Goal: Task Accomplishment & Management: Manage account settings

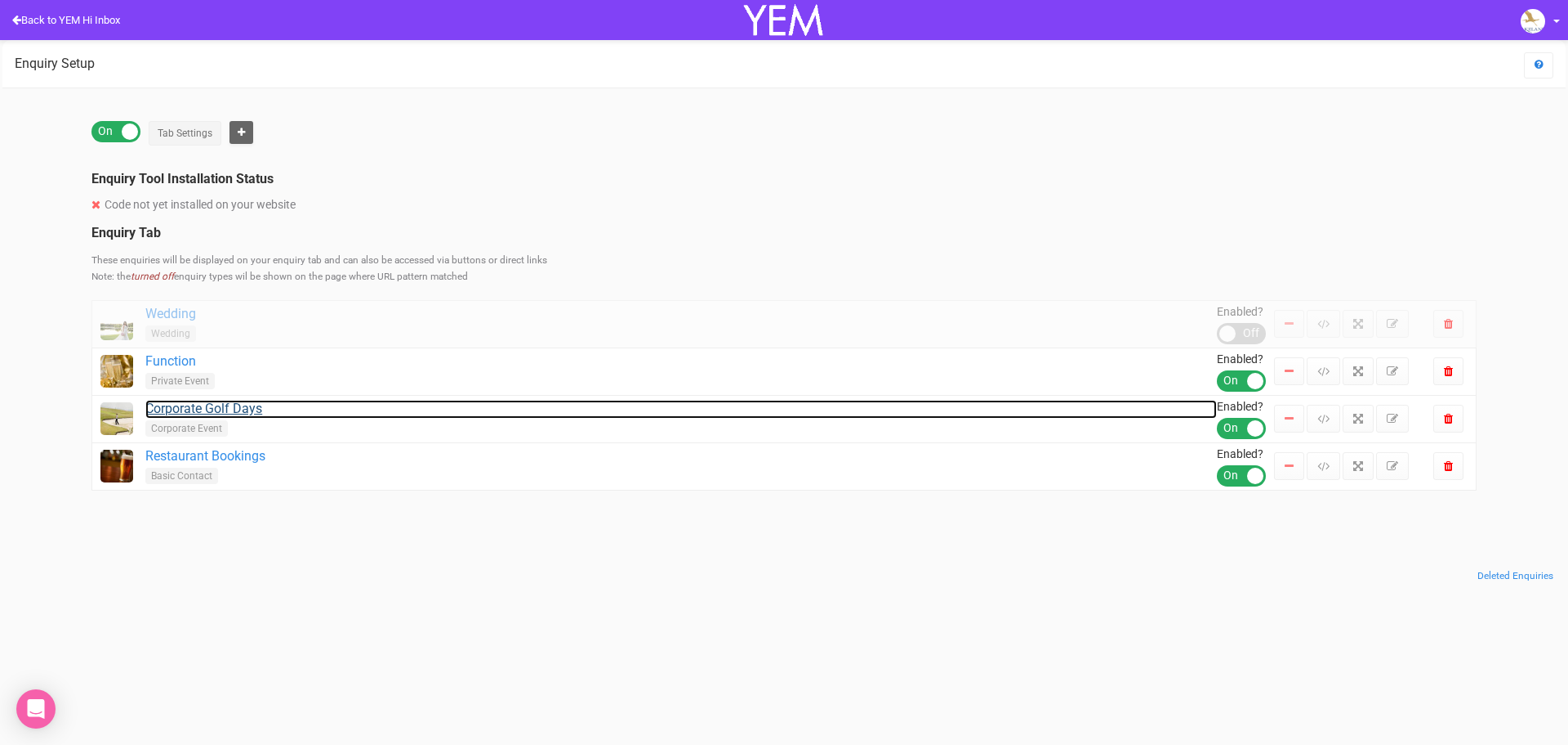
click at [206, 413] on link "Corporate Golf Days" at bounding box center [682, 409] width 1072 height 19
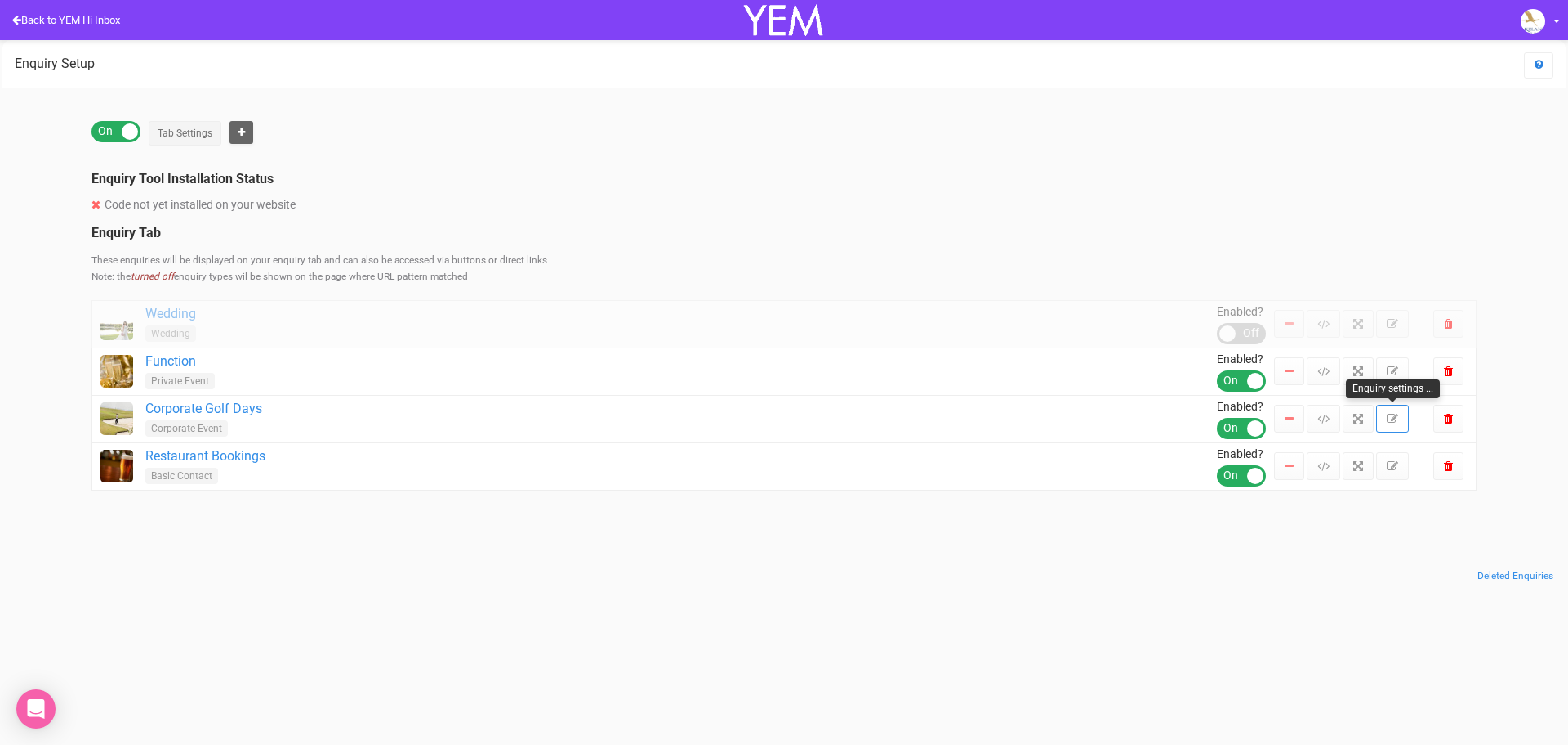
click at [1390, 420] on icon at bounding box center [1392, 419] width 11 height 11
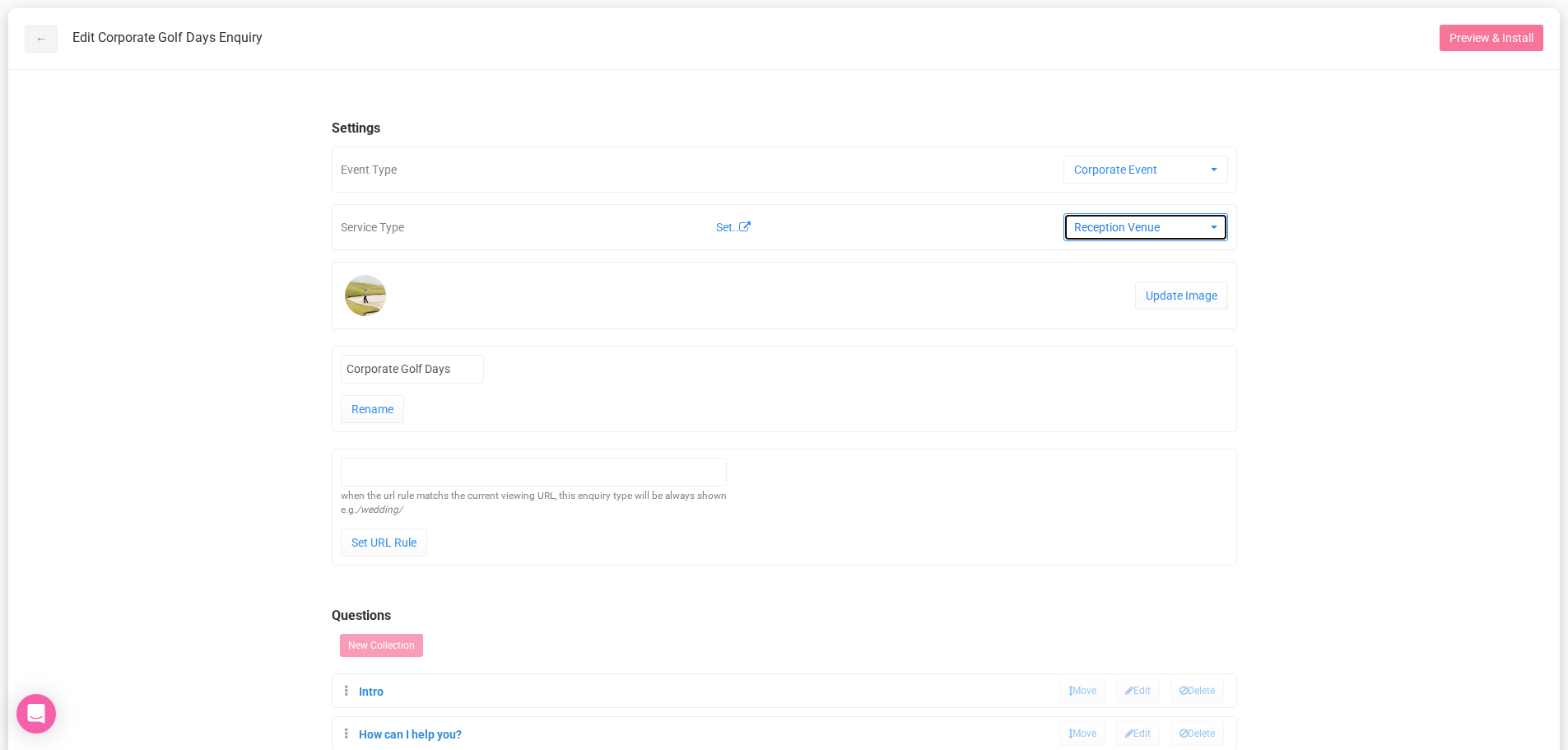
click at [1196, 230] on span "Reception Venue" at bounding box center [1141, 226] width 133 height 16
click at [1317, 228] on div "← Edit Corporate Golf Days Enquiry Preview & Install Settings Event Type Corpor…" at bounding box center [784, 586] width 1552 height 1155
click at [1190, 297] on link "Update Image" at bounding box center [1181, 295] width 93 height 28
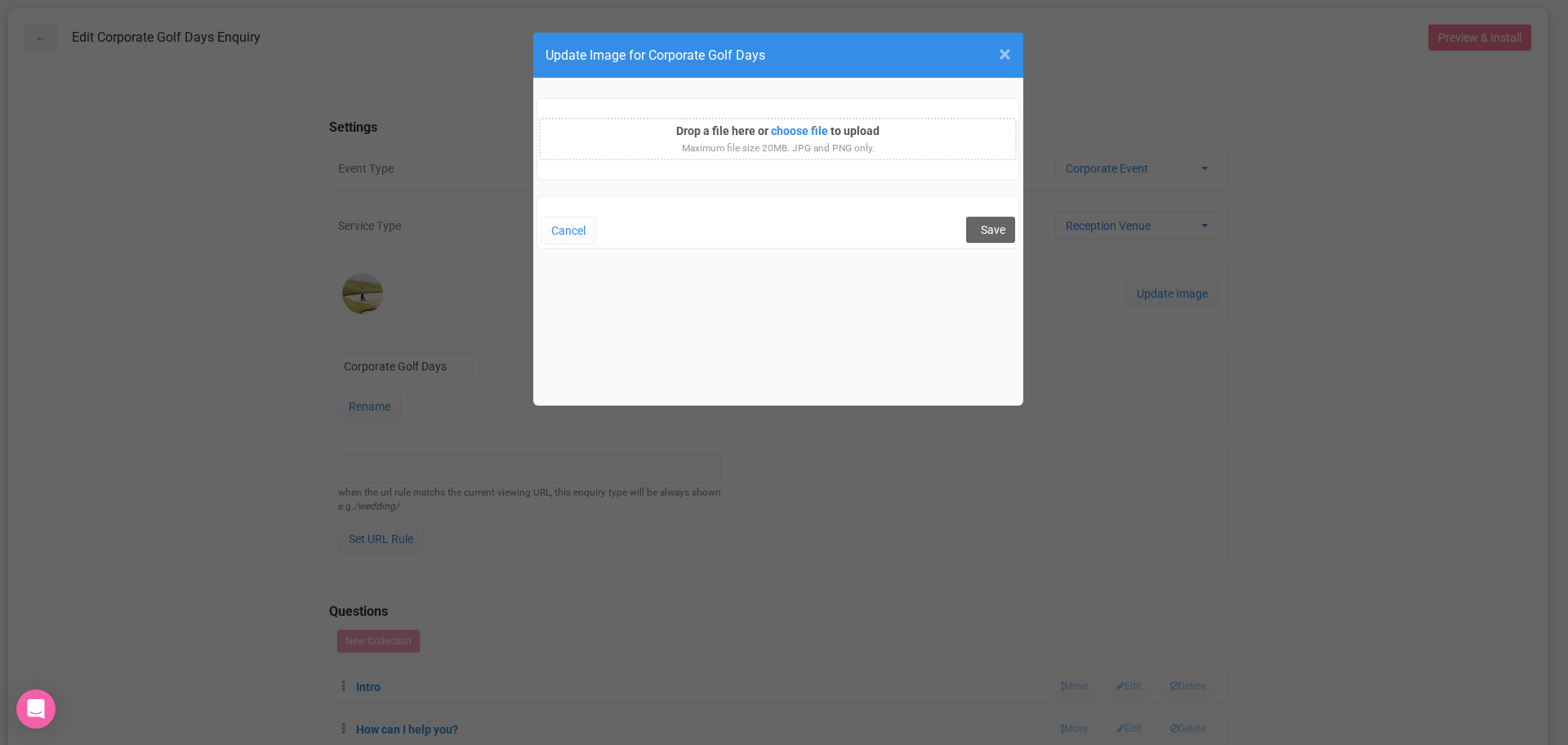
click at [1005, 54] on span "×" at bounding box center [1005, 54] width 12 height 27
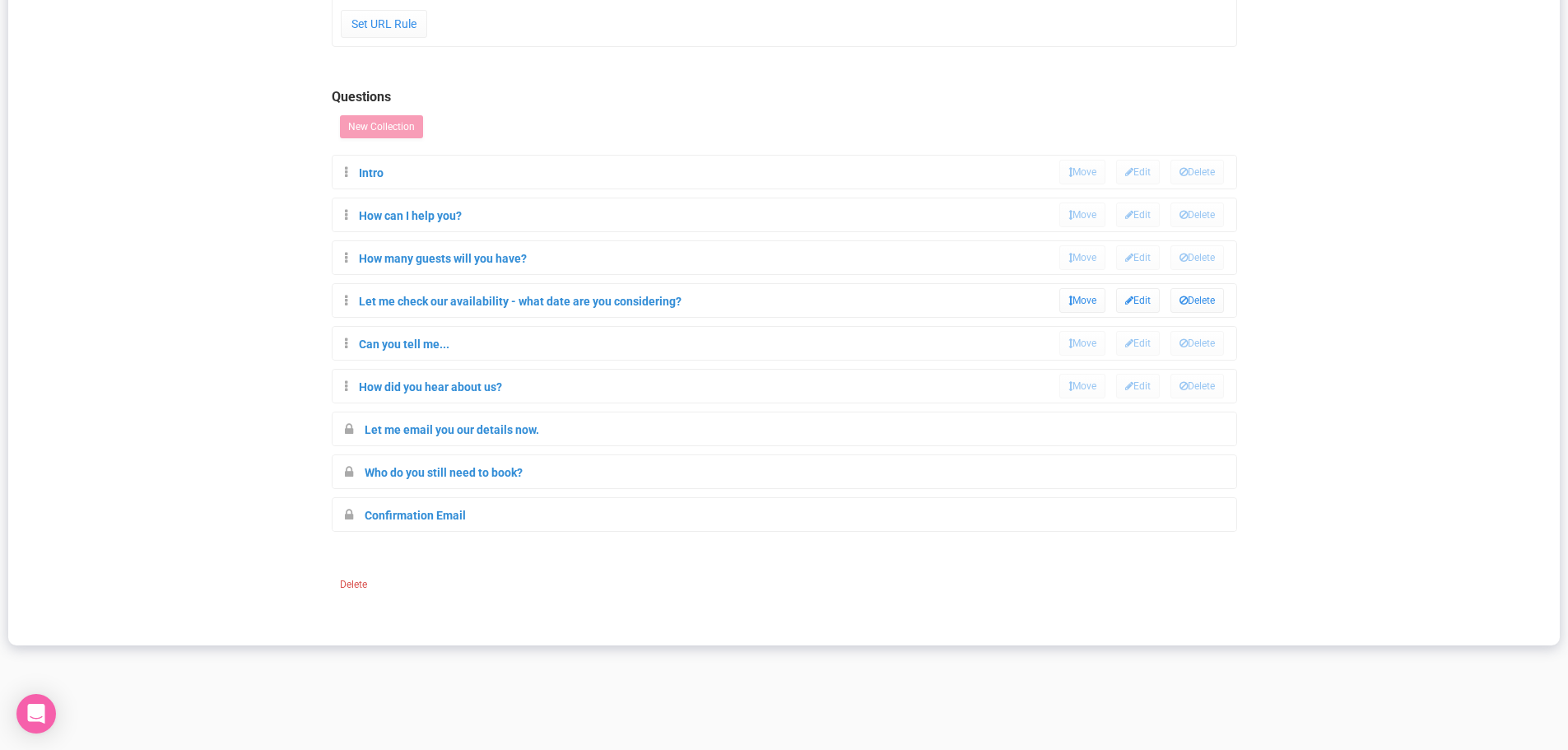
scroll to position [493, 0]
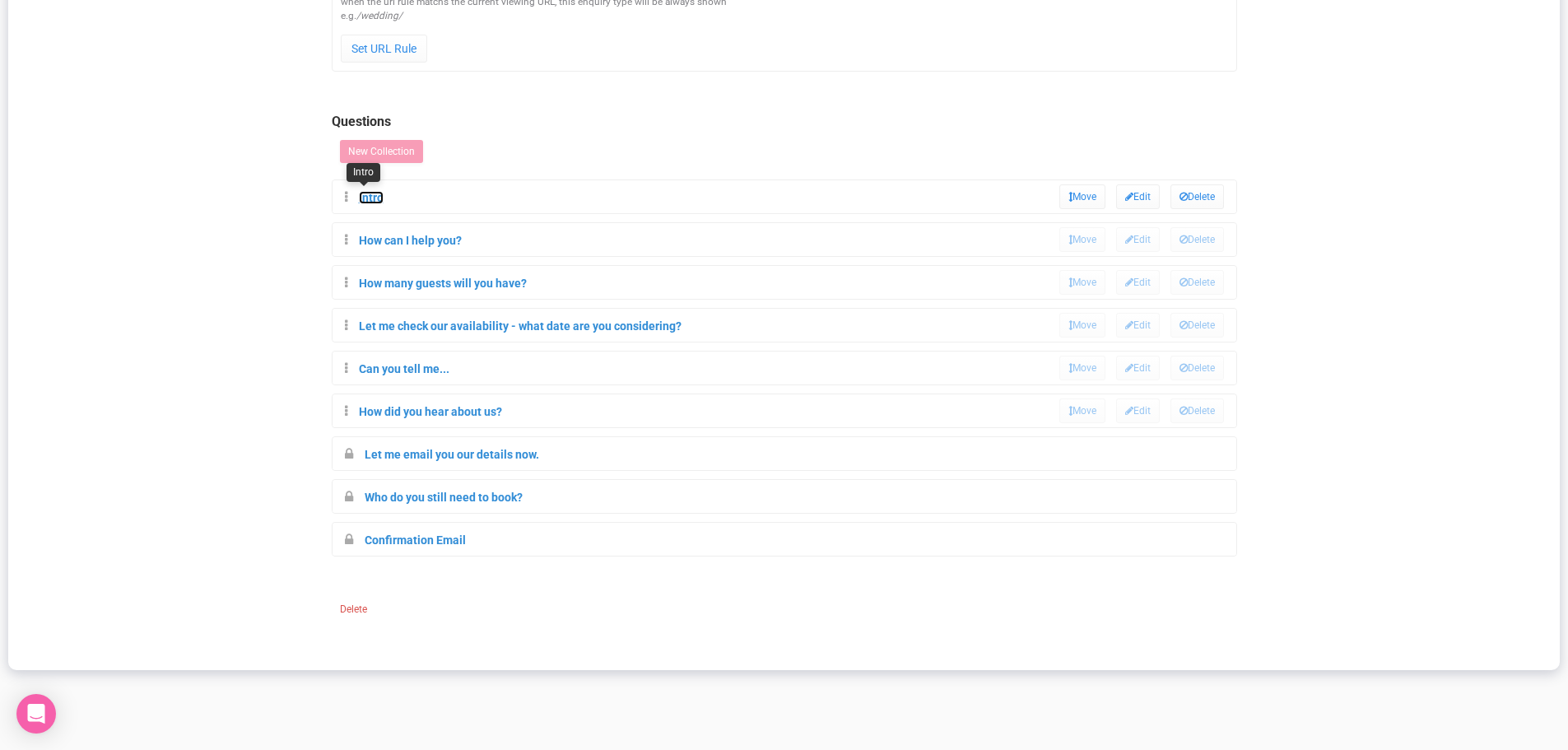
click at [380, 196] on link "Intro" at bounding box center [371, 198] width 25 height 13
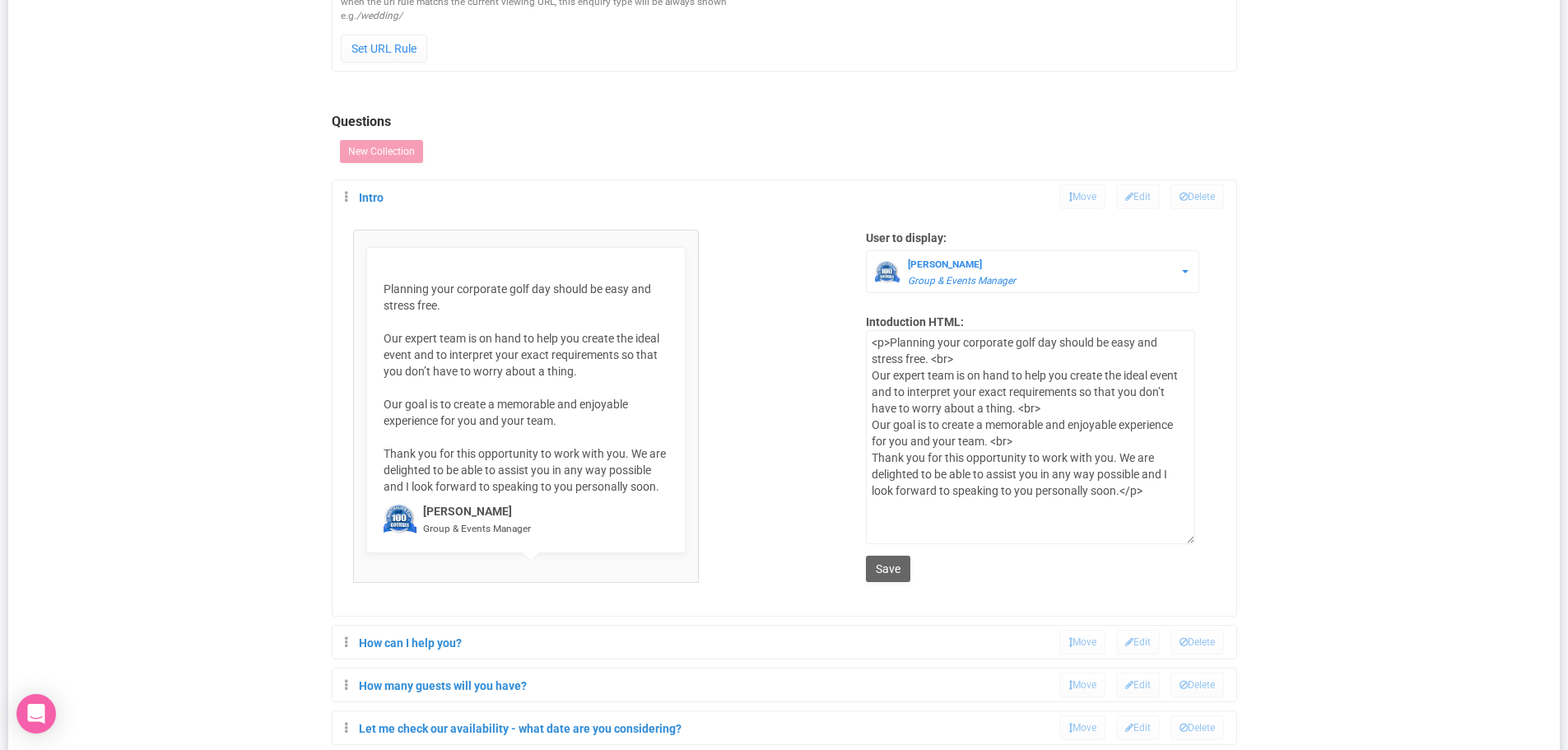
click at [484, 511] on div "Planning your corporate golf day should be easy and stress free. Our expert tea…" at bounding box center [526, 400] width 319 height 306
click at [480, 509] on div "Planning your corporate golf day should be easy and stress free. Our expert tea…" at bounding box center [526, 400] width 319 height 306
click at [1131, 197] on link "Edit" at bounding box center [1138, 197] width 44 height 25
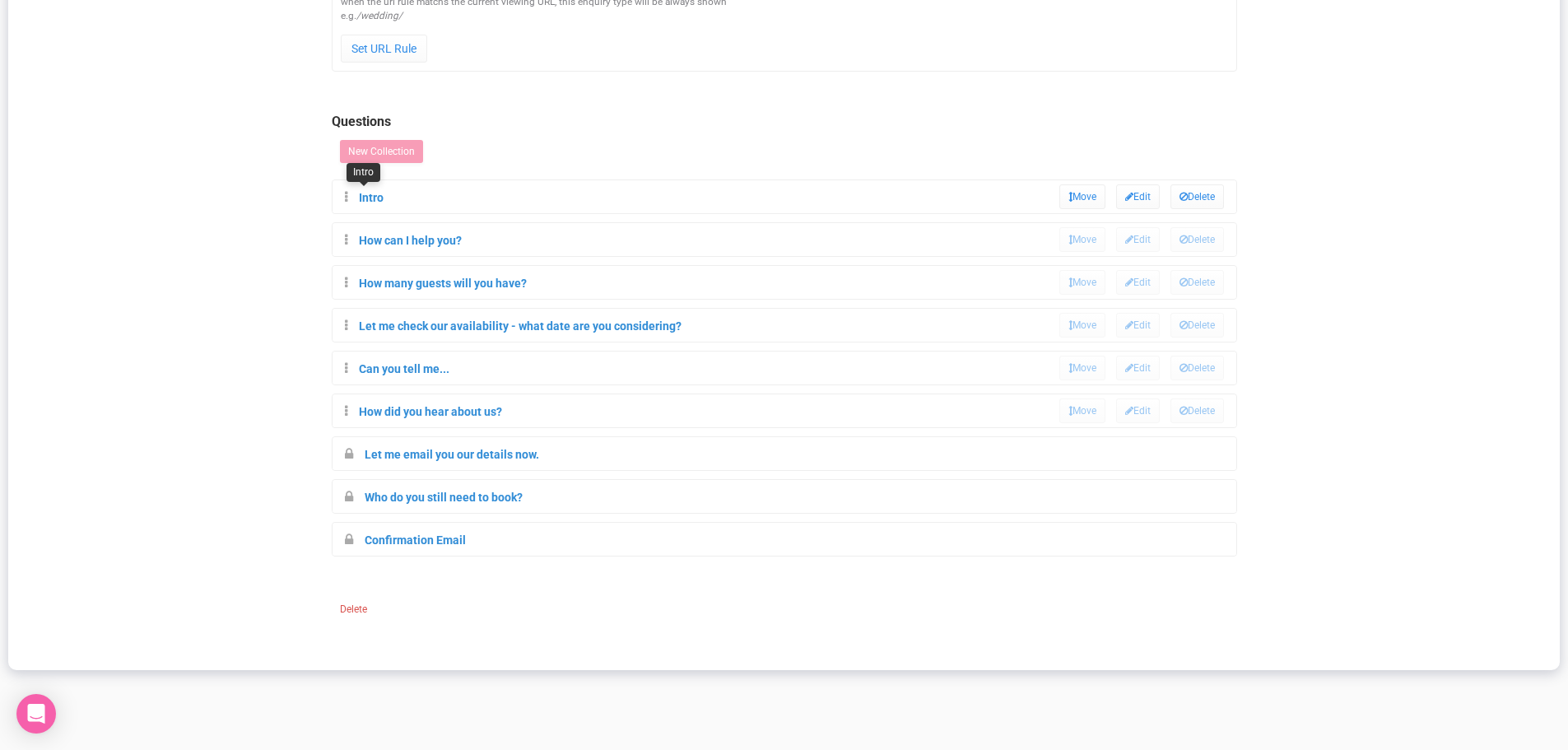
click at [345, 196] on icon at bounding box center [346, 197] width 3 height 13
click at [367, 195] on link "Intro" at bounding box center [371, 198] width 25 height 13
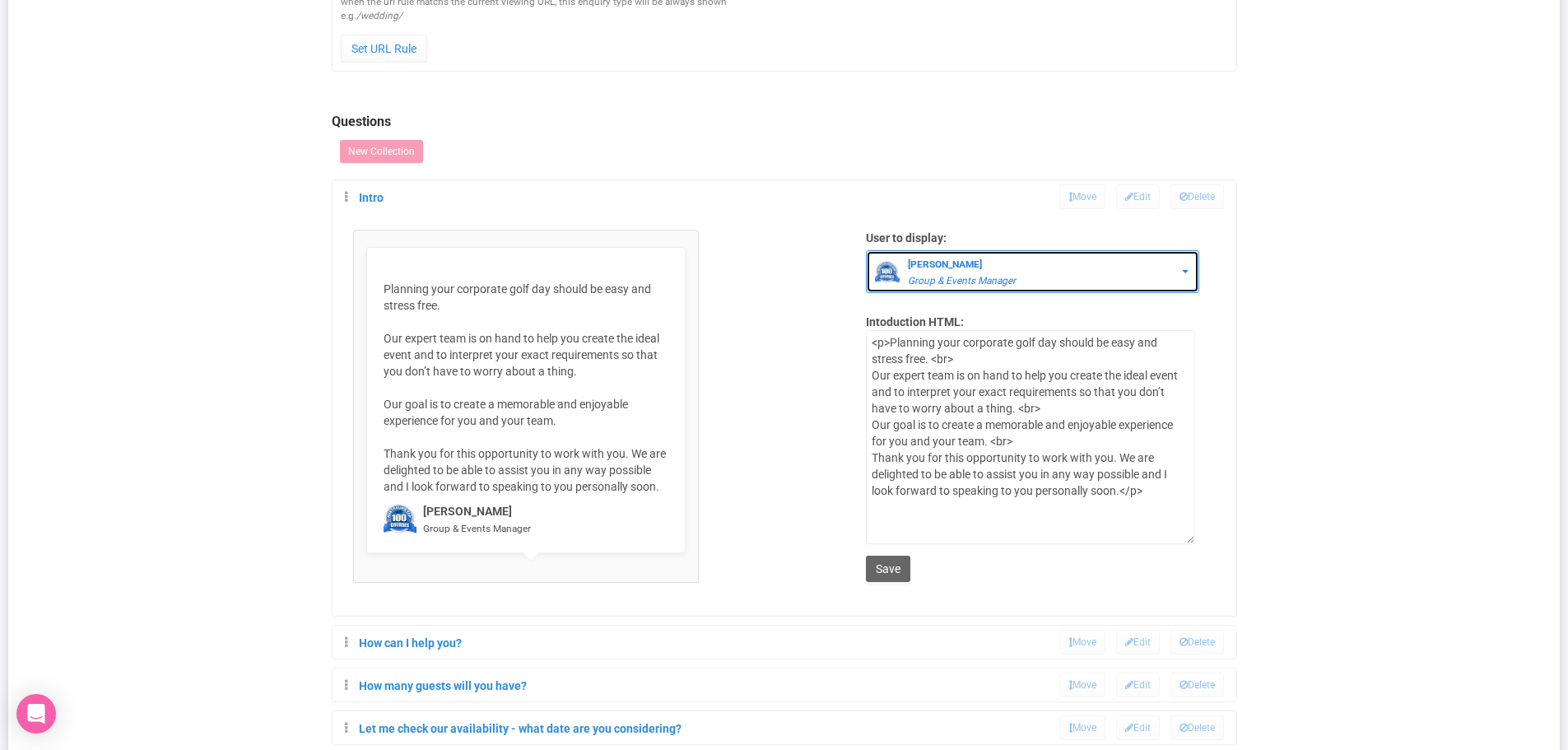
click at [970, 275] on em "Group & Events Manager" at bounding box center [962, 280] width 108 height 11
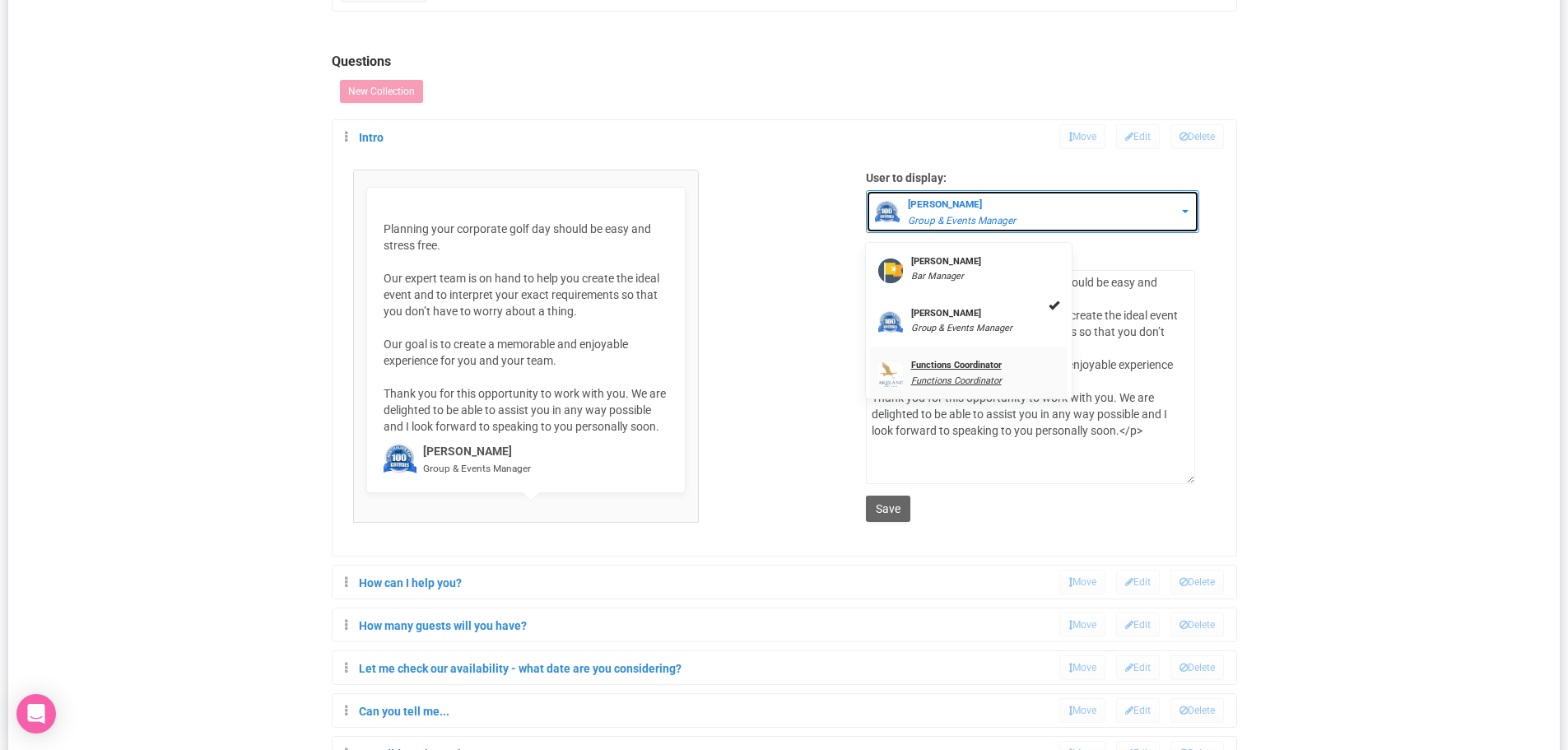
scroll to position [576, 0]
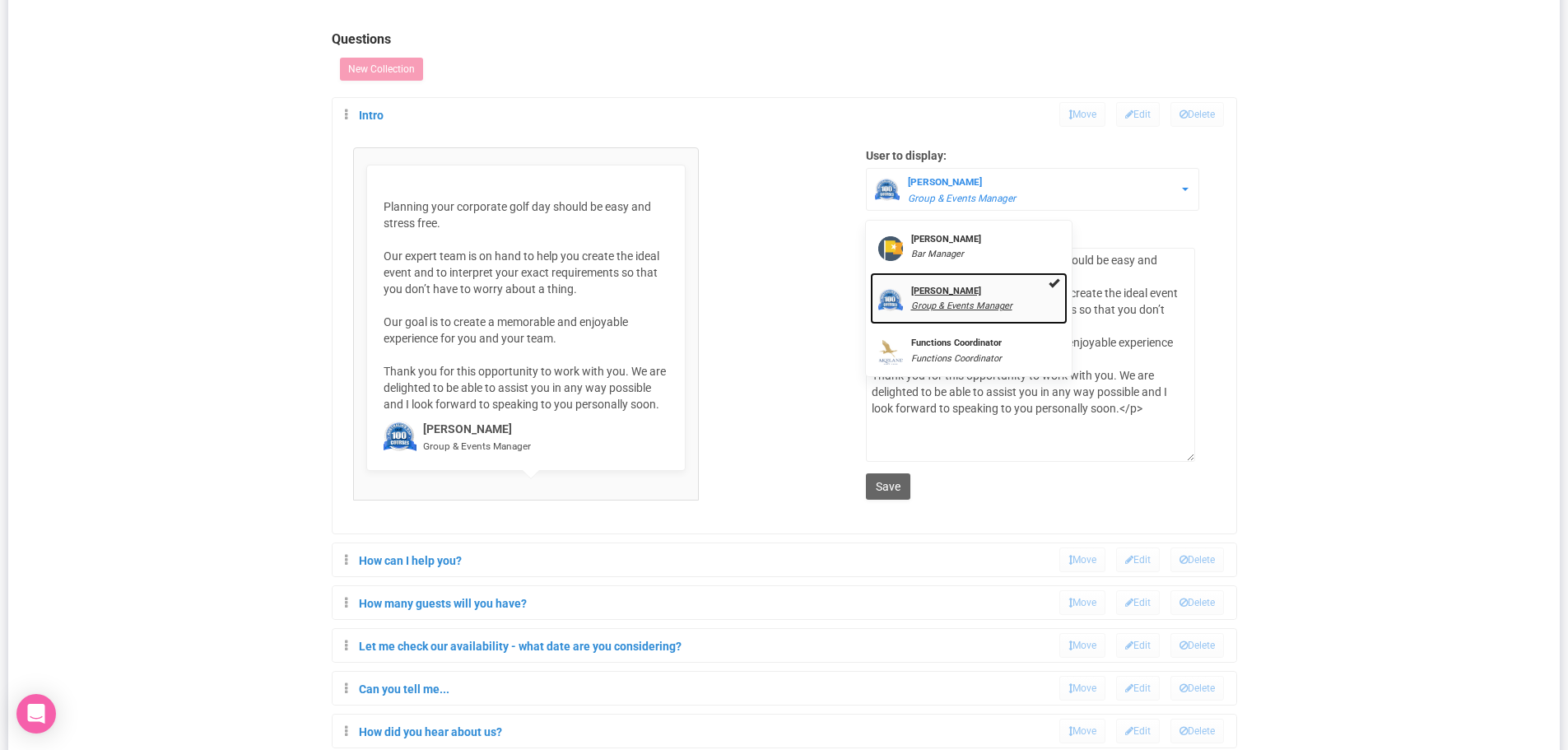
click at [982, 301] on em "Group & Events Manager" at bounding box center [962, 305] width 101 height 10
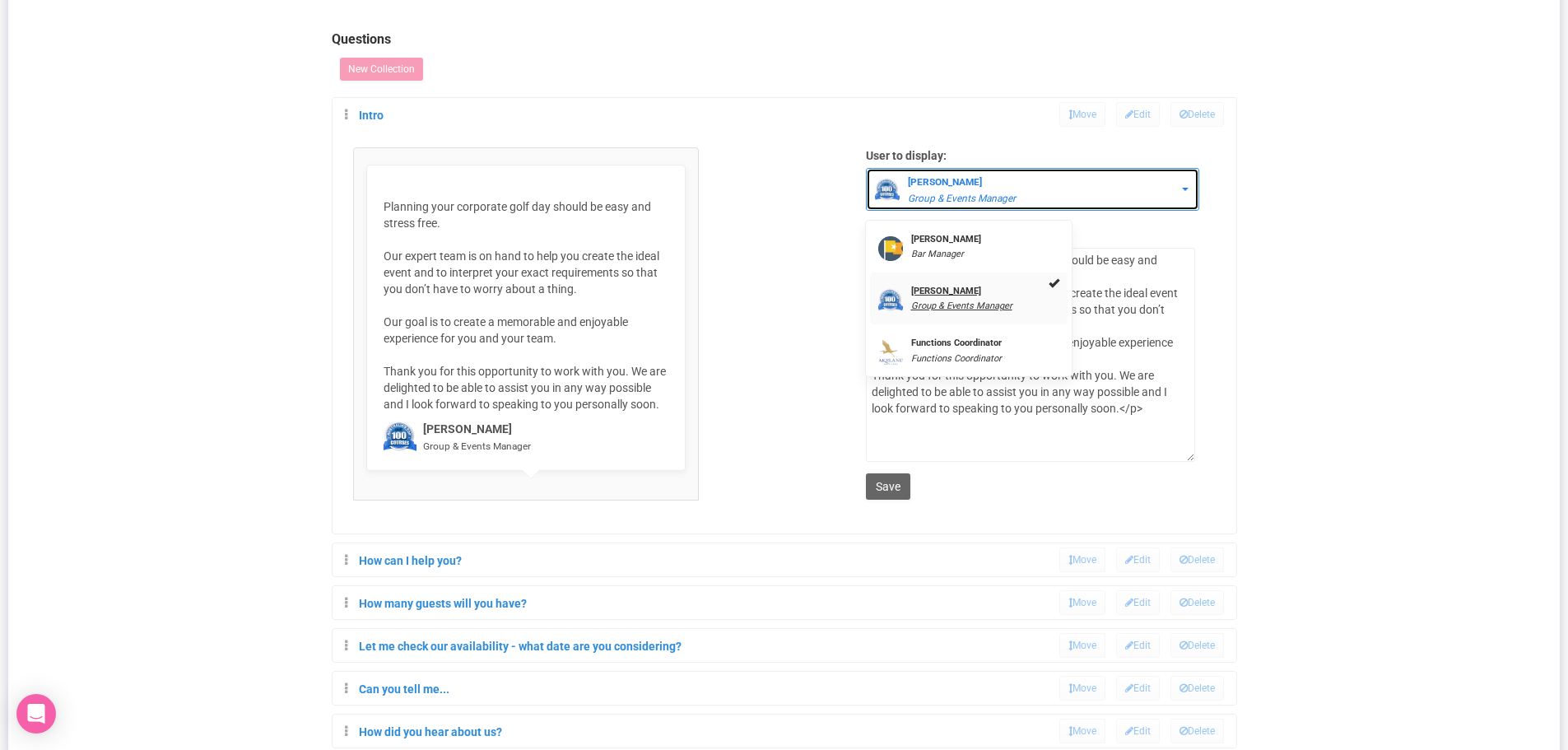
select select "1765"
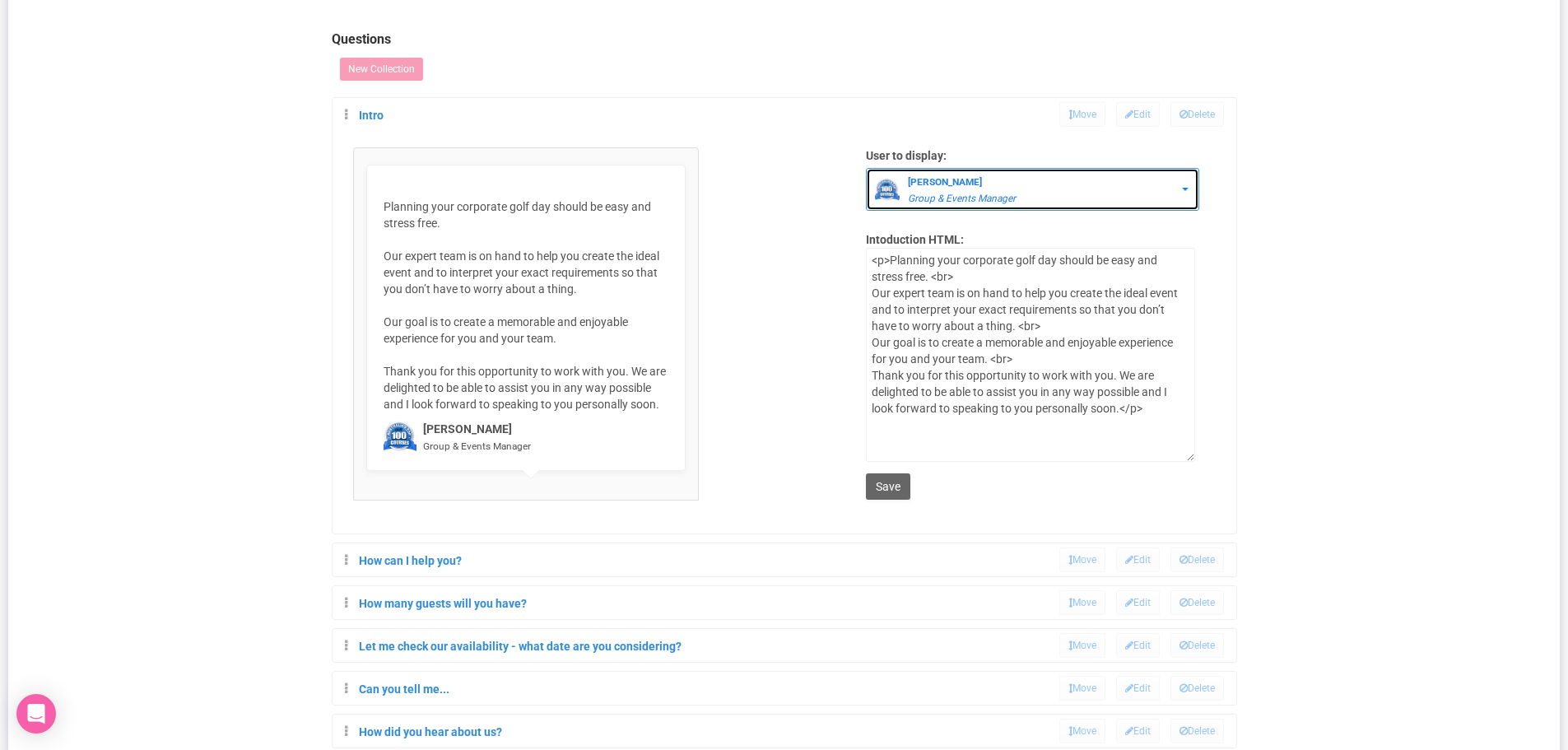
click at [1001, 192] on em "Group & Events Manager" at bounding box center [962, 198] width 108 height 11
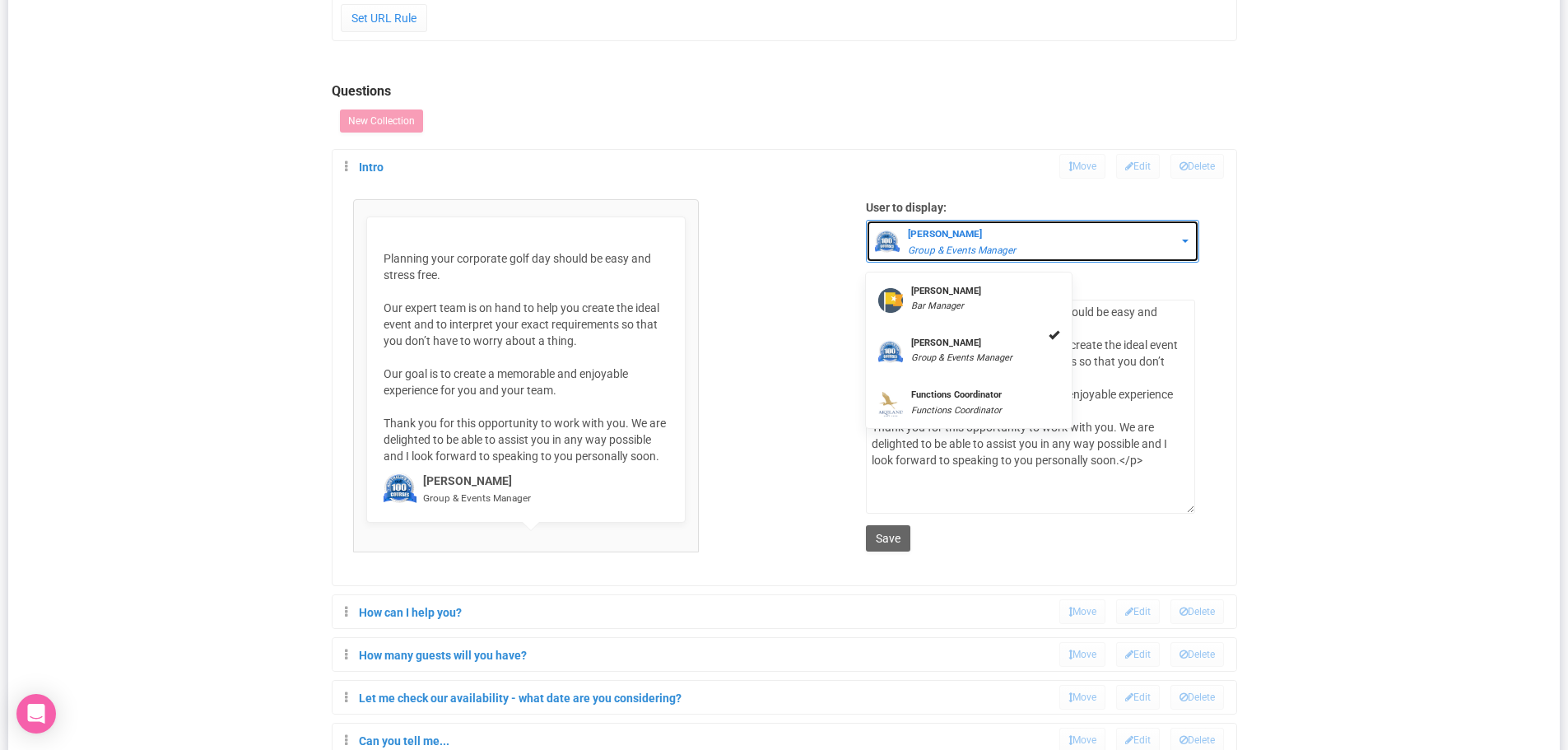
scroll to position [493, 0]
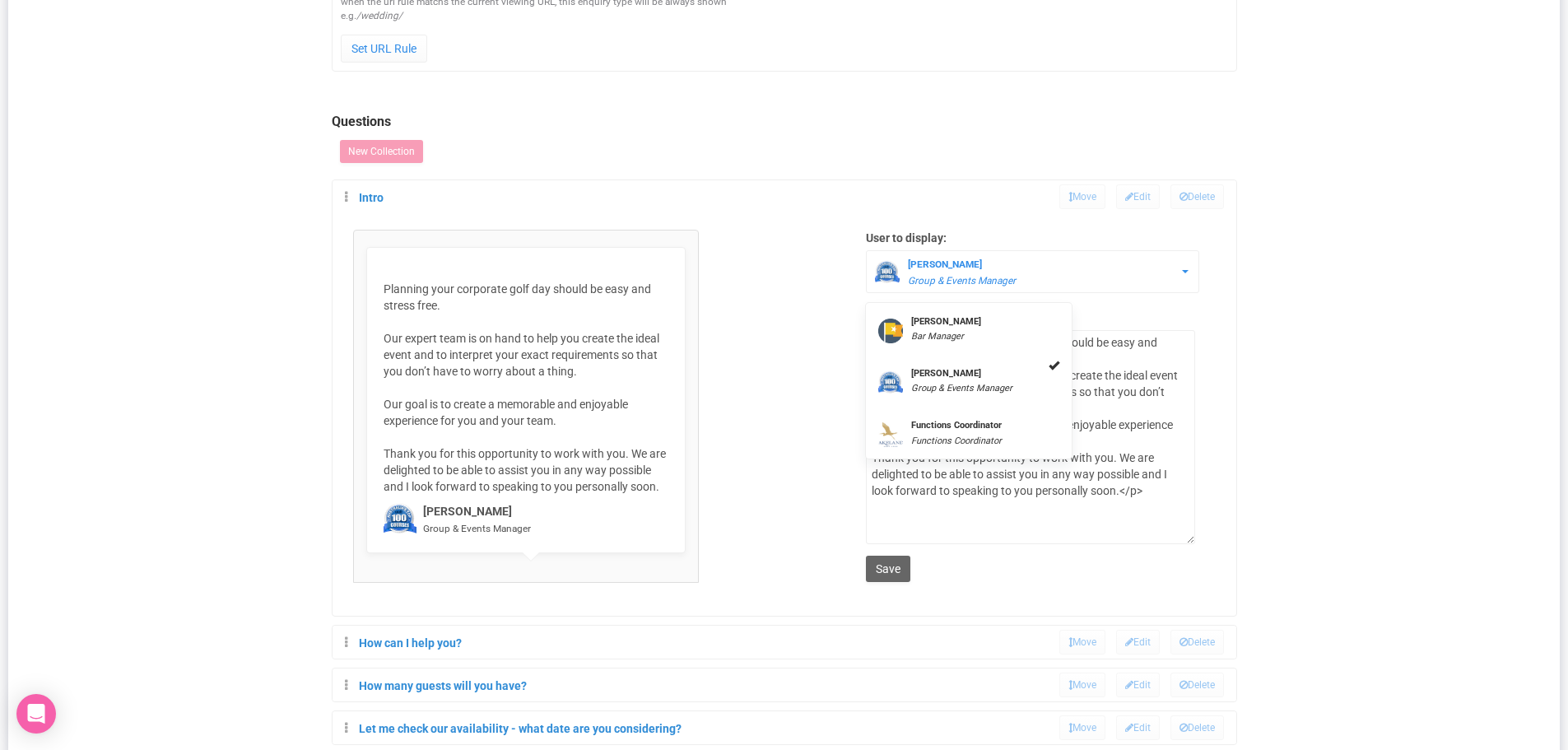
click at [801, 436] on div "Planning your corporate golf day should be easy and stress free. Our expert tea…" at bounding box center [784, 422] width 904 height 386
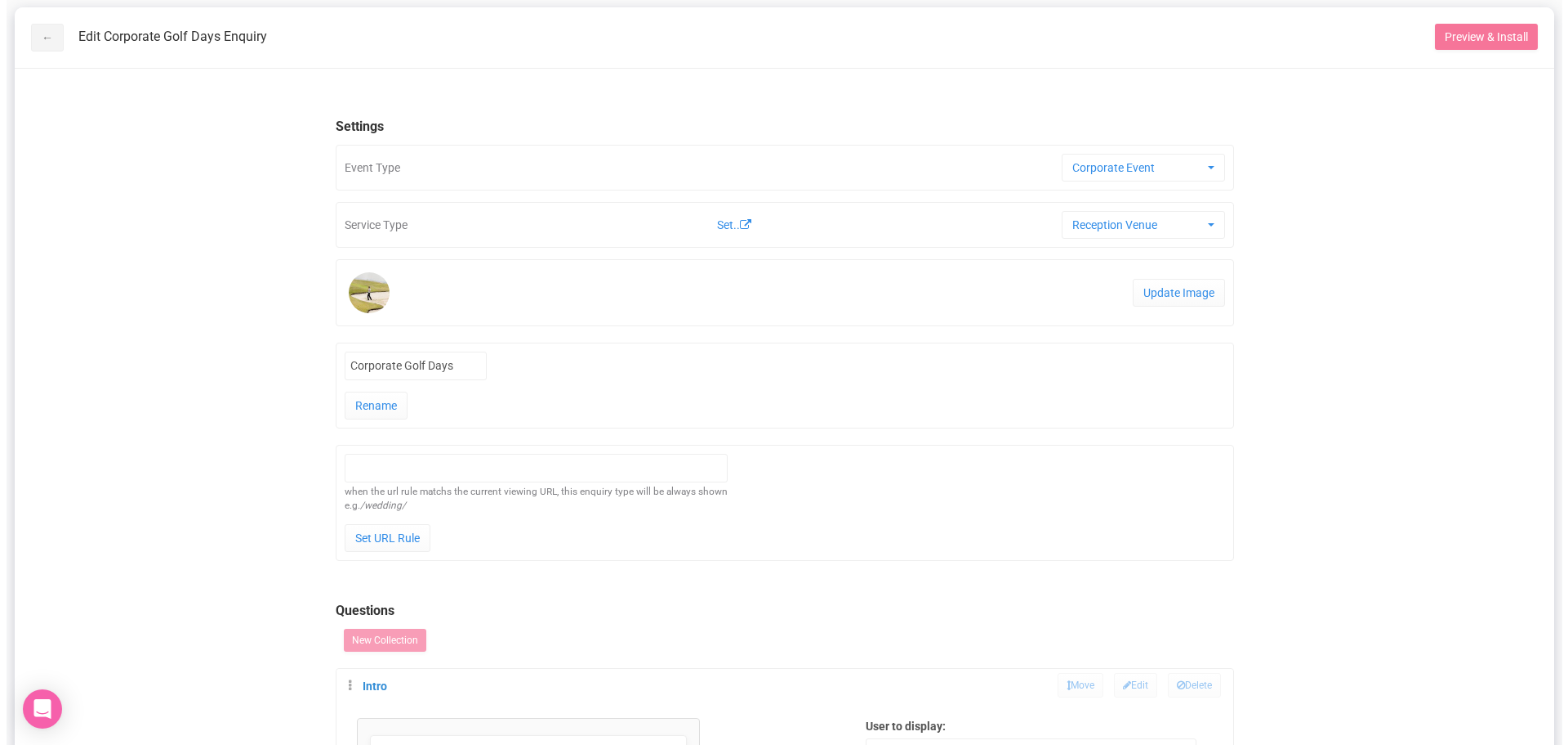
scroll to position [0, 0]
click at [43, 40] on link "←" at bounding box center [40, 39] width 33 height 28
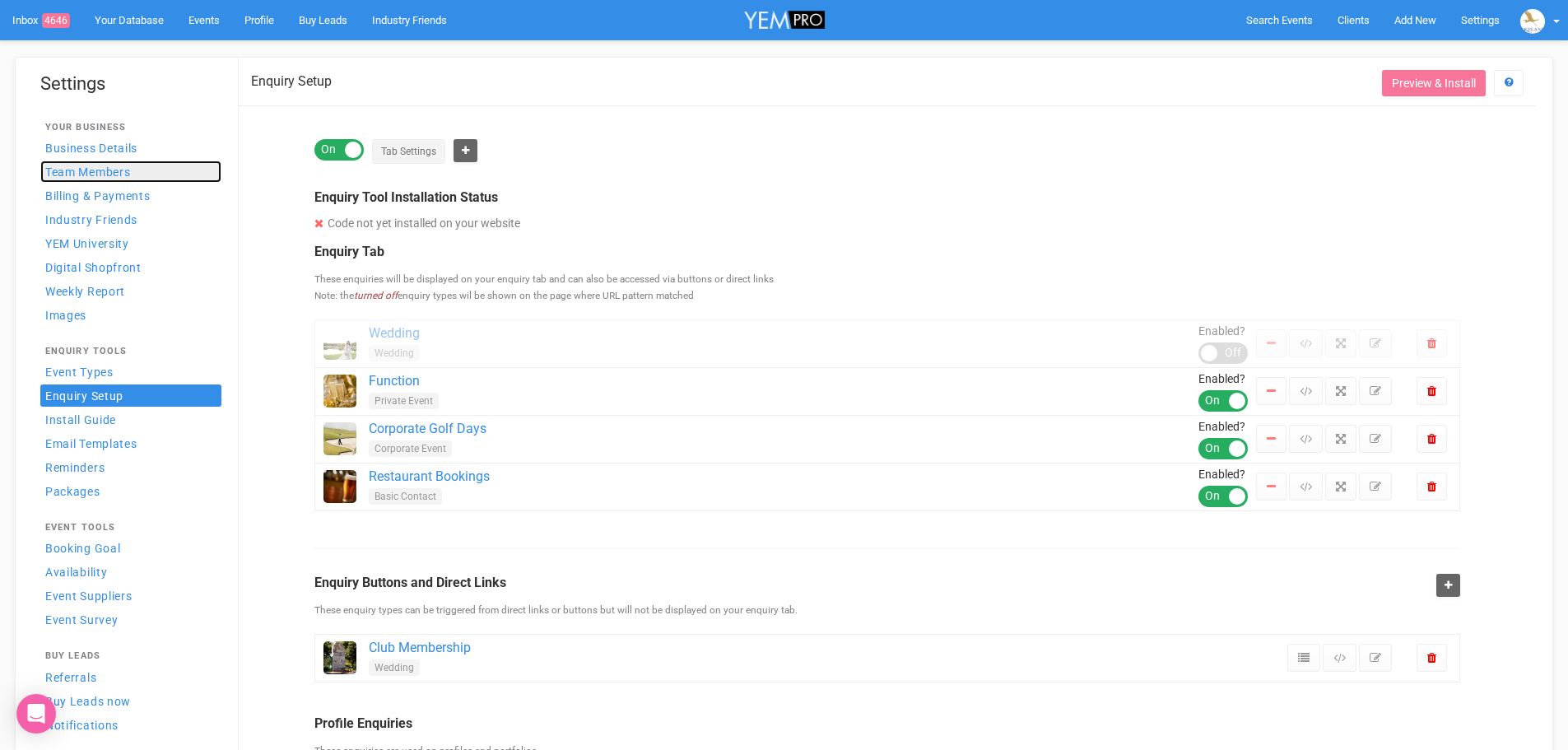
click at [110, 164] on link "Team Members" at bounding box center [131, 170] width 181 height 22
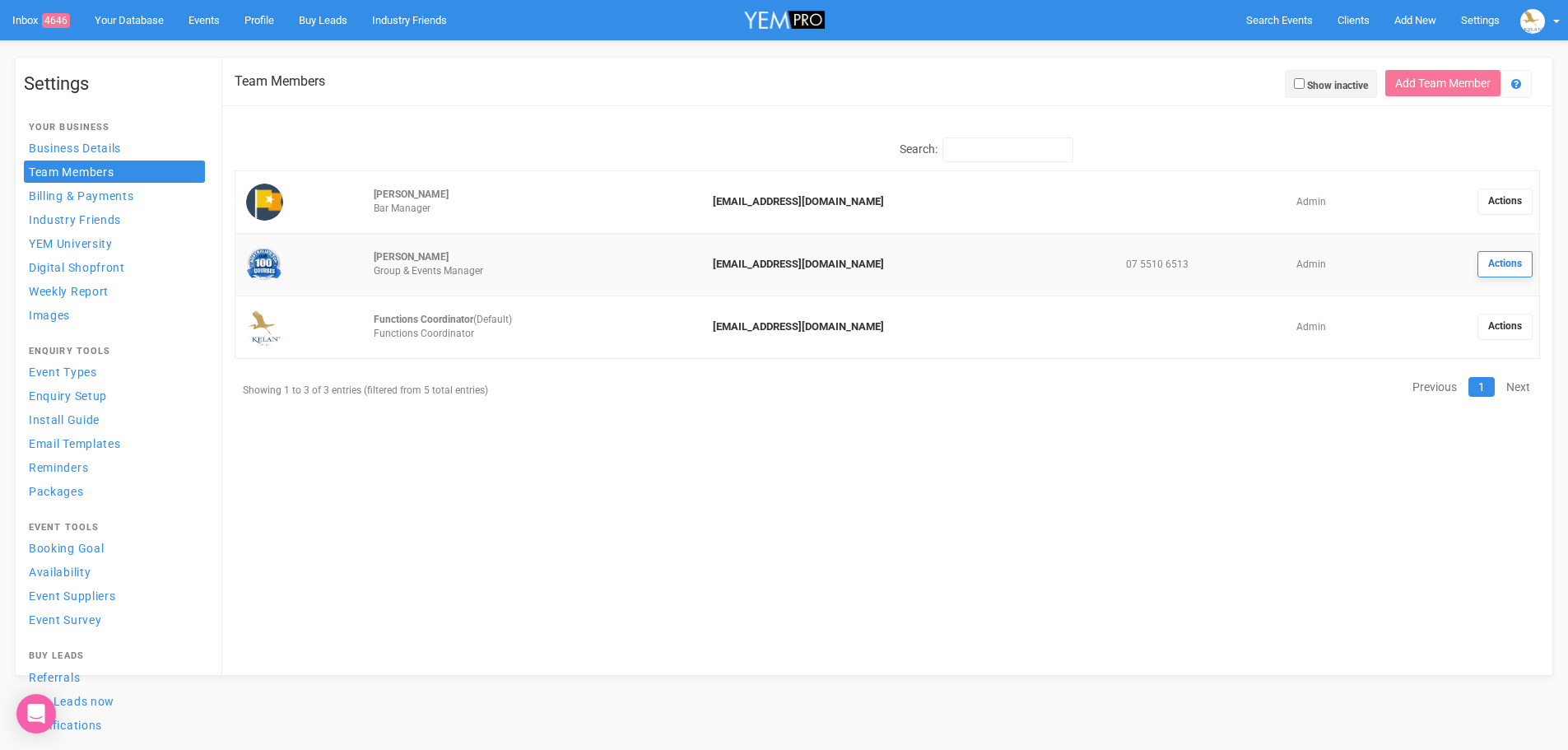
click at [1504, 264] on link "Actions" at bounding box center [1505, 264] width 55 height 27
click at [1448, 279] on link "Edit details" at bounding box center [1463, 277] width 133 height 32
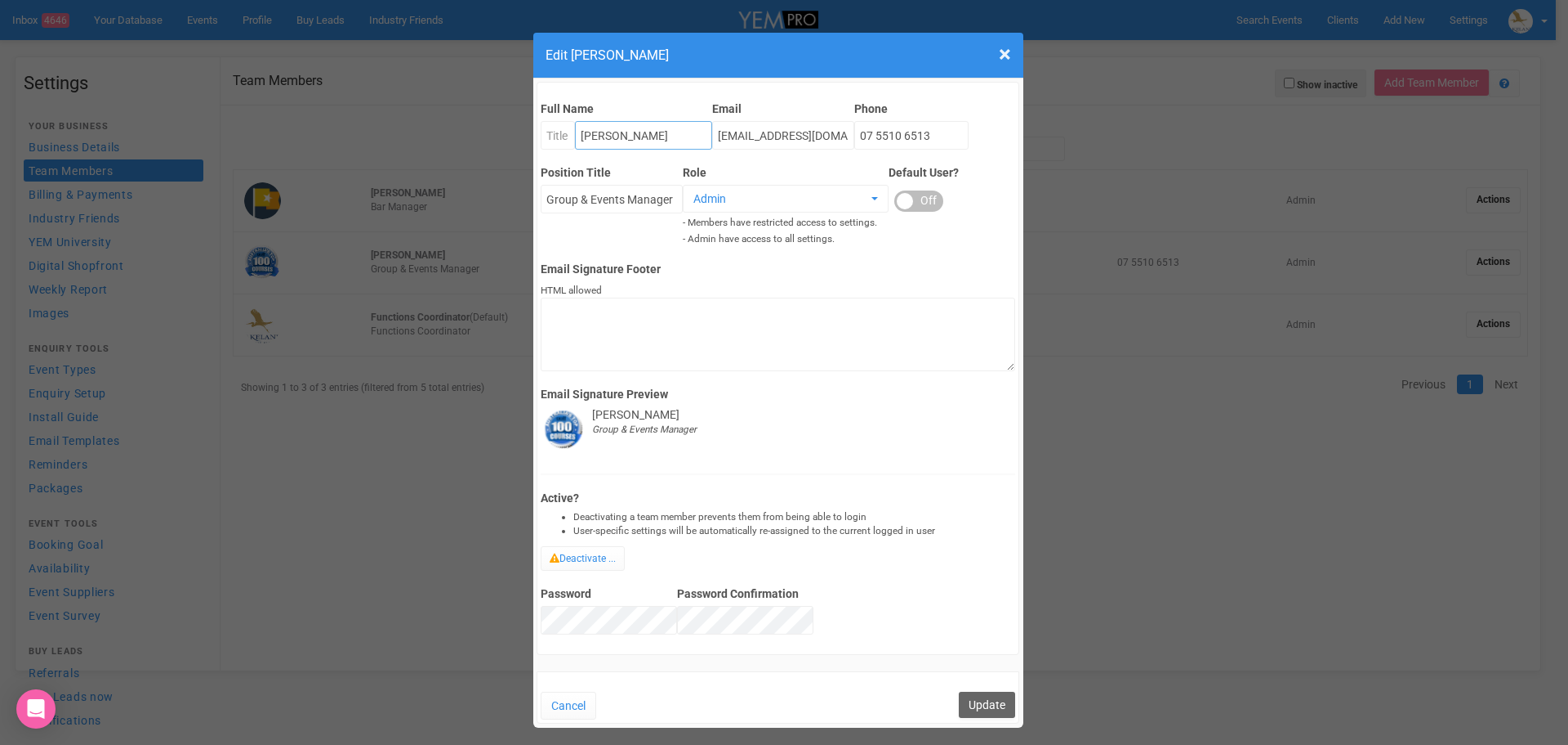
drag, startPoint x: 647, startPoint y: 130, endPoint x: 576, endPoint y: 135, distance: 71.2
click at [576, 135] on input "[PERSON_NAME]" at bounding box center [644, 135] width 137 height 28
type input "[PERSON_NAME]"
drag, startPoint x: 547, startPoint y: 197, endPoint x: 675, endPoint y: 199, distance: 128.0
click at [675, 199] on input "Group & Events Manager" at bounding box center [611, 198] width 142 height 28
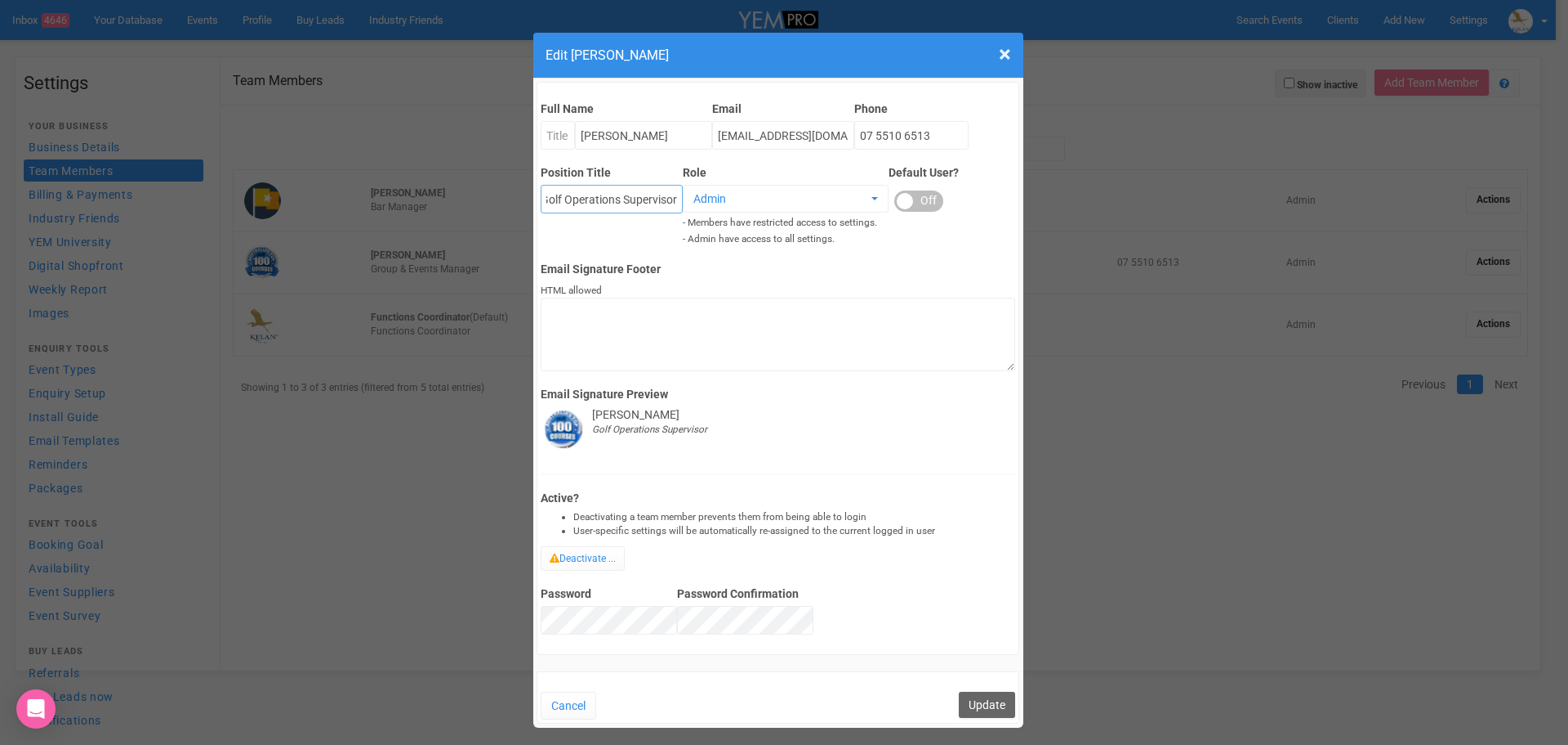
scroll to position [0, 11]
type input "Golf Operations Supervisor"
click at [769, 271] on label "Email Signature Footer" at bounding box center [777, 268] width 475 height 16
click at [769, 297] on textarea "Email Signature Footer" at bounding box center [777, 334] width 475 height 73
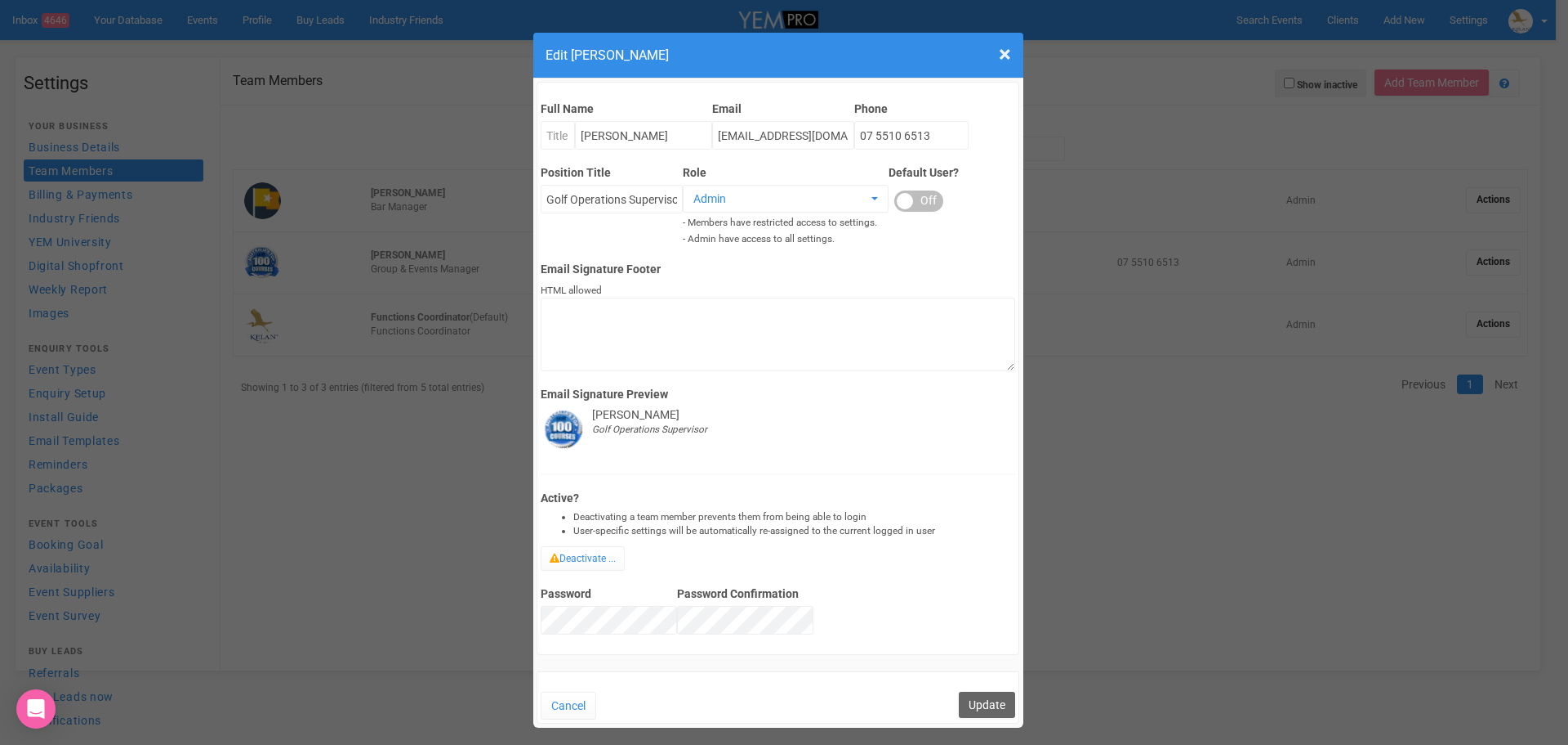
click at [558, 431] on img at bounding box center [563, 429] width 45 height 45
click at [699, 403] on div "Email Signature Footer HTML allowed Email Signature Preview [PERSON_NAME] Golf …" at bounding box center [777, 357] width 475 height 223
click at [867, 201] on button "Admin" at bounding box center [785, 198] width 206 height 28
click at [878, 252] on div "Email Signature Footer HTML allowed Email Signature Preview [PERSON_NAME] Golf …" at bounding box center [777, 357] width 475 height 223
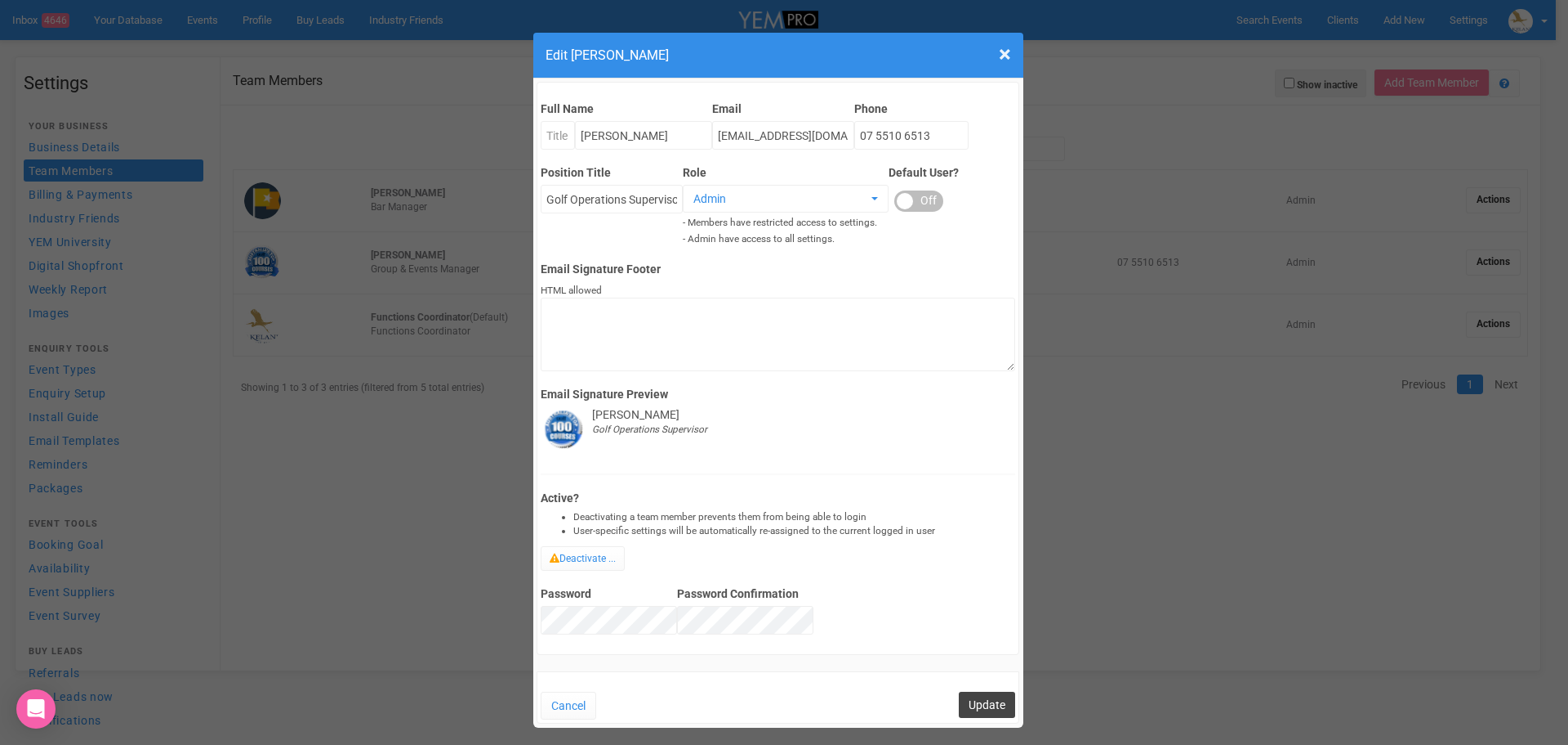
click at [989, 705] on button "Update" at bounding box center [987, 705] width 56 height 26
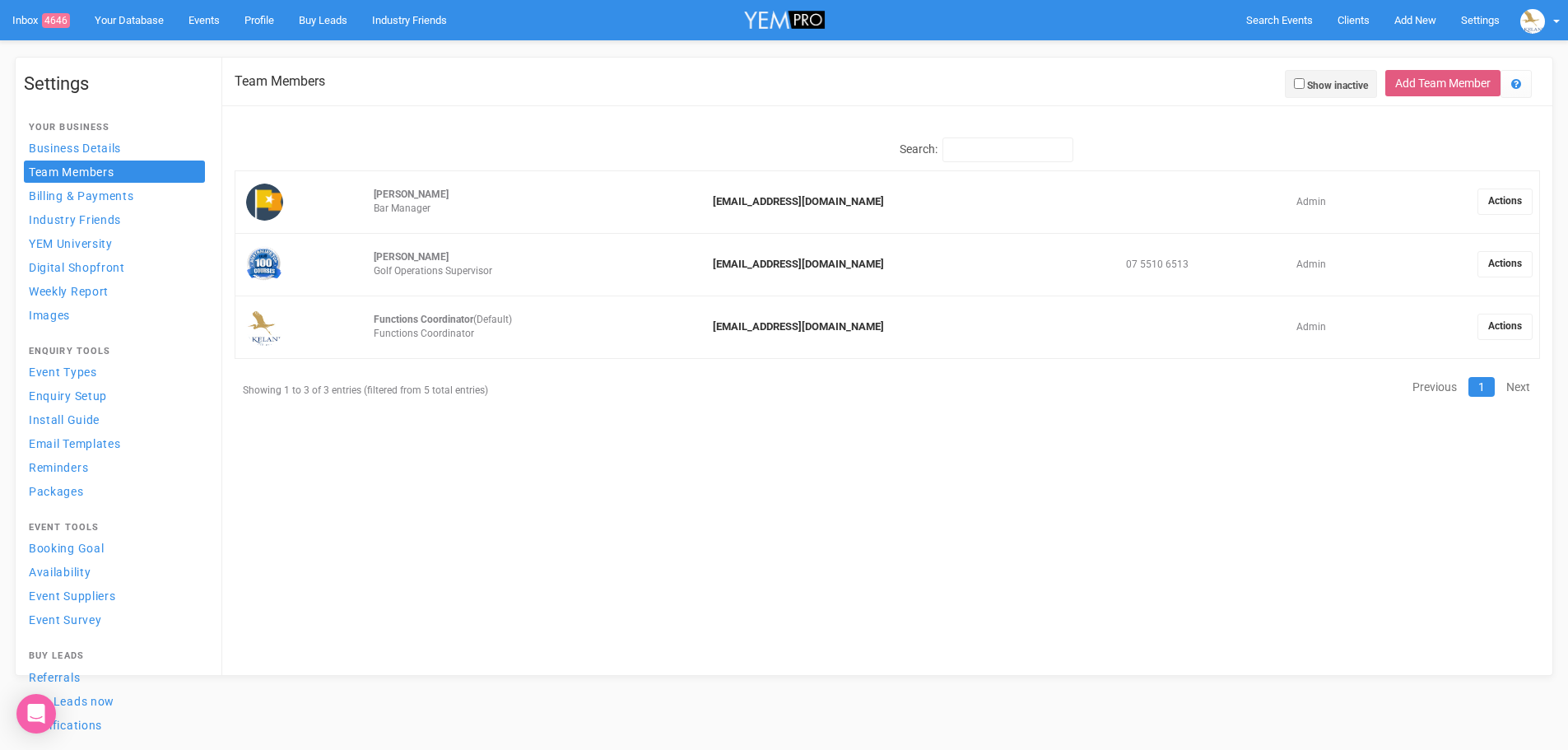
click at [1435, 79] on button "Add Team Member" at bounding box center [1443, 83] width 116 height 27
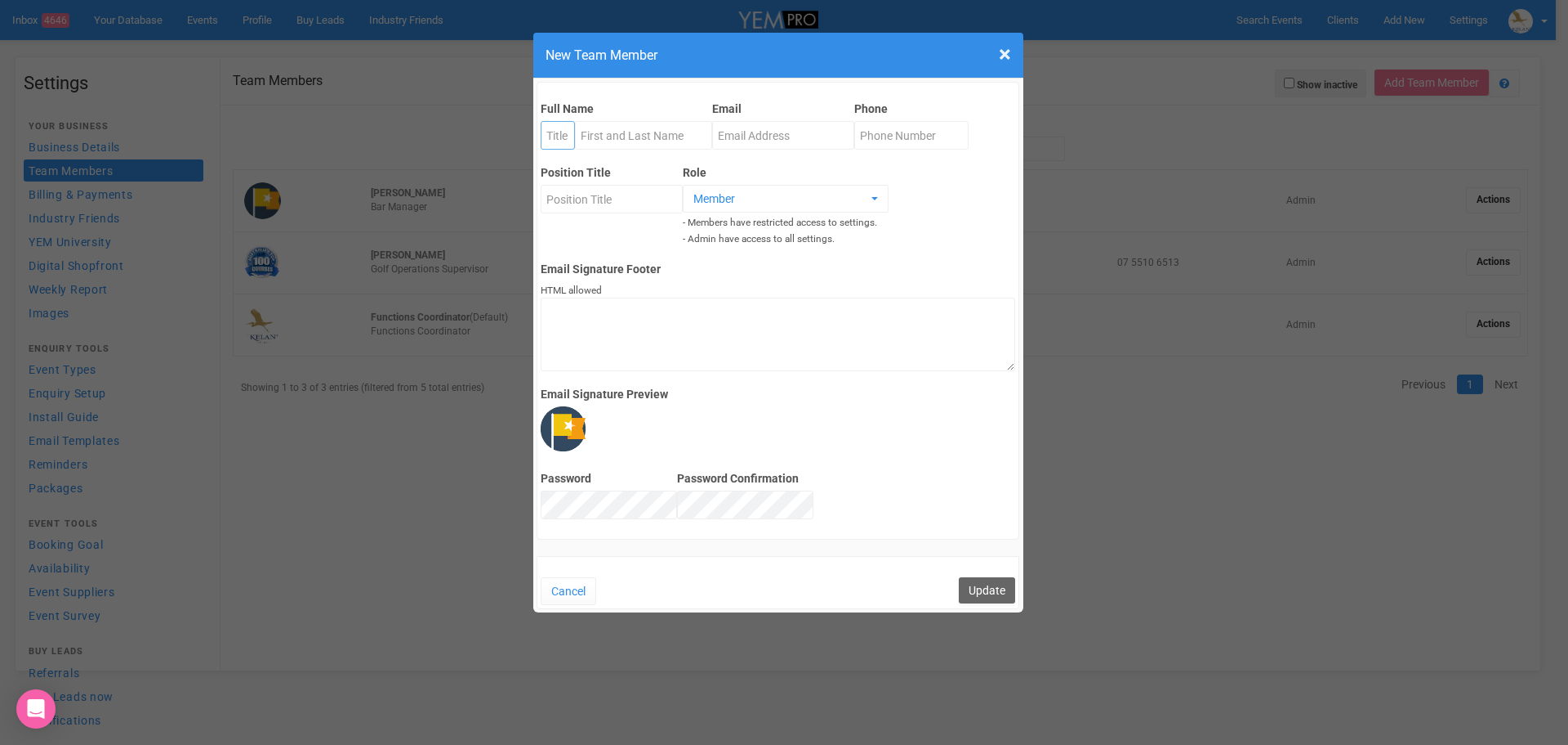
click at [564, 134] on input "text" at bounding box center [557, 135] width 34 height 28
type input "Mr"
type input "B"
type input "[PERSON_NAME]"
click at [726, 135] on input "Email" at bounding box center [783, 135] width 142 height 28
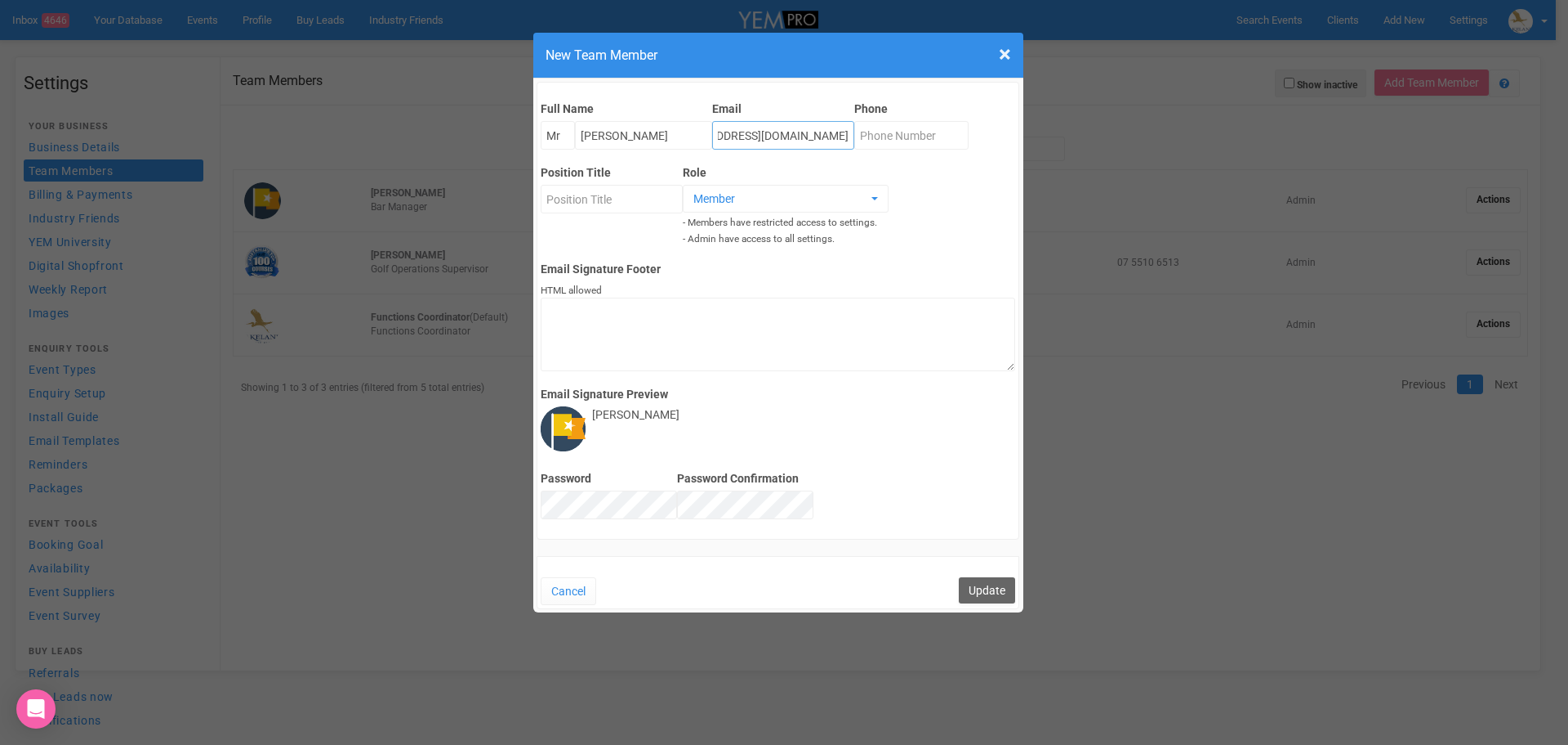
scroll to position [0, 70]
type input "[EMAIL_ADDRESS][DOMAIN_NAME]"
click at [893, 139] on input "Phone" at bounding box center [912, 135] width 115 height 28
click at [894, 132] on input "Phone" at bounding box center [912, 135] width 115 height 28
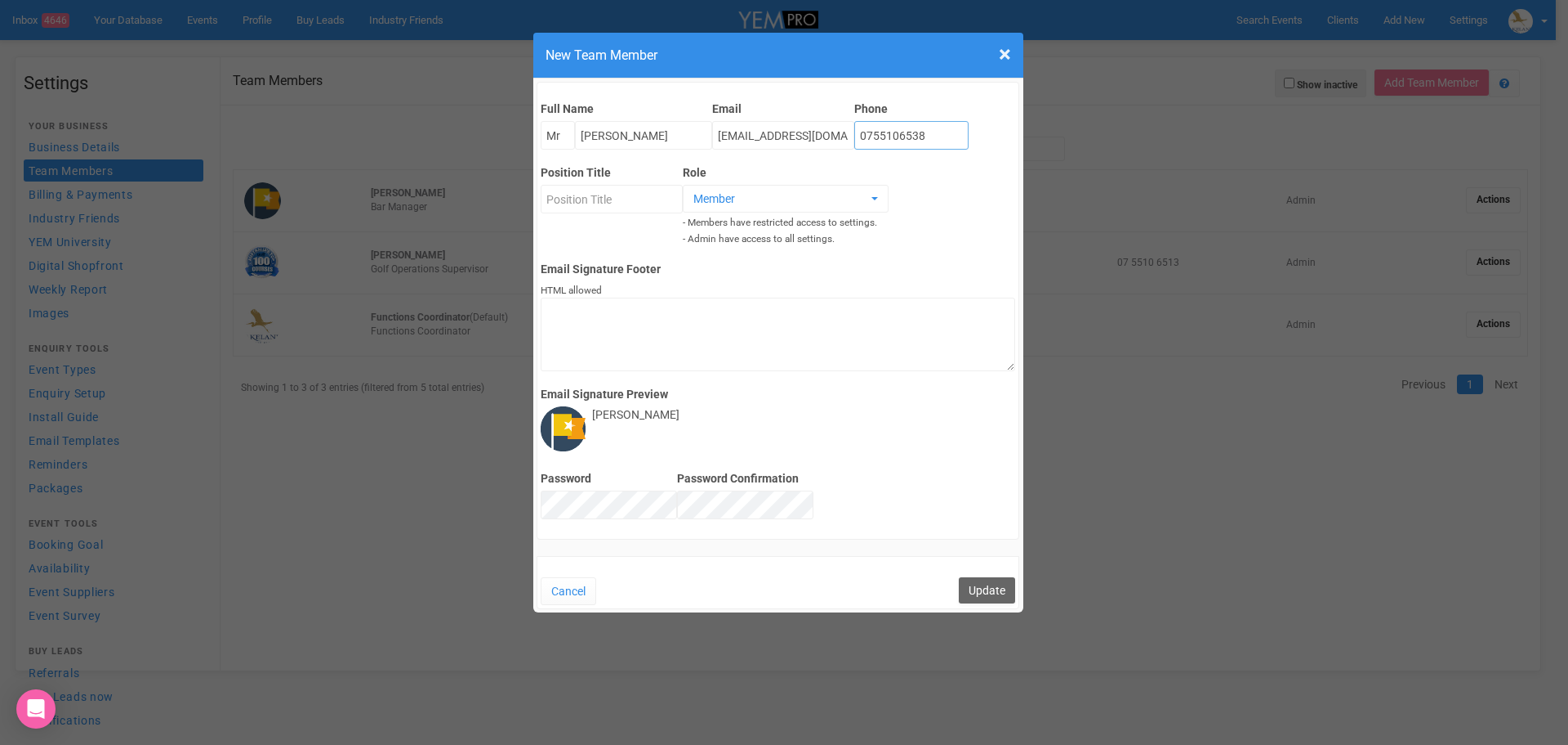
type input "0755106538"
click at [986, 169] on div "Full Name [PERSON_NAME] Email [EMAIL_ADDRESS][DOMAIN_NAME] Phone [PHONE_NUMBER]…" at bounding box center [777, 310] width 475 height 450
click at [555, 201] on input "Position Title" at bounding box center [611, 198] width 142 height 28
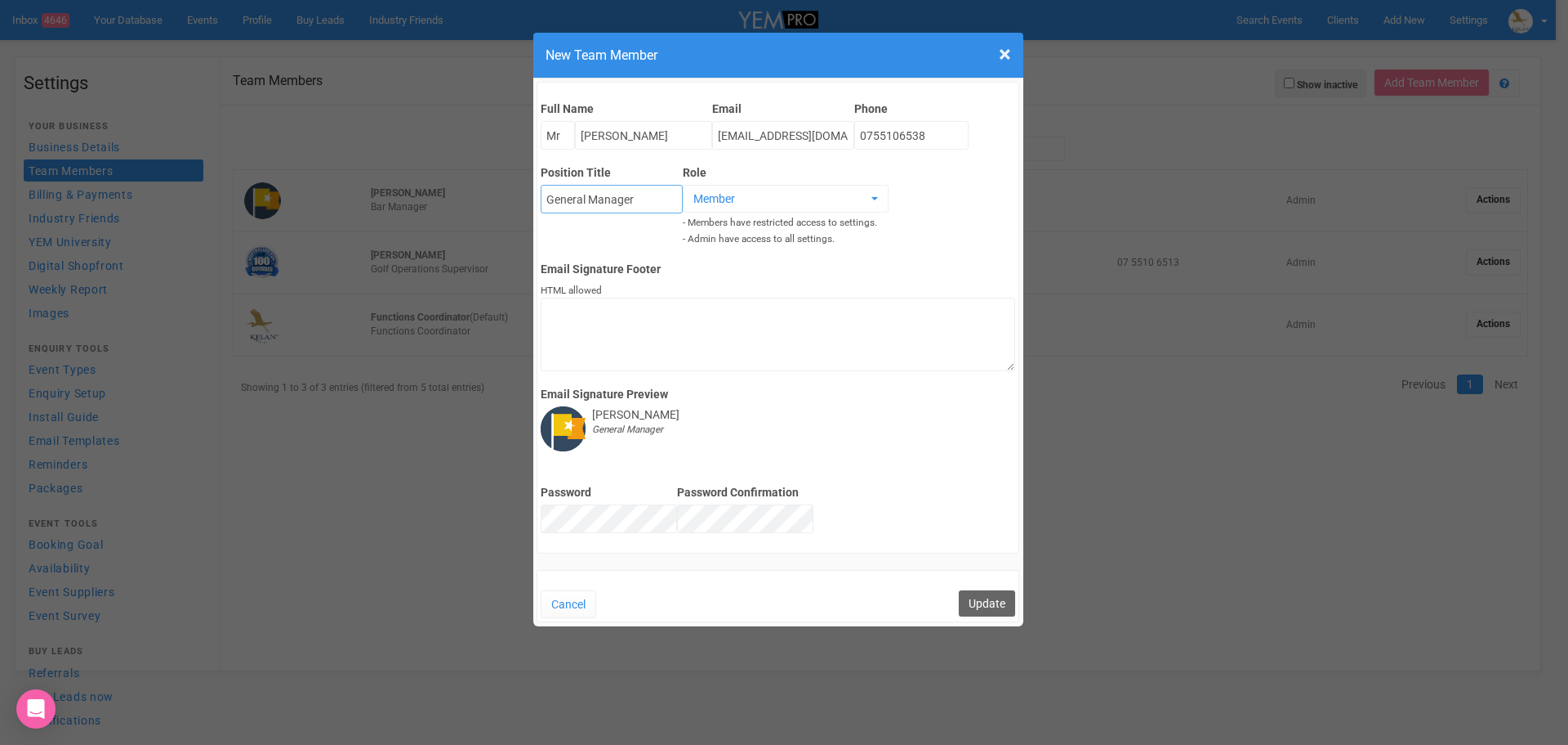
type input "General Manager"
click at [553, 427] on img at bounding box center [563, 429] width 45 height 45
click at [561, 425] on img at bounding box center [563, 429] width 45 height 45
click at [784, 194] on span "Member" at bounding box center [780, 198] width 174 height 16
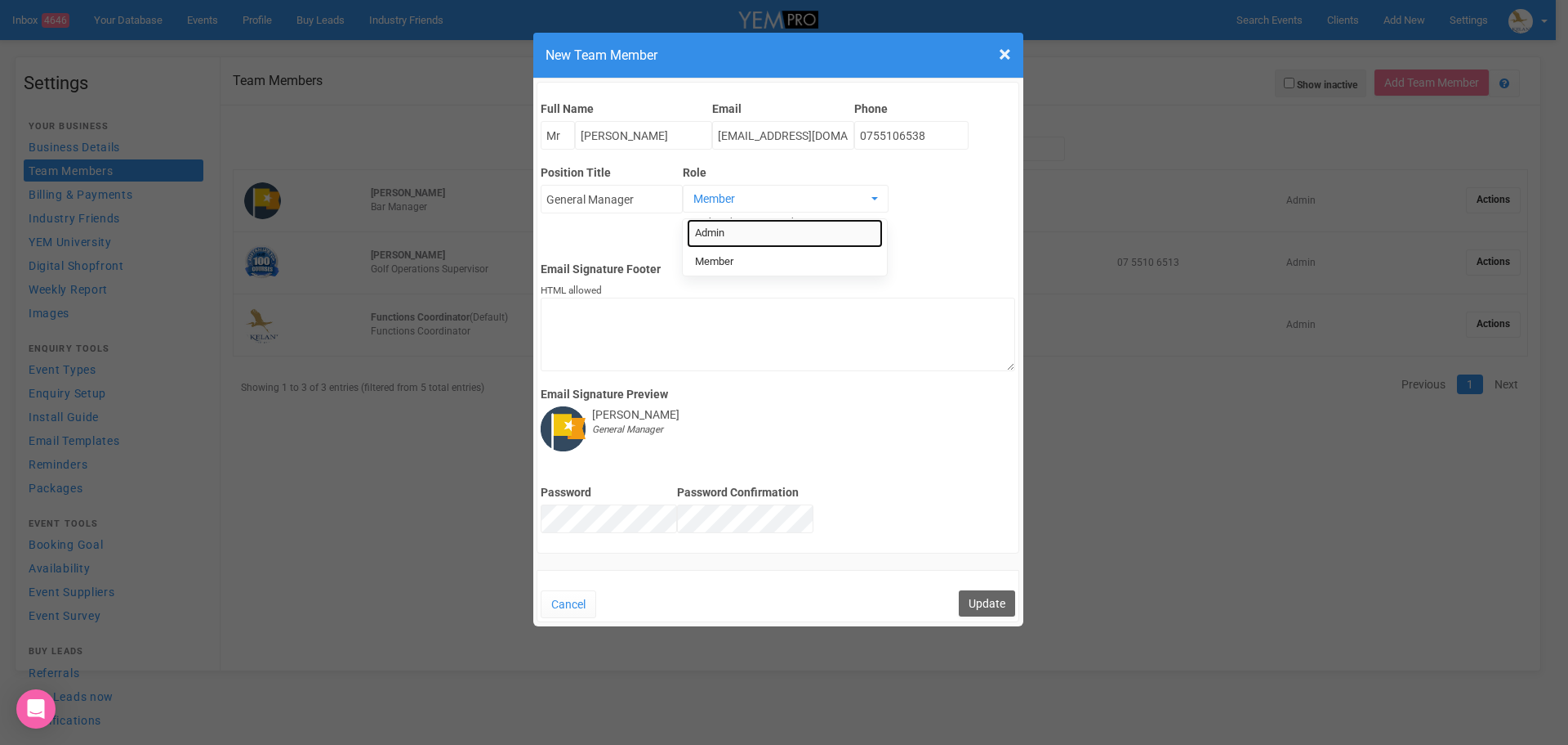
click at [735, 240] on link "Admin" at bounding box center [785, 233] width 196 height 28
select select "admin"
click at [757, 290] on div "Email Signature Footer HTML allowed Email Signature Preview [PERSON_NAME] Gener…" at bounding box center [777, 357] width 475 height 223
click at [594, 323] on textarea "Email Signature Footer" at bounding box center [777, 334] width 475 height 73
click at [615, 302] on textarea "Email Signature Footer" at bounding box center [777, 334] width 475 height 73
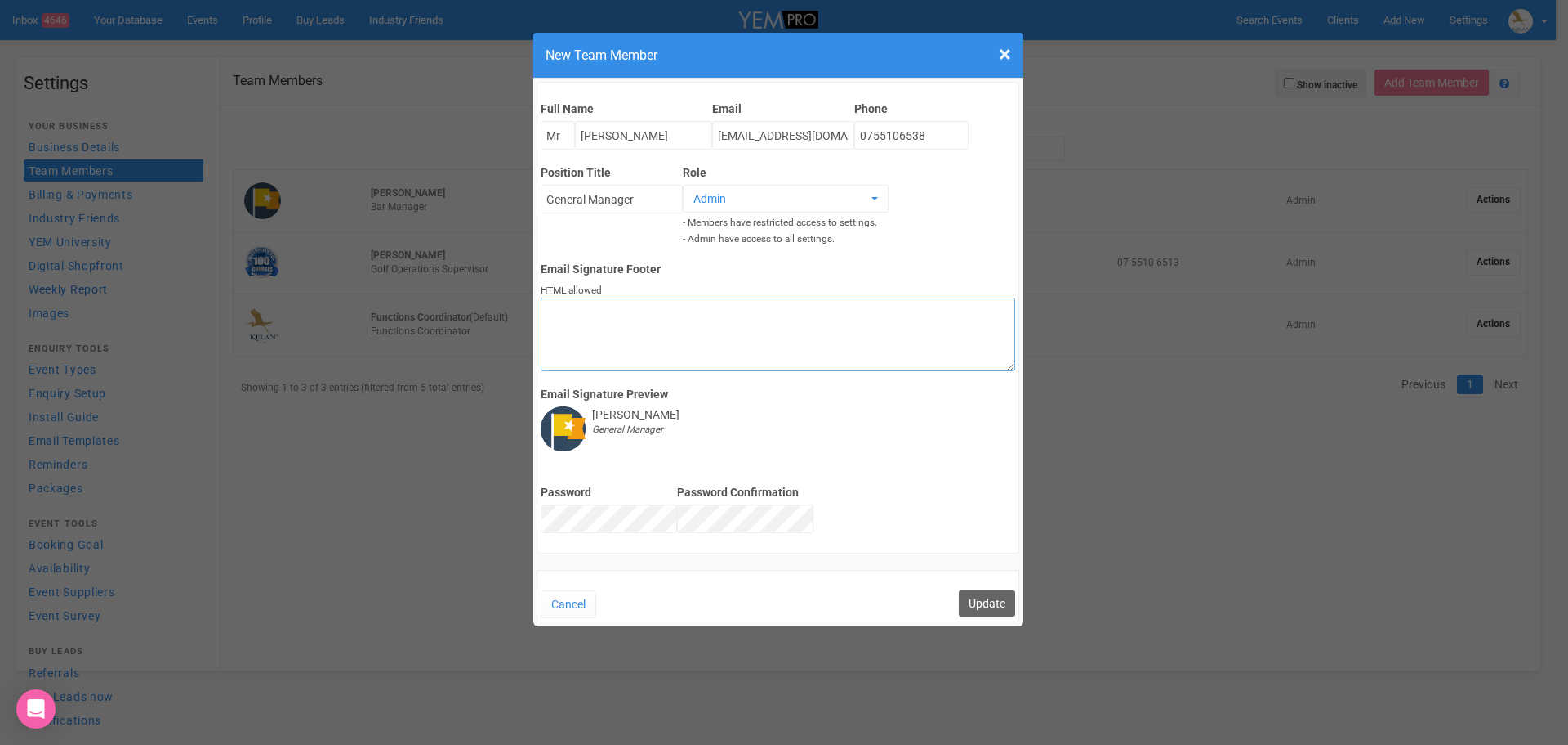
paste textarea "[PERSON_NAME] General Manager Lakelands Golf Club Phone (Direct): [PHONE_NUMBER…"
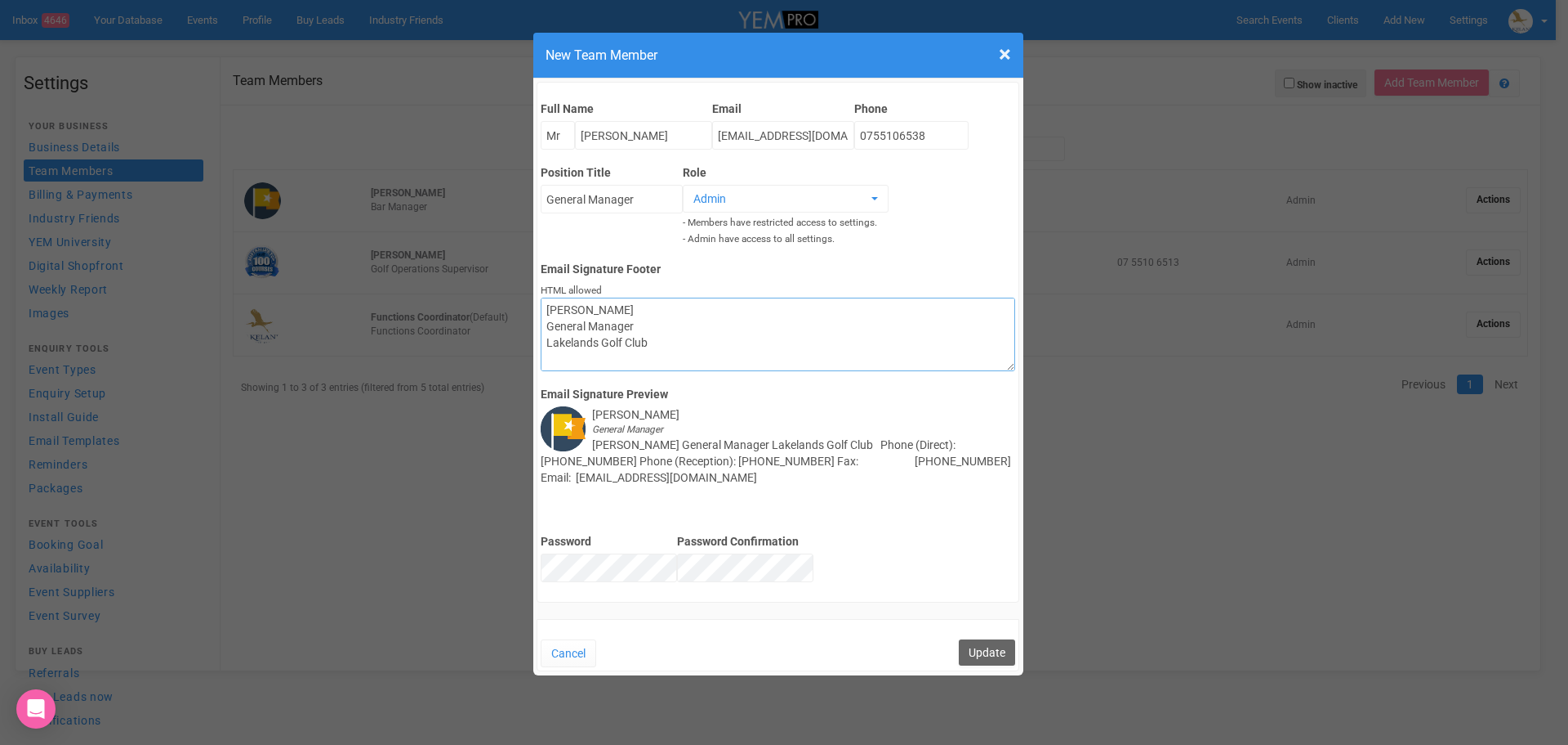
scroll to position [94, 0]
click at [780, 333] on textarea "[PERSON_NAME] General Manager Lakelands Golf Club Phone (Direct): [PHONE_NUMBER…" at bounding box center [777, 334] width 475 height 73
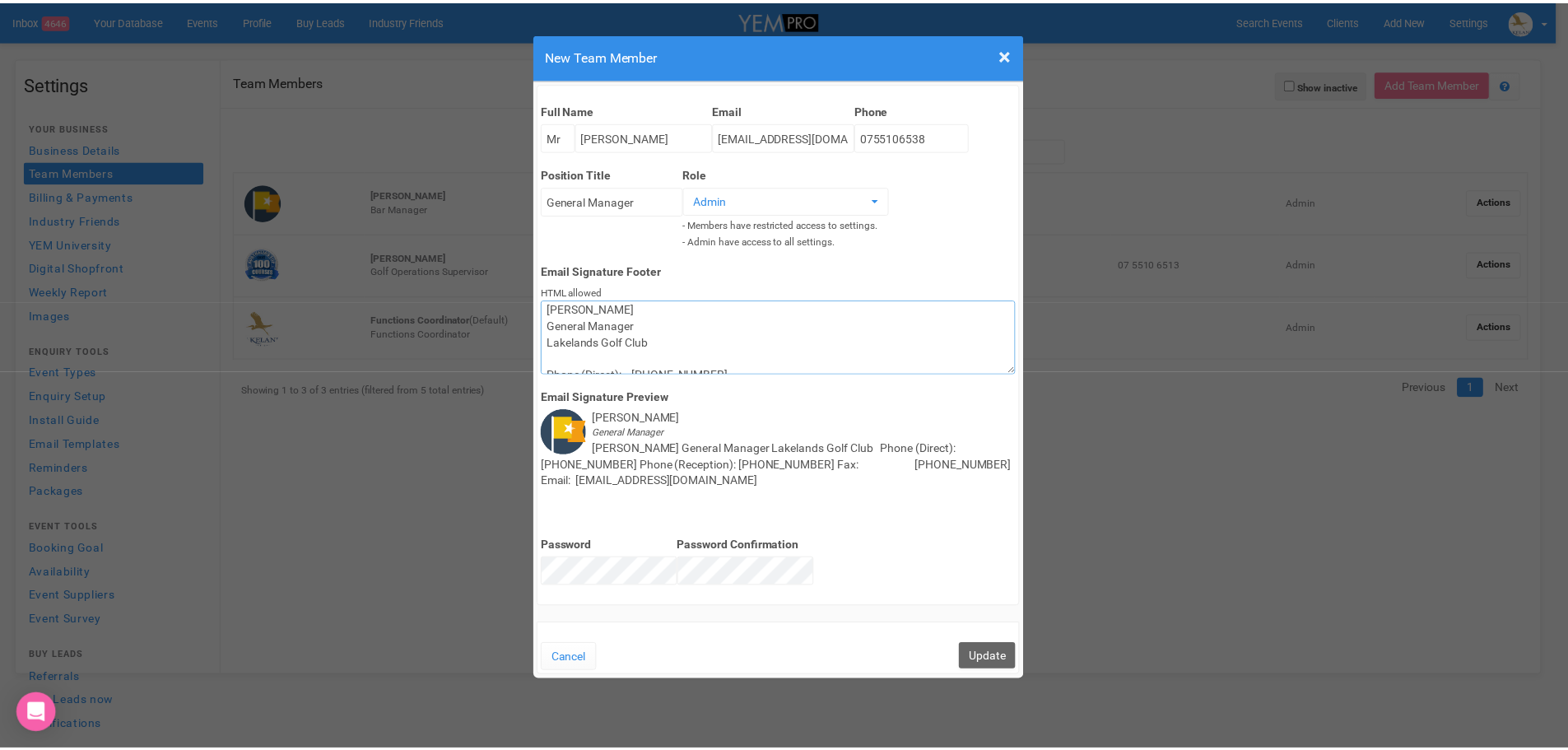
scroll to position [0, 0]
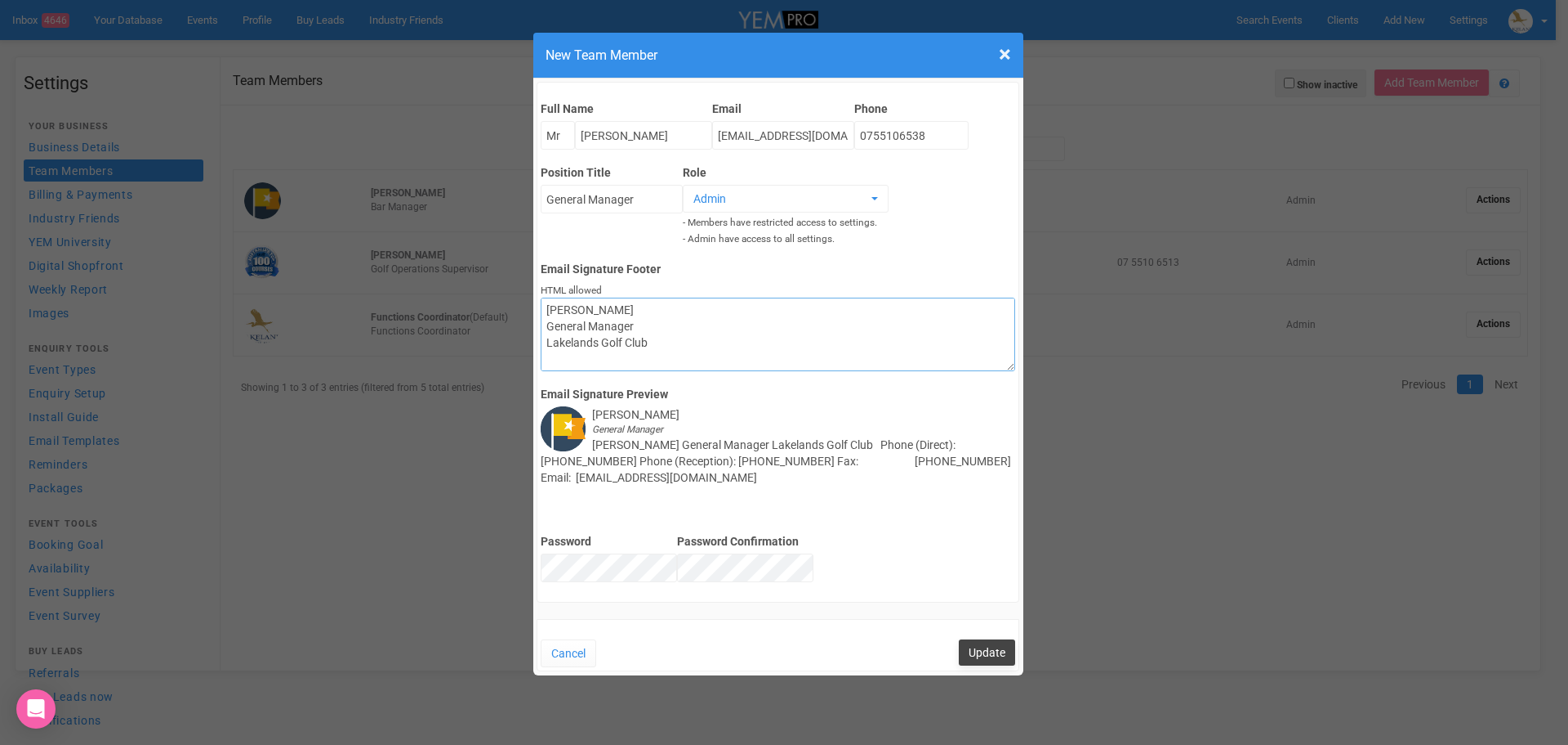
type textarea "[PERSON_NAME] General Manager Lakelands Golf Club Phone (Direct): [PHONE_NUMBER…"
click at [986, 649] on button "Update" at bounding box center [987, 652] width 56 height 26
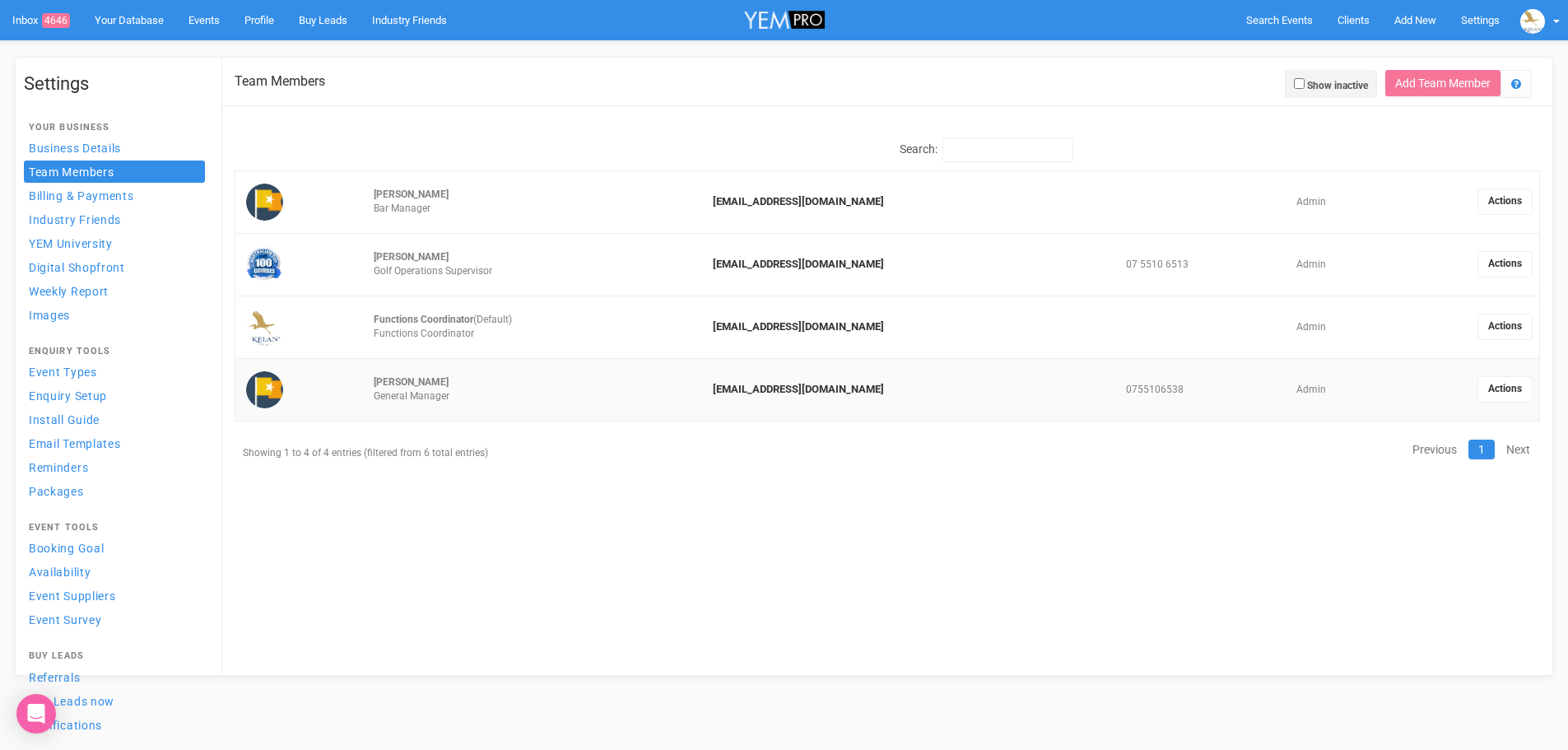
click at [259, 387] on img at bounding box center [264, 390] width 45 height 45
click at [1508, 382] on link "Actions" at bounding box center [1505, 389] width 55 height 27
click at [1435, 441] on link "Edit image" at bounding box center [1463, 438] width 133 height 32
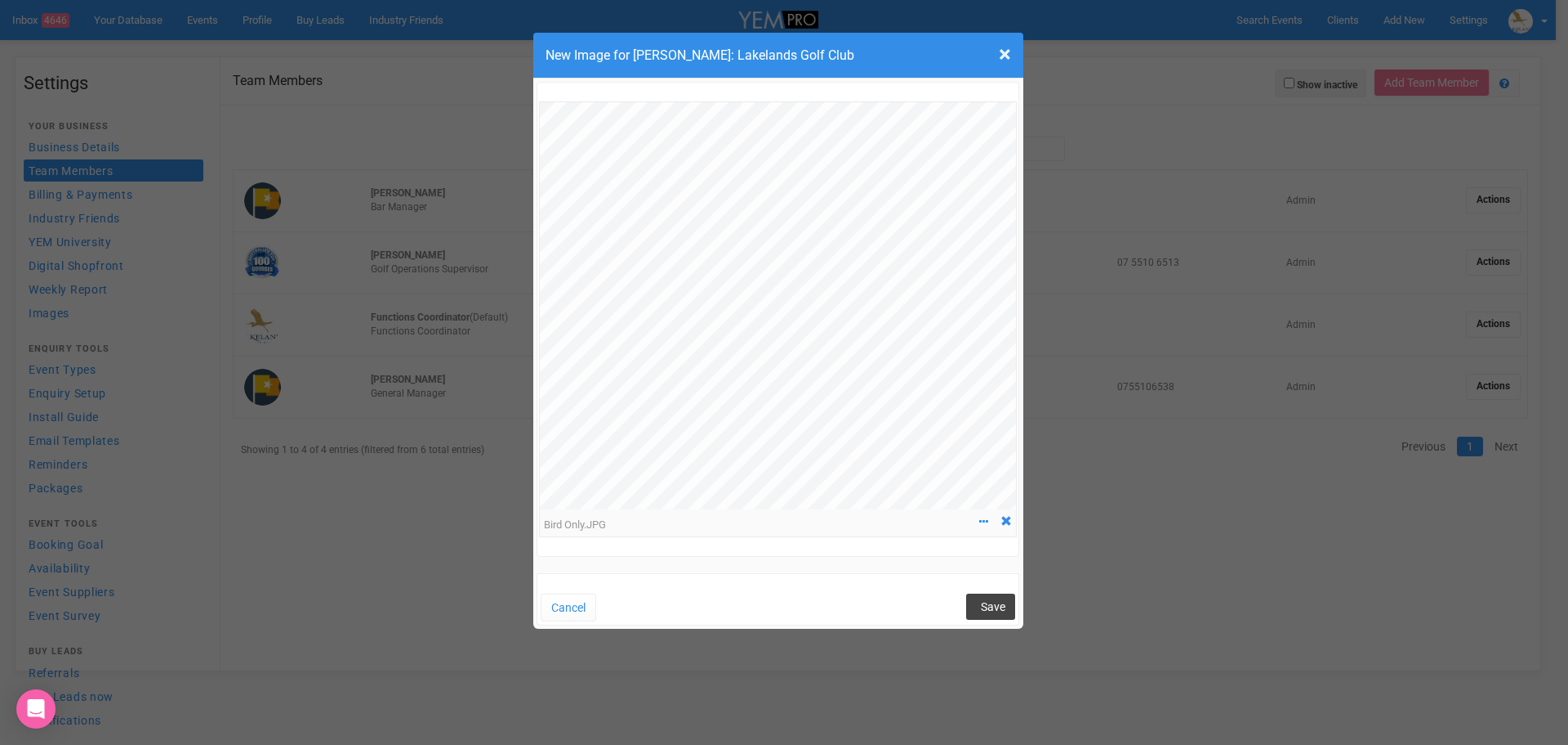
click at [989, 602] on span "Save" at bounding box center [994, 607] width 24 height 13
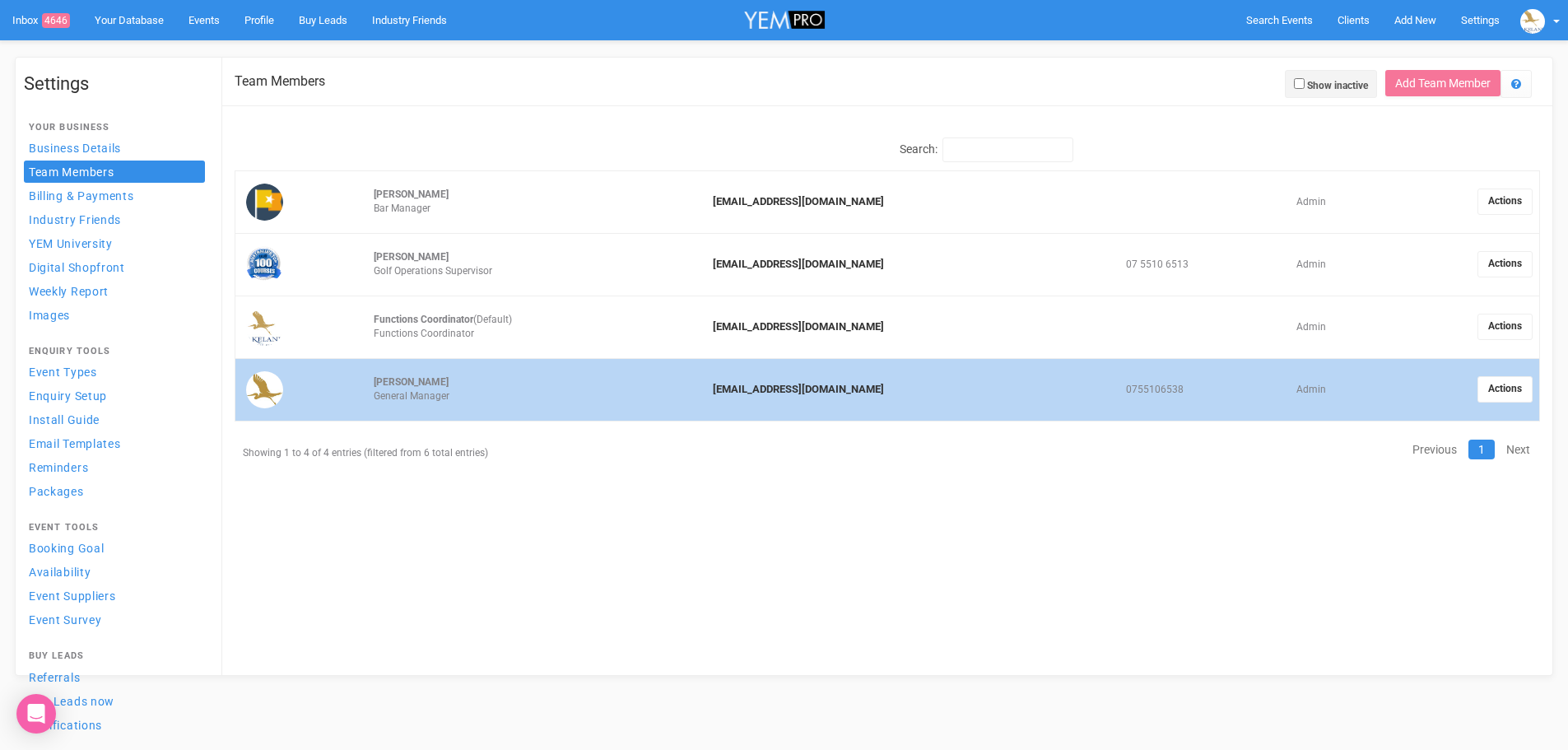
click at [344, 539] on div "Team Members Add Team Member Show inactive Search: Name Email Phone Role Action…" at bounding box center [887, 366] width 1331 height 617
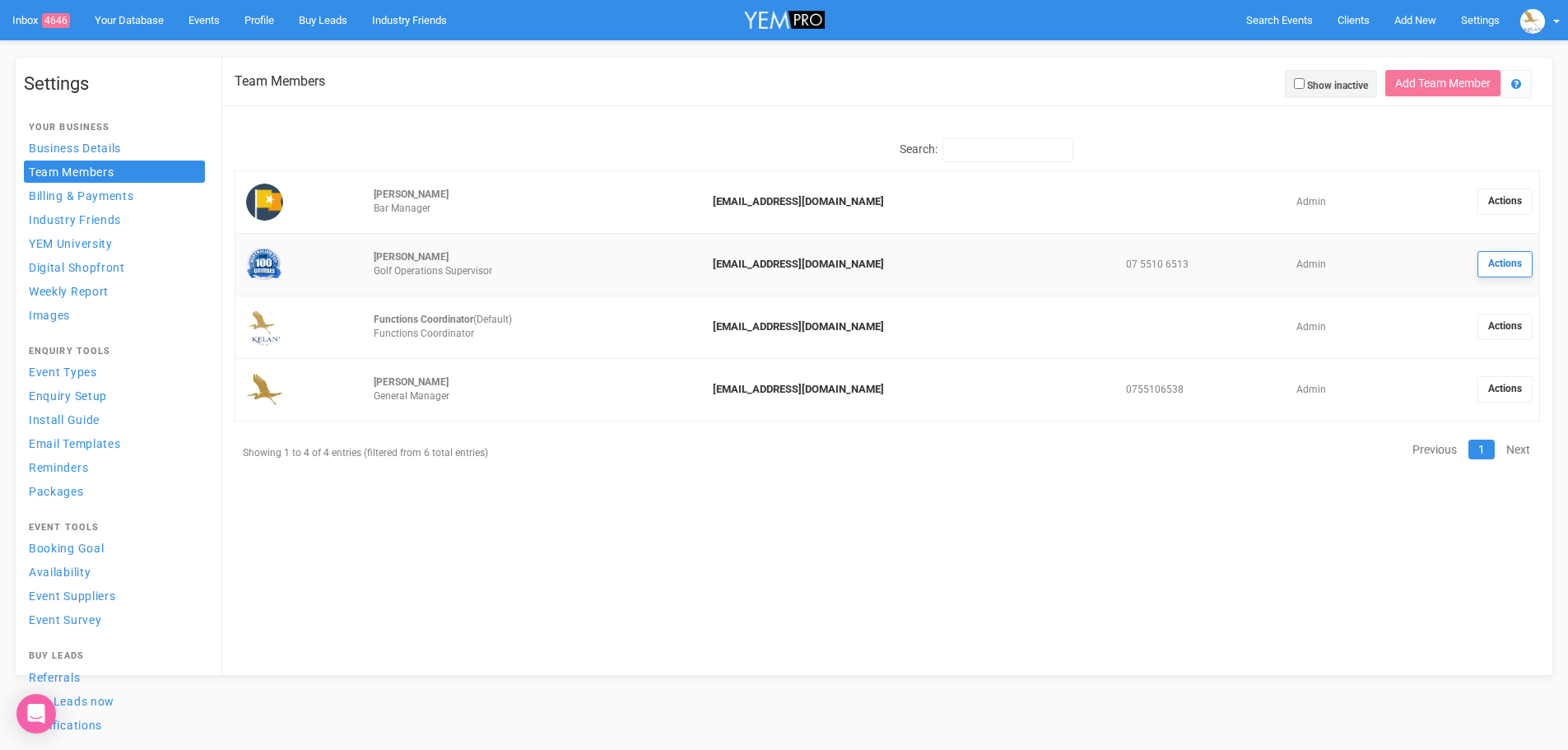
click at [1512, 263] on link "Actions" at bounding box center [1505, 264] width 55 height 27
click at [1443, 276] on link "Edit details" at bounding box center [1463, 277] width 133 height 32
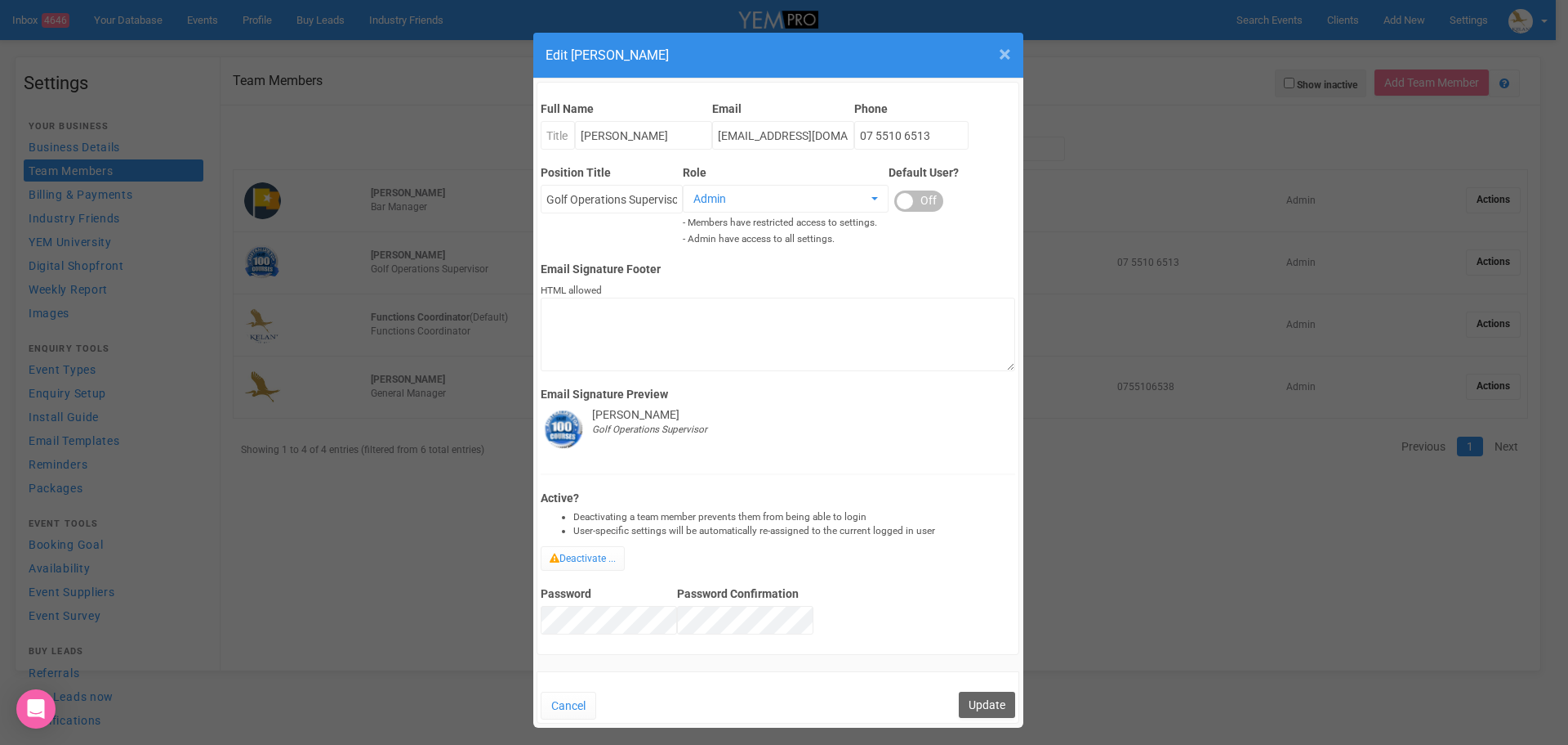
click at [1006, 48] on span "×" at bounding box center [1005, 54] width 12 height 27
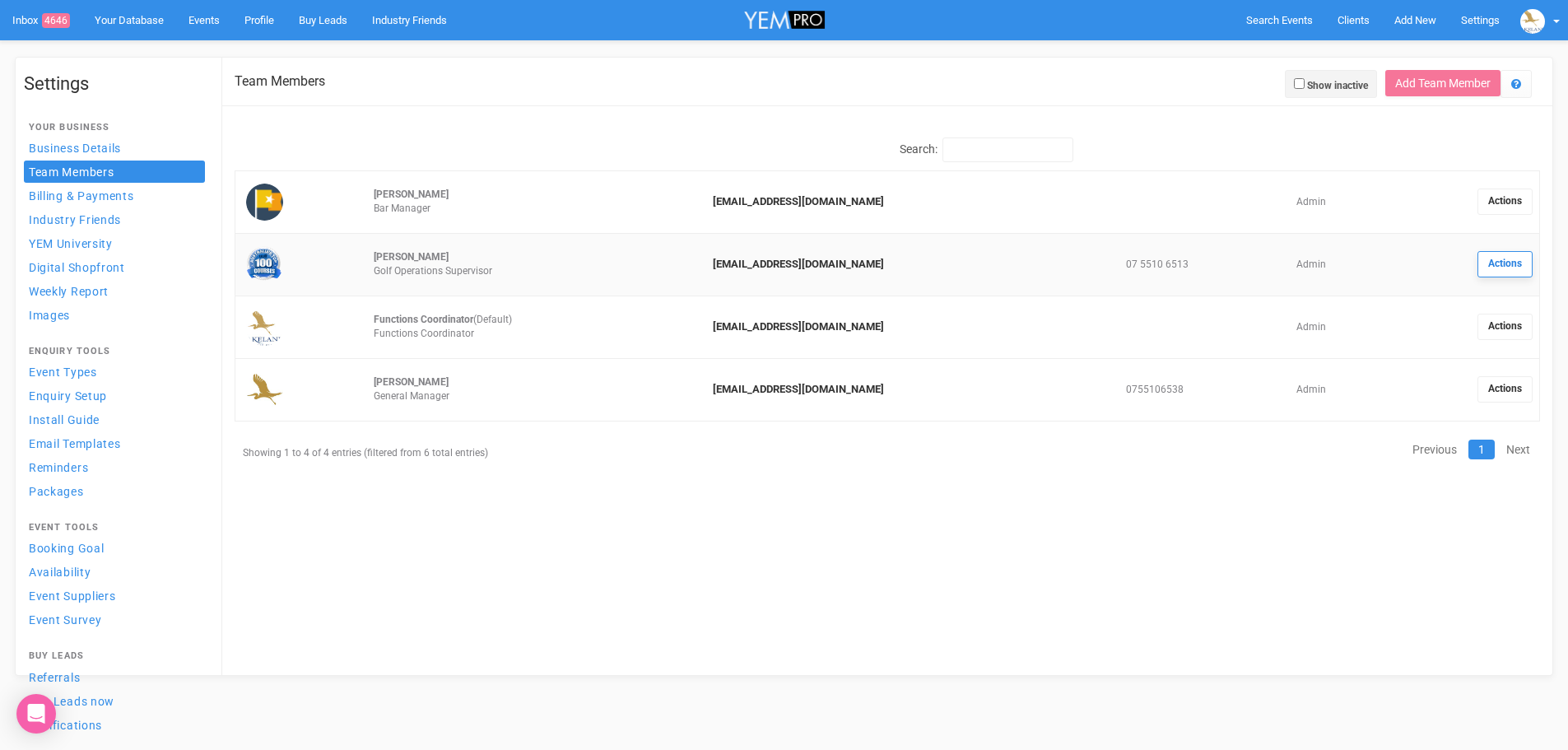
click at [1522, 257] on link "Actions" at bounding box center [1505, 264] width 55 height 27
click at [1456, 309] on link "Edit image" at bounding box center [1463, 313] width 133 height 32
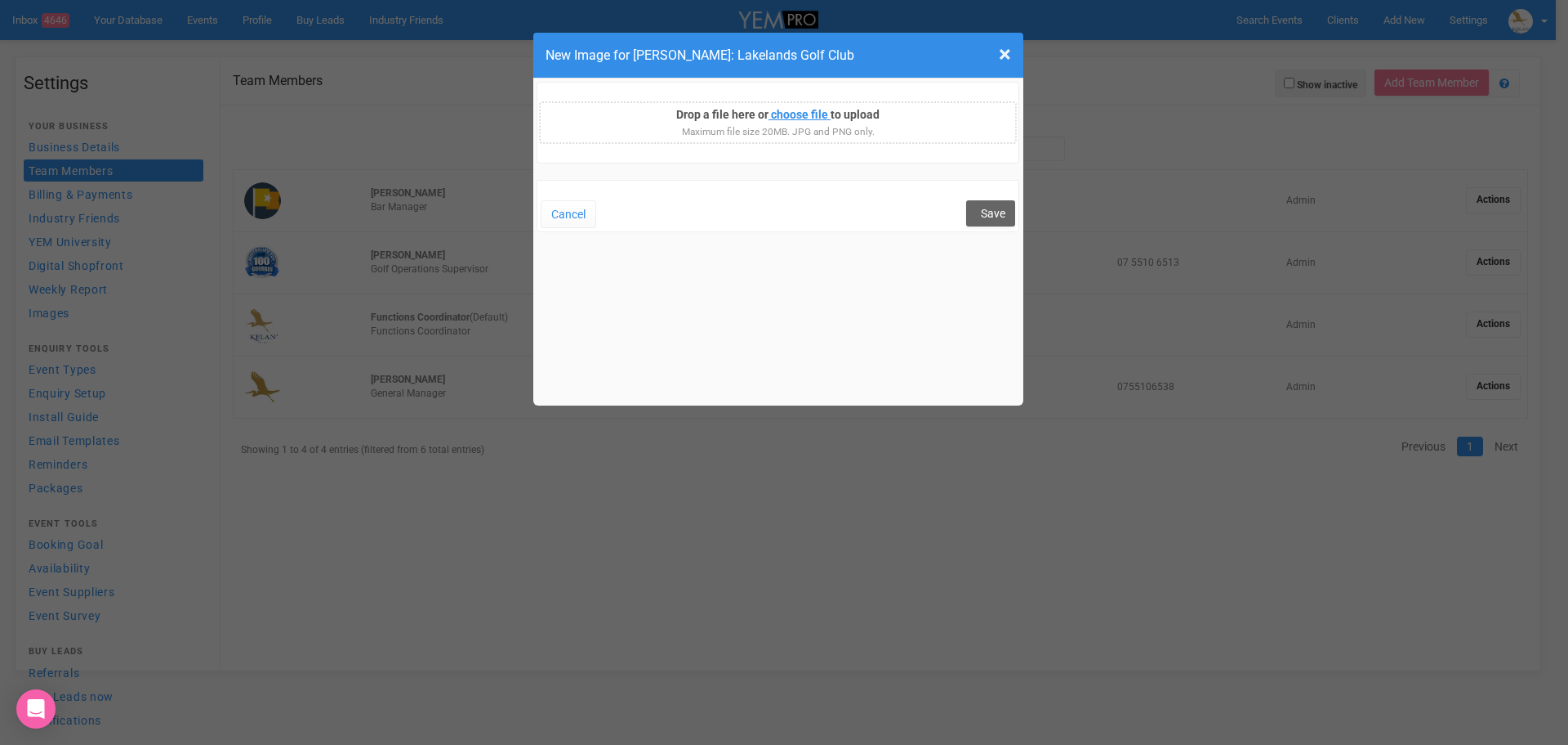
click at [807, 115] on input "An image is required." at bounding box center [719, 117] width 222 height 18
click at [1007, 206] on span at bounding box center [1006, 211] width 11 height 11
click at [802, 110] on input "An image is required." at bounding box center [719, 117] width 222 height 18
click at [813, 109] on input "An image is required." at bounding box center [719, 117] width 222 height 18
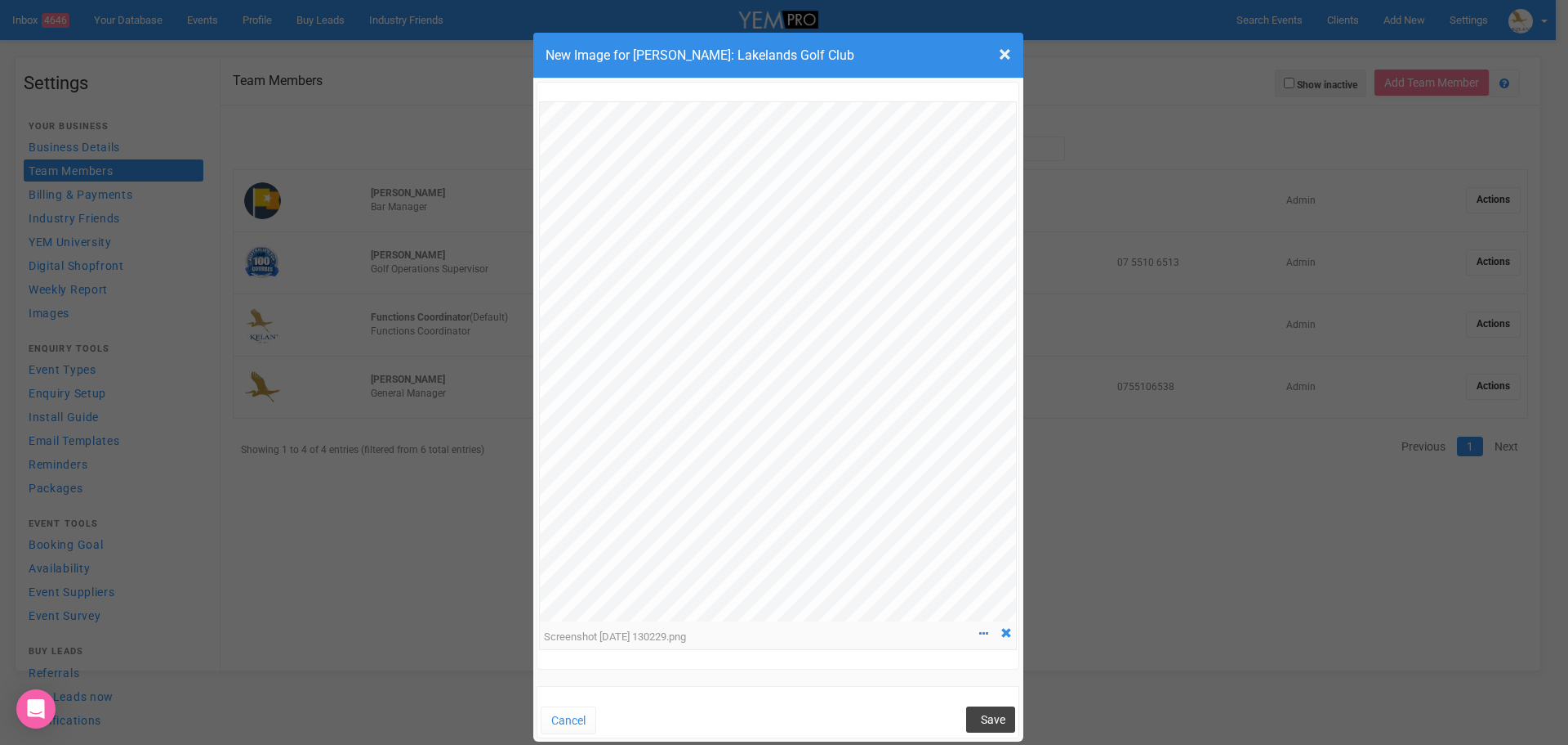
click at [987, 715] on span "Save" at bounding box center [994, 720] width 24 height 13
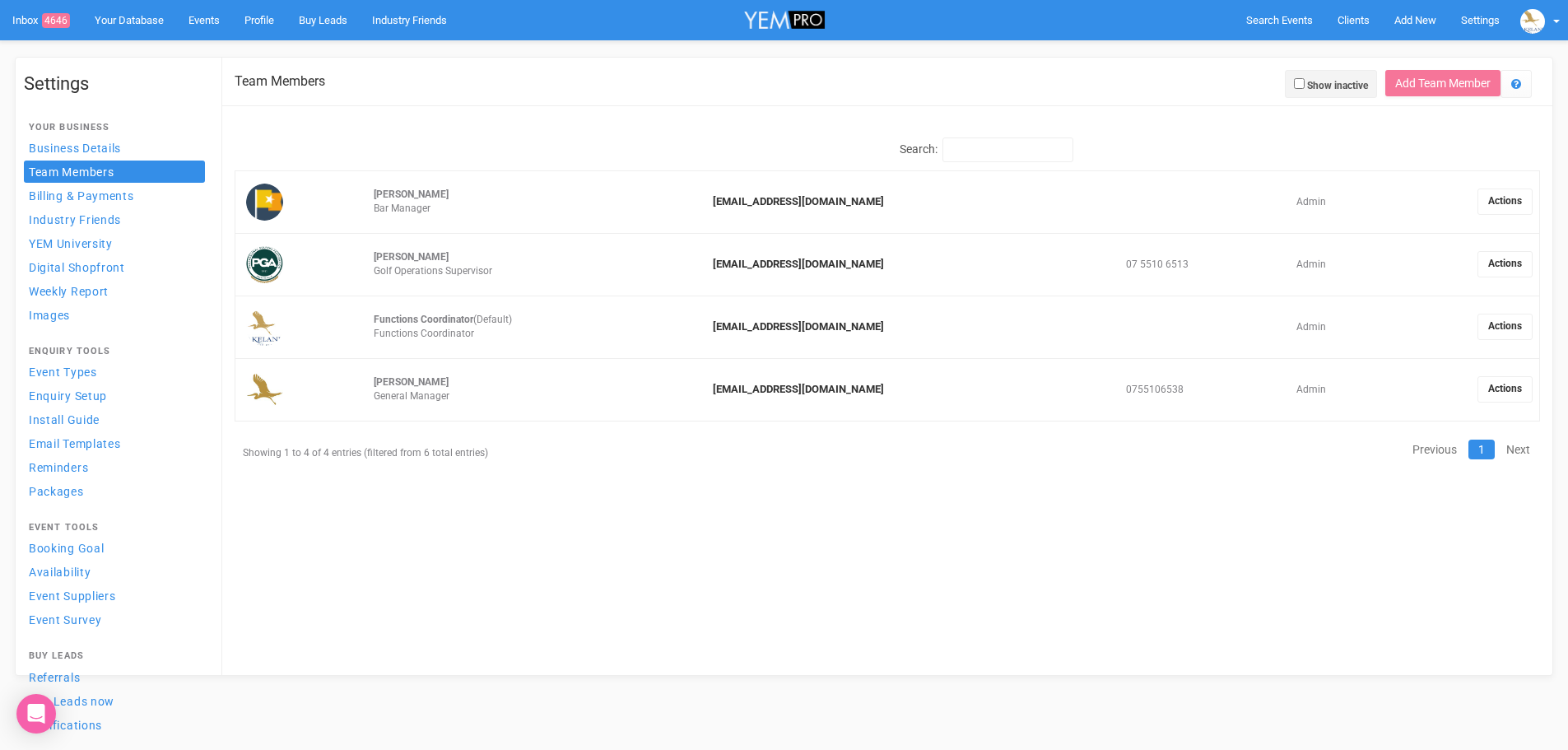
click at [994, 421] on div "Name Email Phone Role Actions [PERSON_NAME] Bar Manager [EMAIL_ADDRESS][DOMAIN_…" at bounding box center [888, 304] width 1330 height 267
click at [1554, 18] on link at bounding box center [1540, 20] width 56 height 41
click at [1554, 15] on link at bounding box center [1540, 20] width 56 height 41
click at [77, 394] on span "Enquiry Setup" at bounding box center [67, 396] width 79 height 13
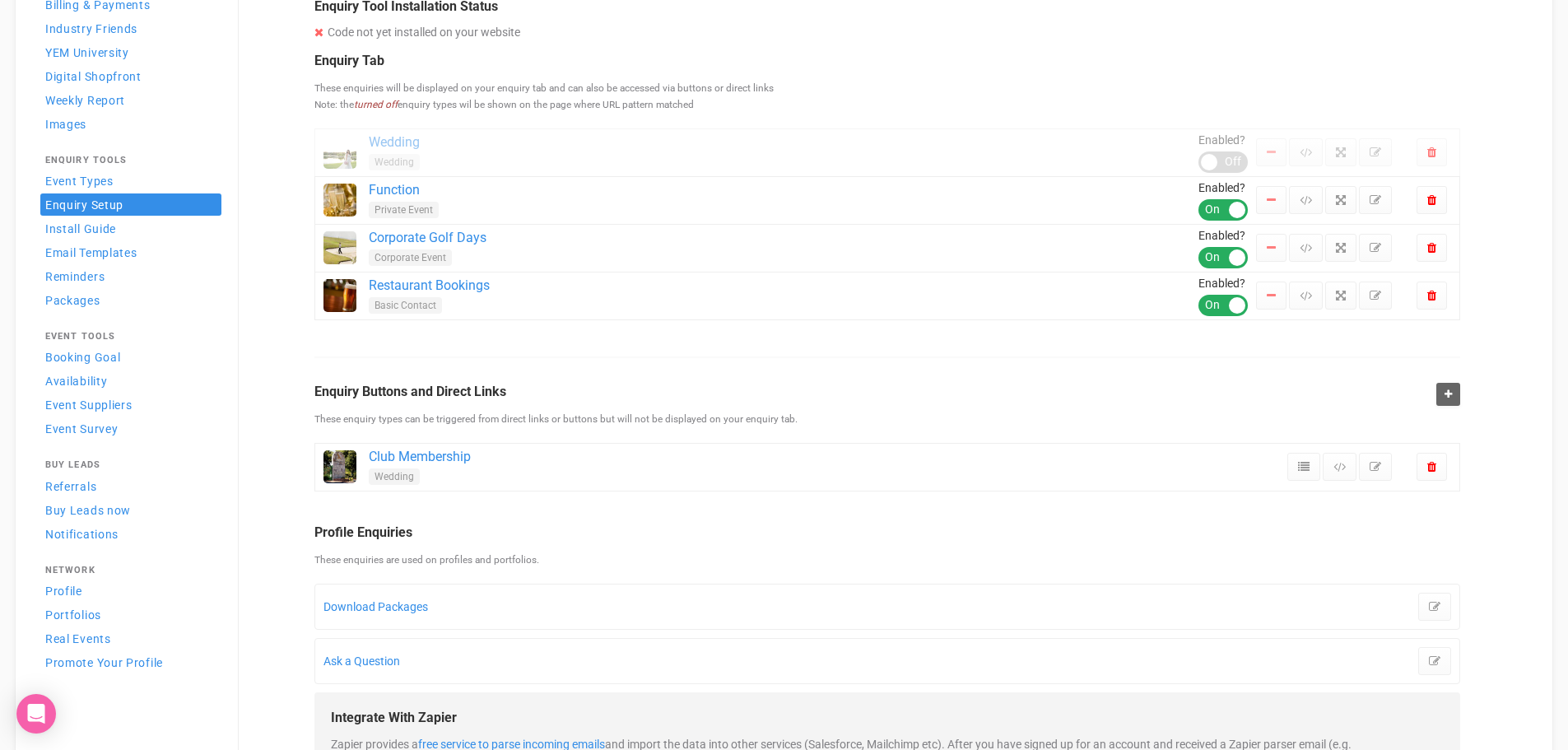
scroll to position [247, 0]
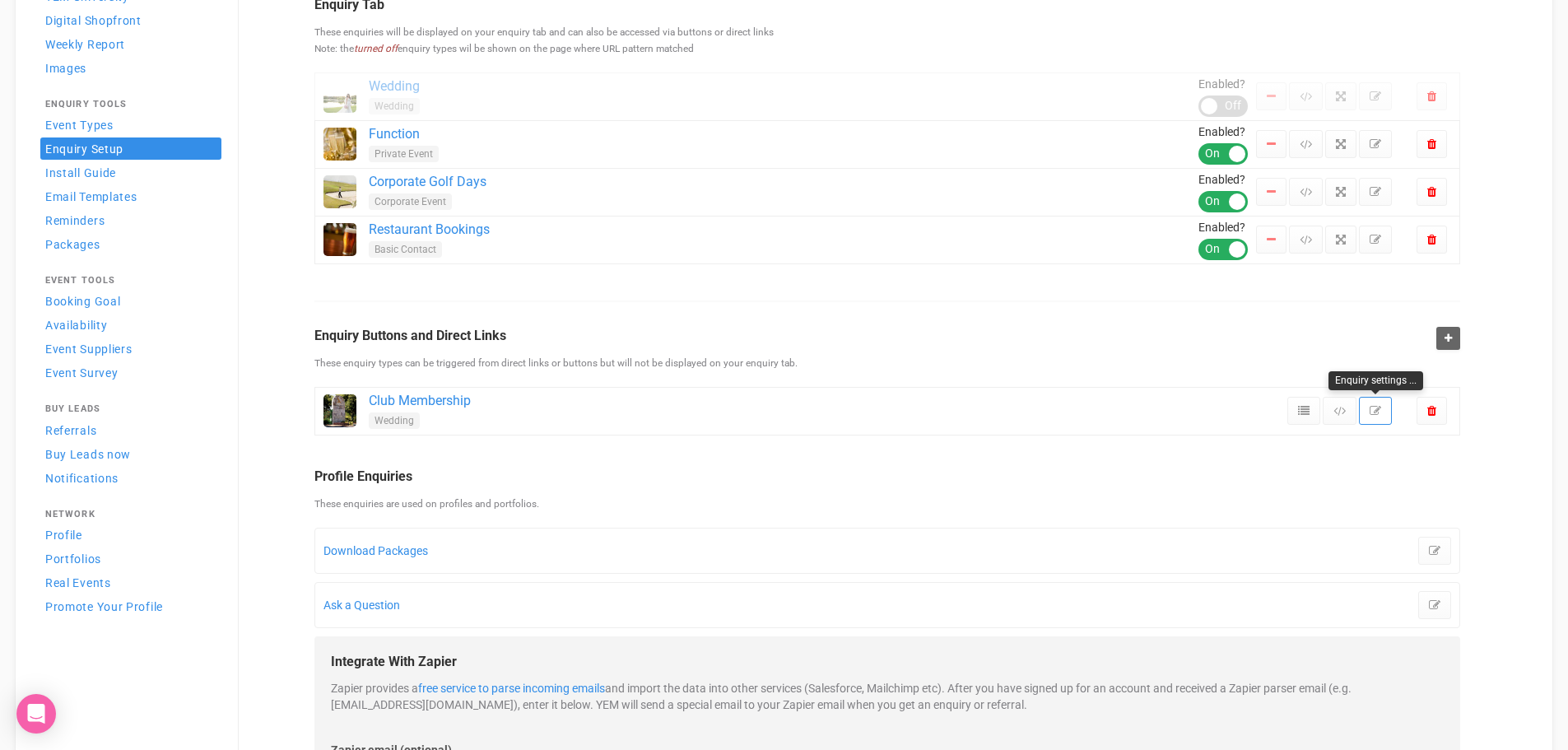
click at [1378, 407] on icon at bounding box center [1376, 410] width 11 height 11
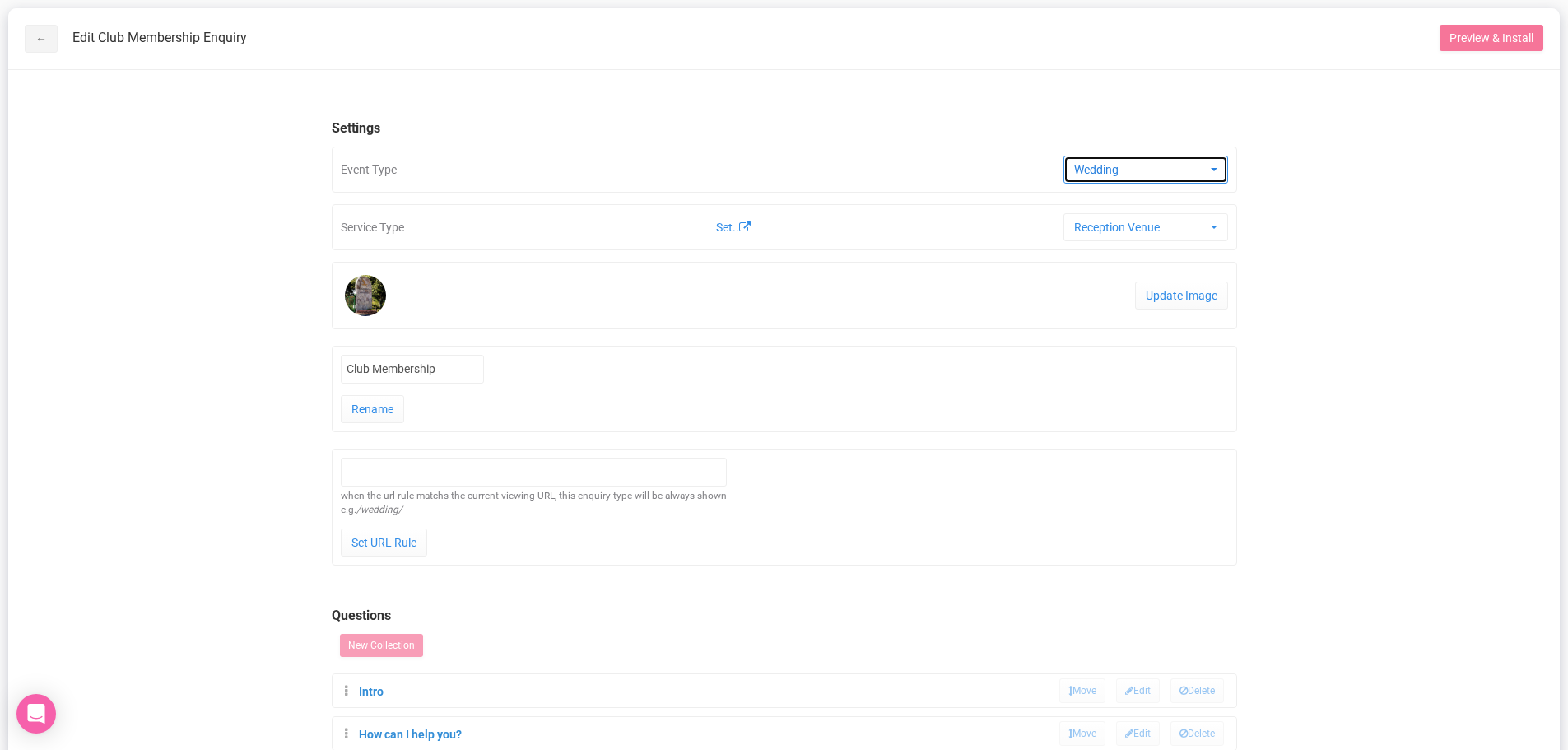
click at [1143, 161] on button "Wedding" at bounding box center [1146, 170] width 165 height 28
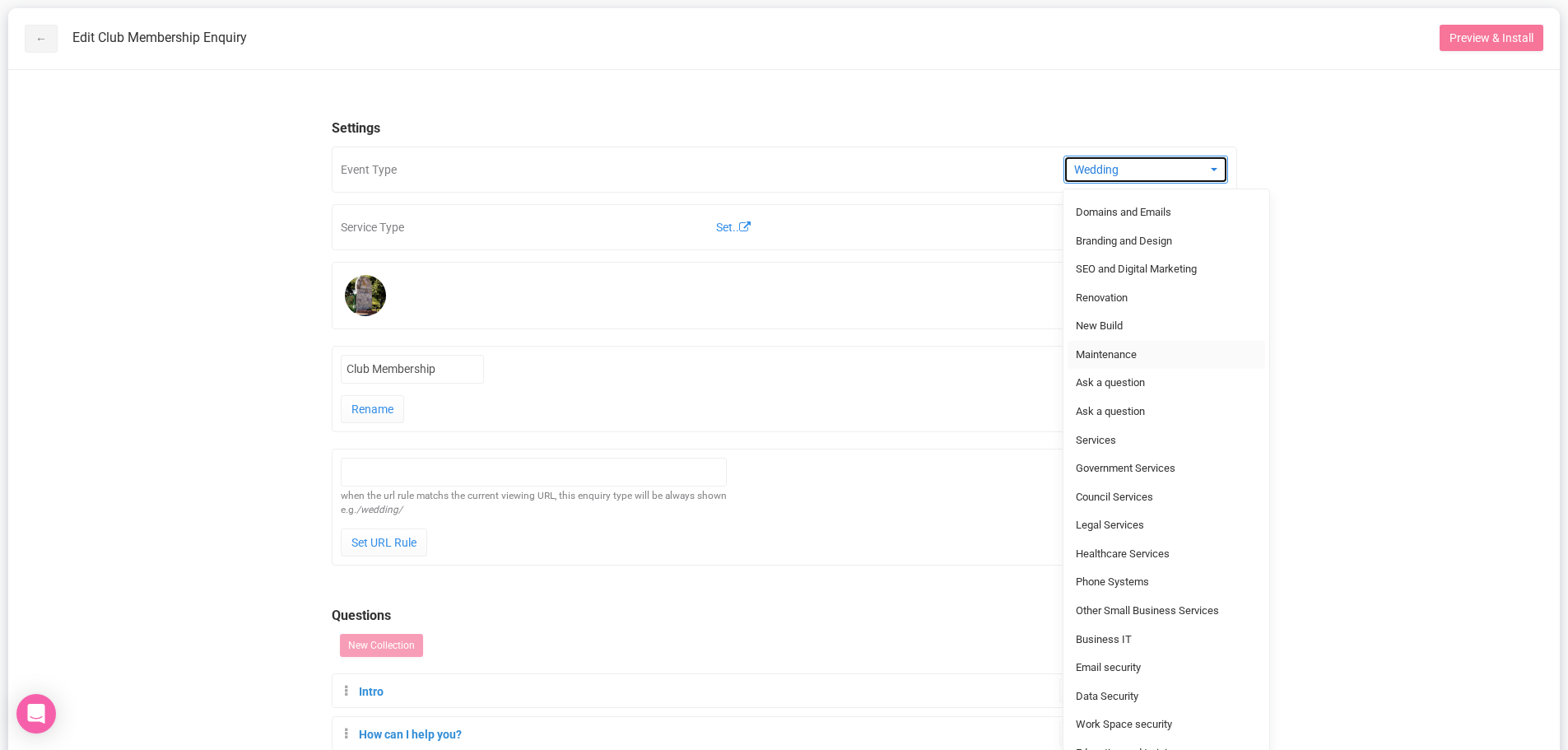
scroll to position [1029, 0]
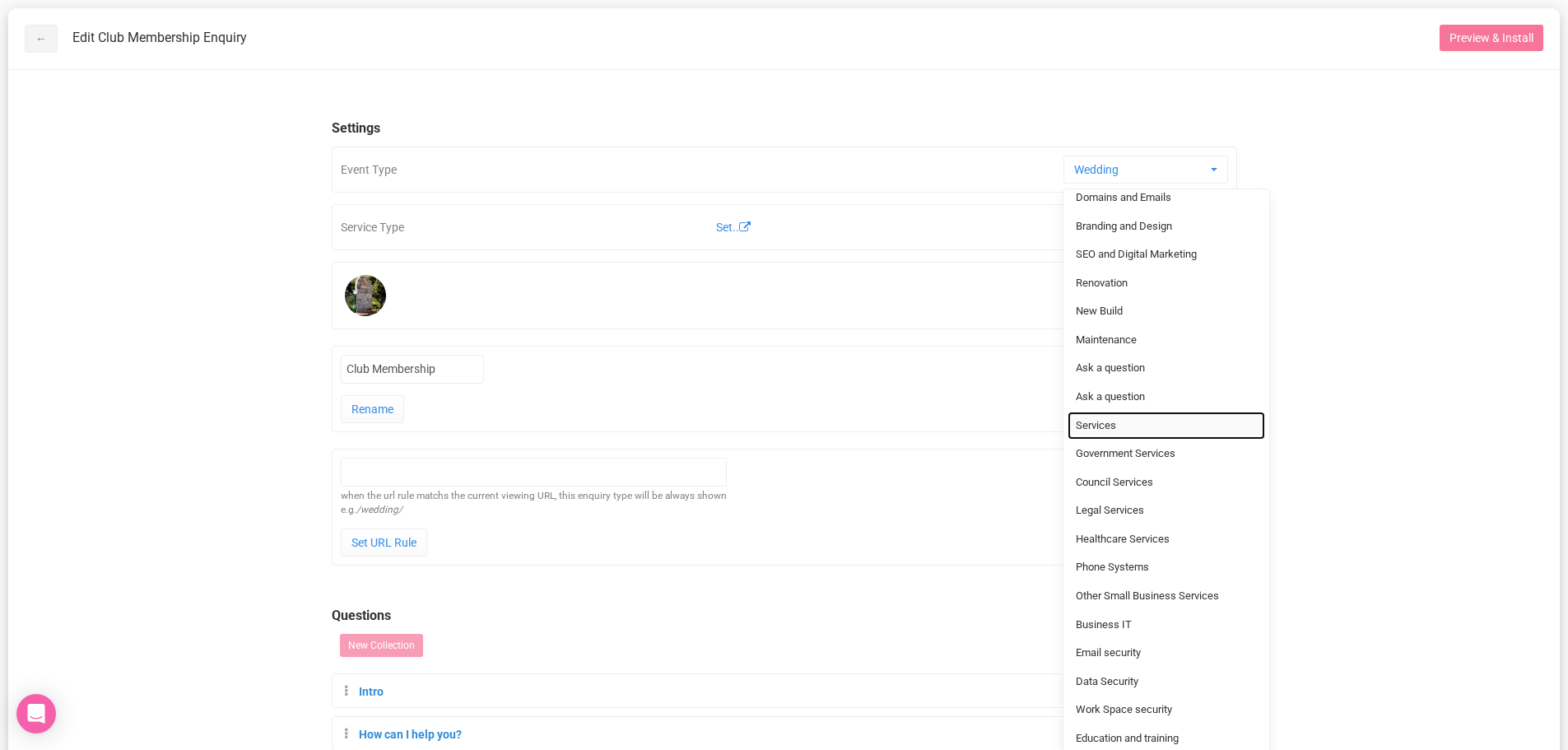
click at [1095, 428] on span "Services" at bounding box center [1096, 425] width 41 height 16
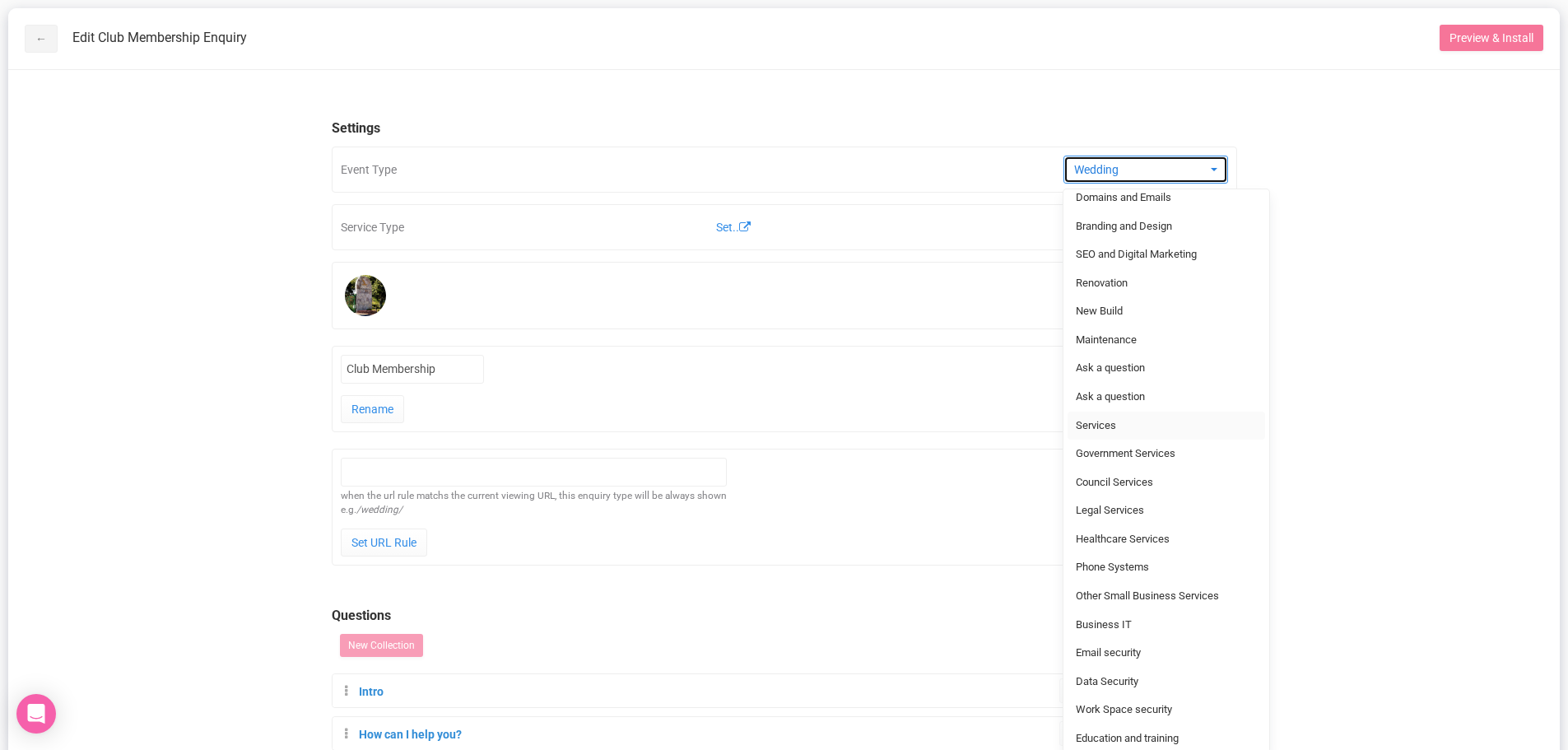
select select "187"
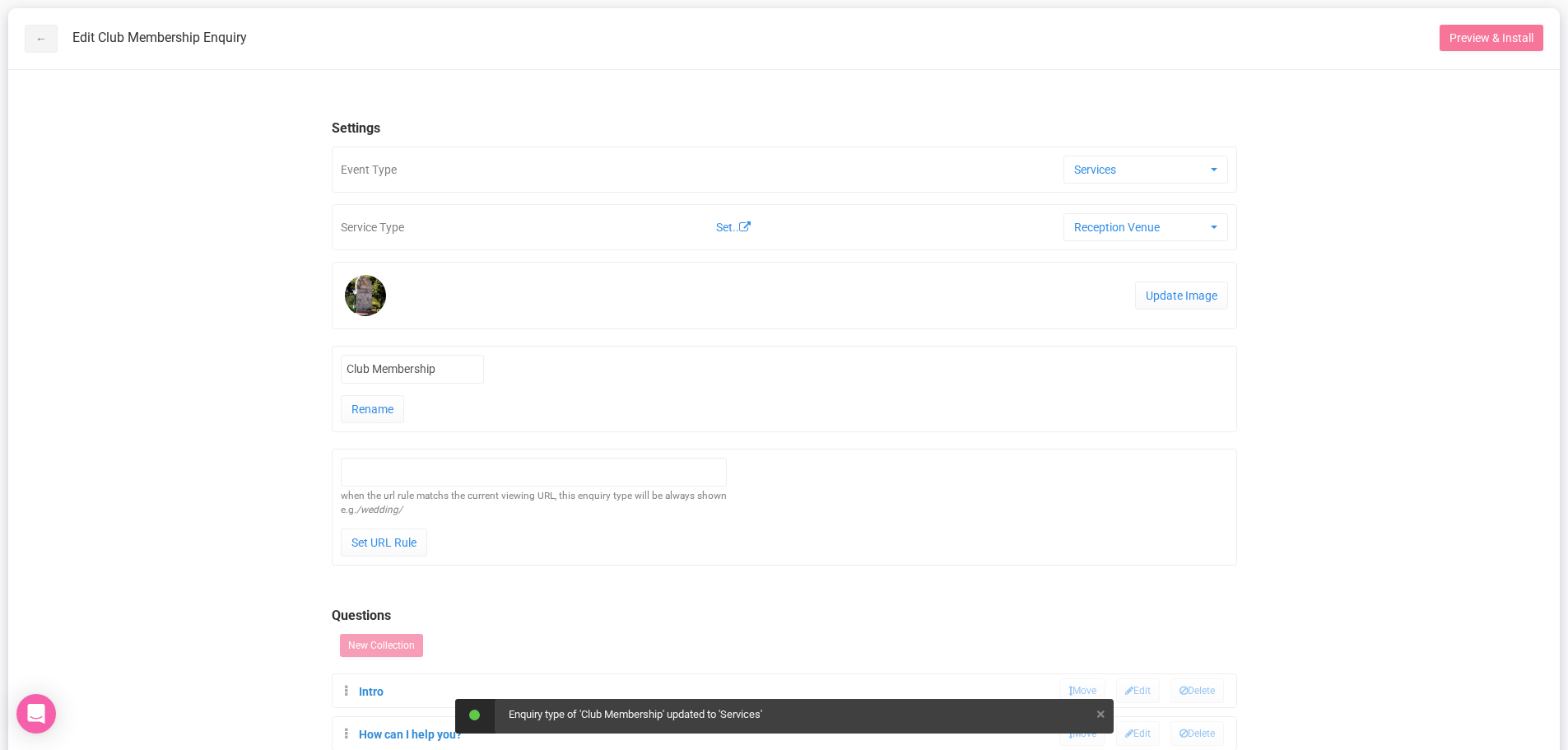
click at [1342, 368] on div "← Edit Club Membership Enquiry Preview & Install Settings Event Type Services P…" at bounding box center [784, 522] width 1552 height 1027
click at [1187, 227] on span "Reception Venue" at bounding box center [1141, 226] width 133 height 16
click at [1309, 239] on div "← Edit Club Membership Enquiry Preview & Install Settings Event Type Services P…" at bounding box center [784, 522] width 1552 height 1027
click at [1115, 169] on span "Services" at bounding box center [1141, 169] width 133 height 16
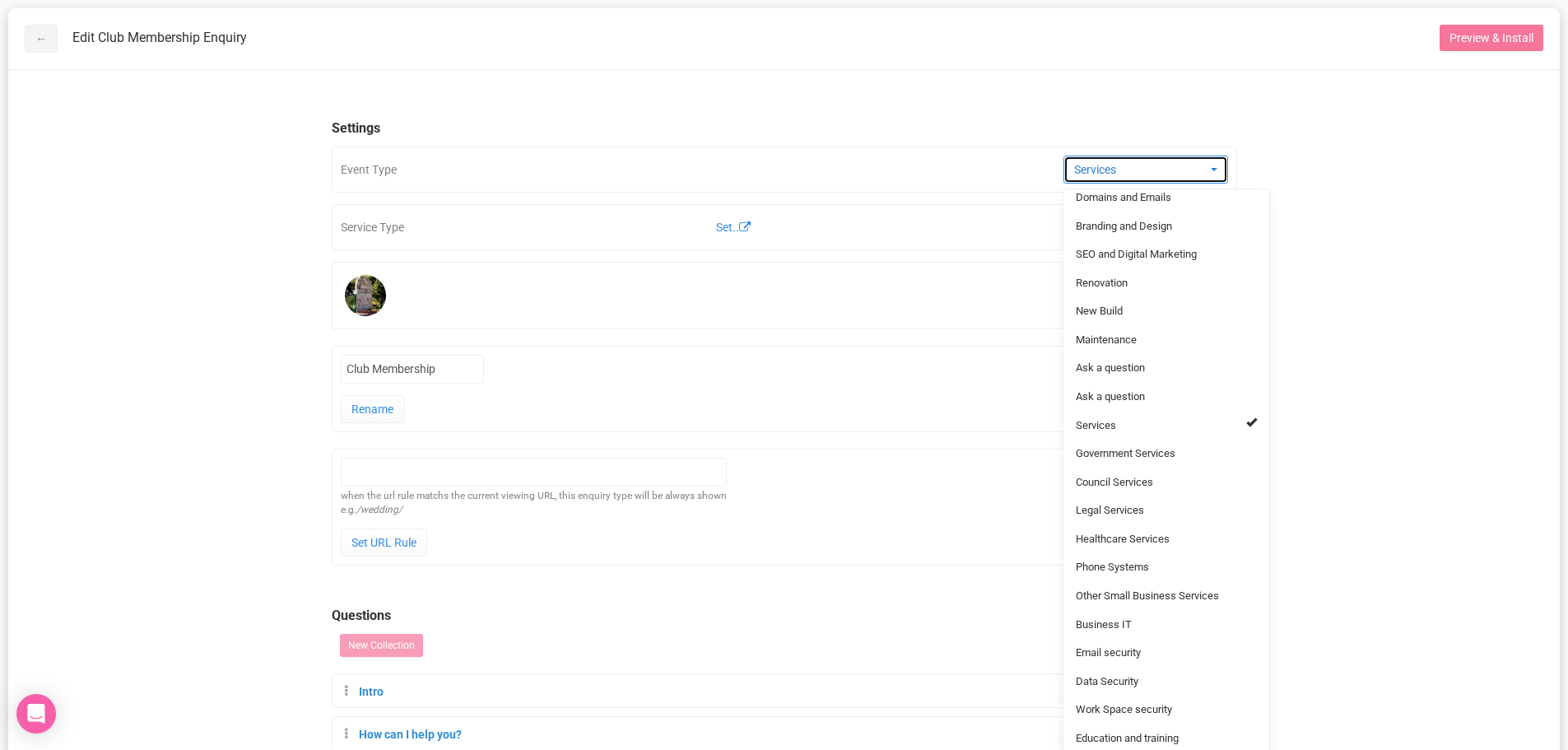
click at [1115, 169] on span "Services" at bounding box center [1141, 169] width 133 height 16
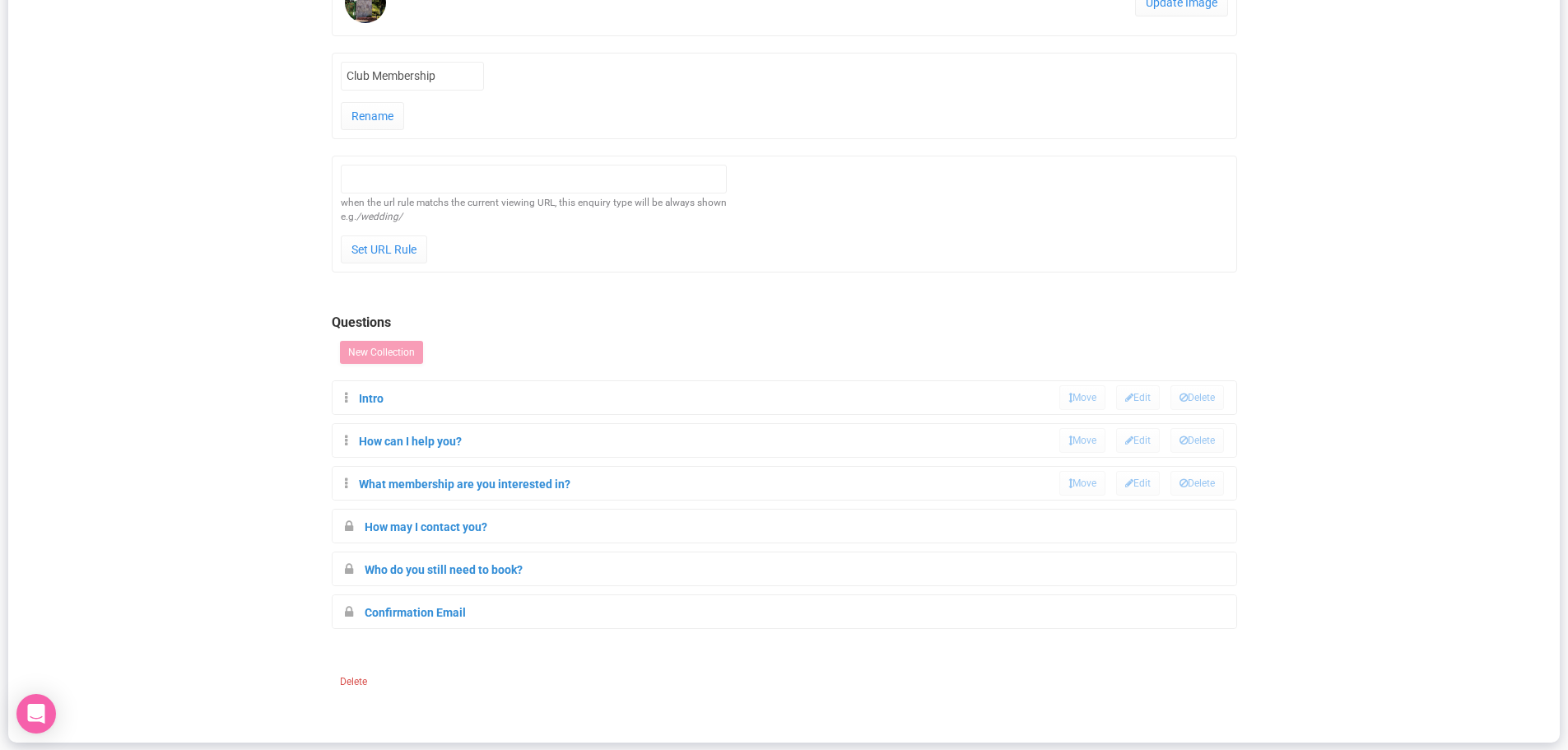
scroll to position [737, 0]
click at [387, 249] on input "Set URL Rule" at bounding box center [384, 249] width 86 height 28
type input "Save"
click at [386, 175] on input "text" at bounding box center [534, 180] width 387 height 28
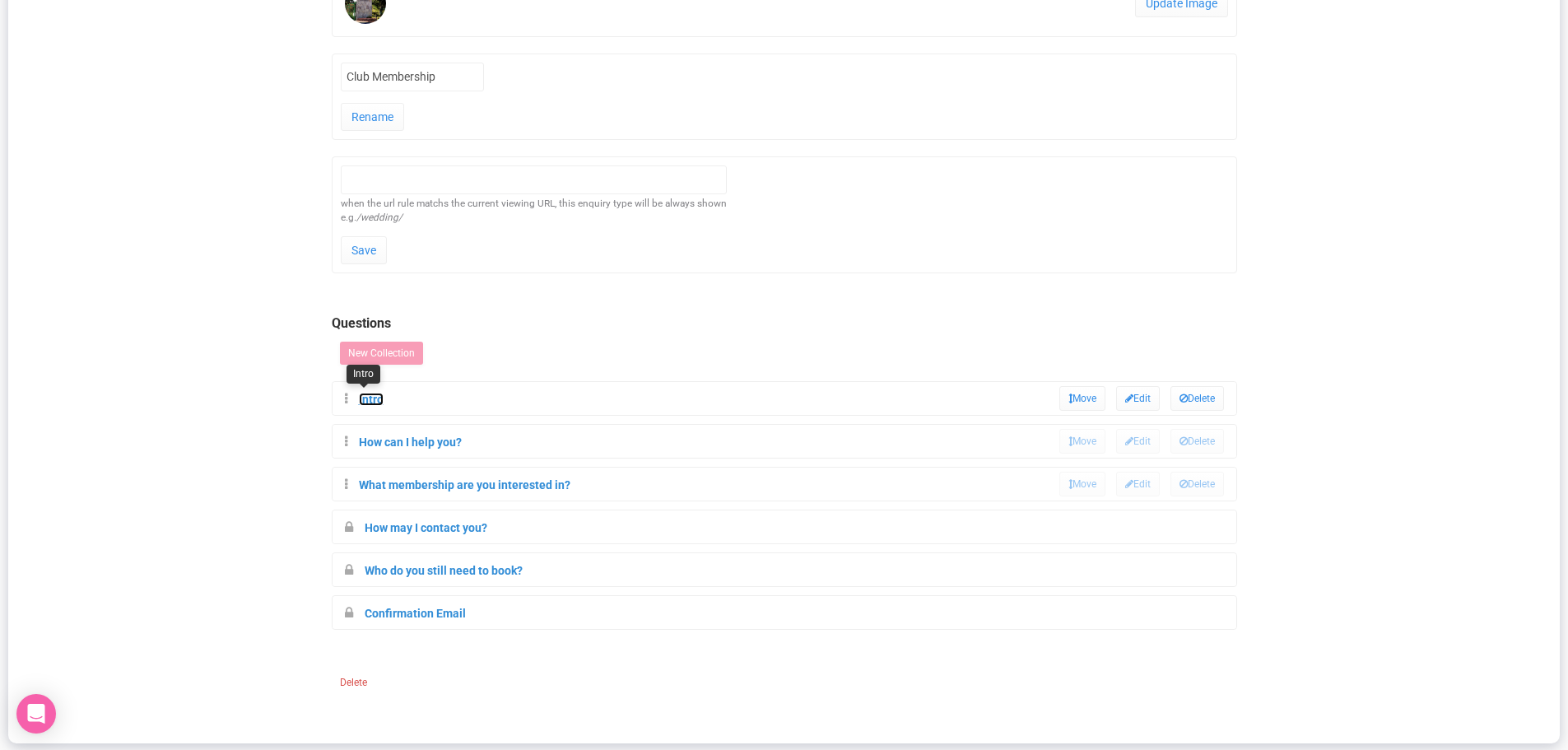
click at [373, 400] on link "Intro" at bounding box center [371, 399] width 25 height 13
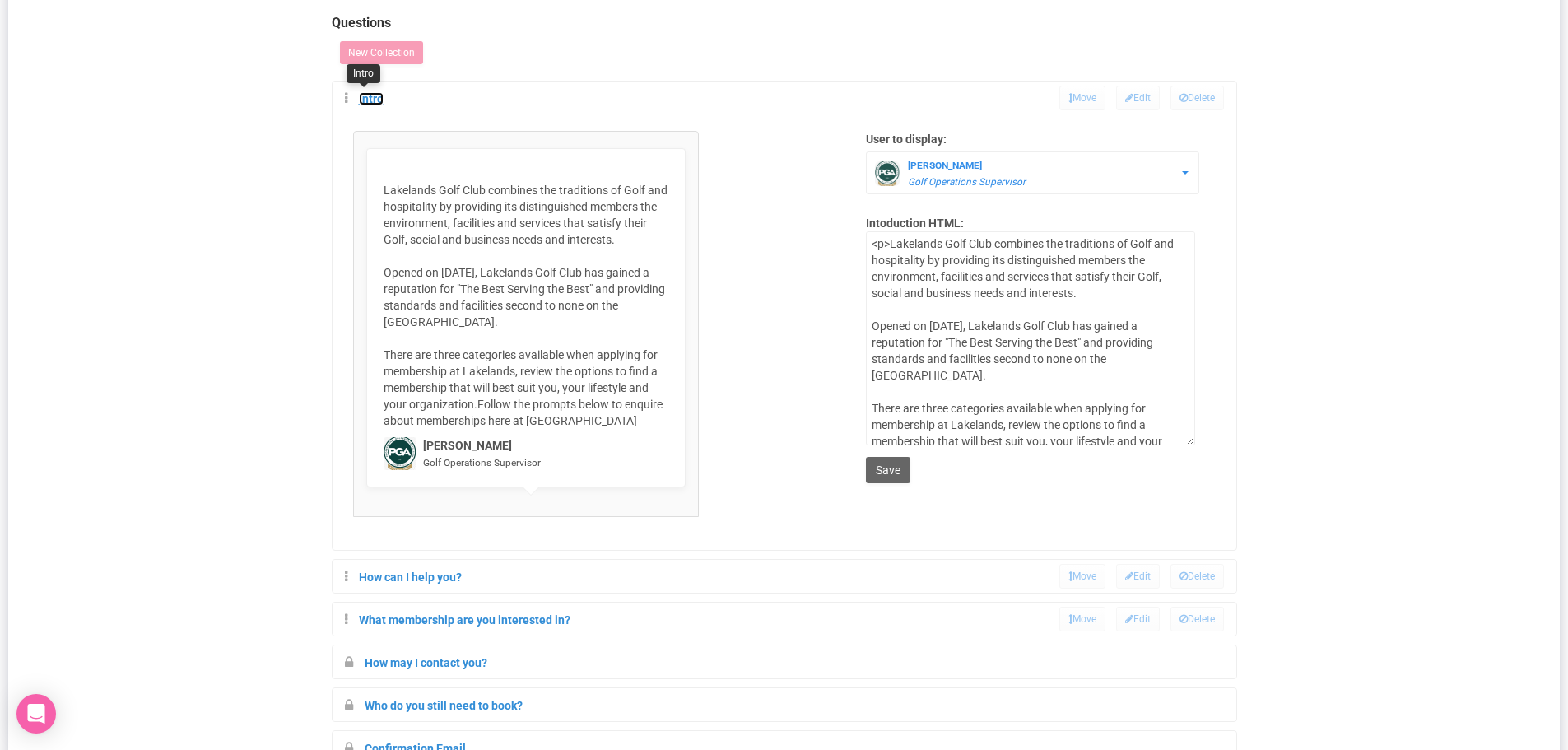
scroll to position [621, 0]
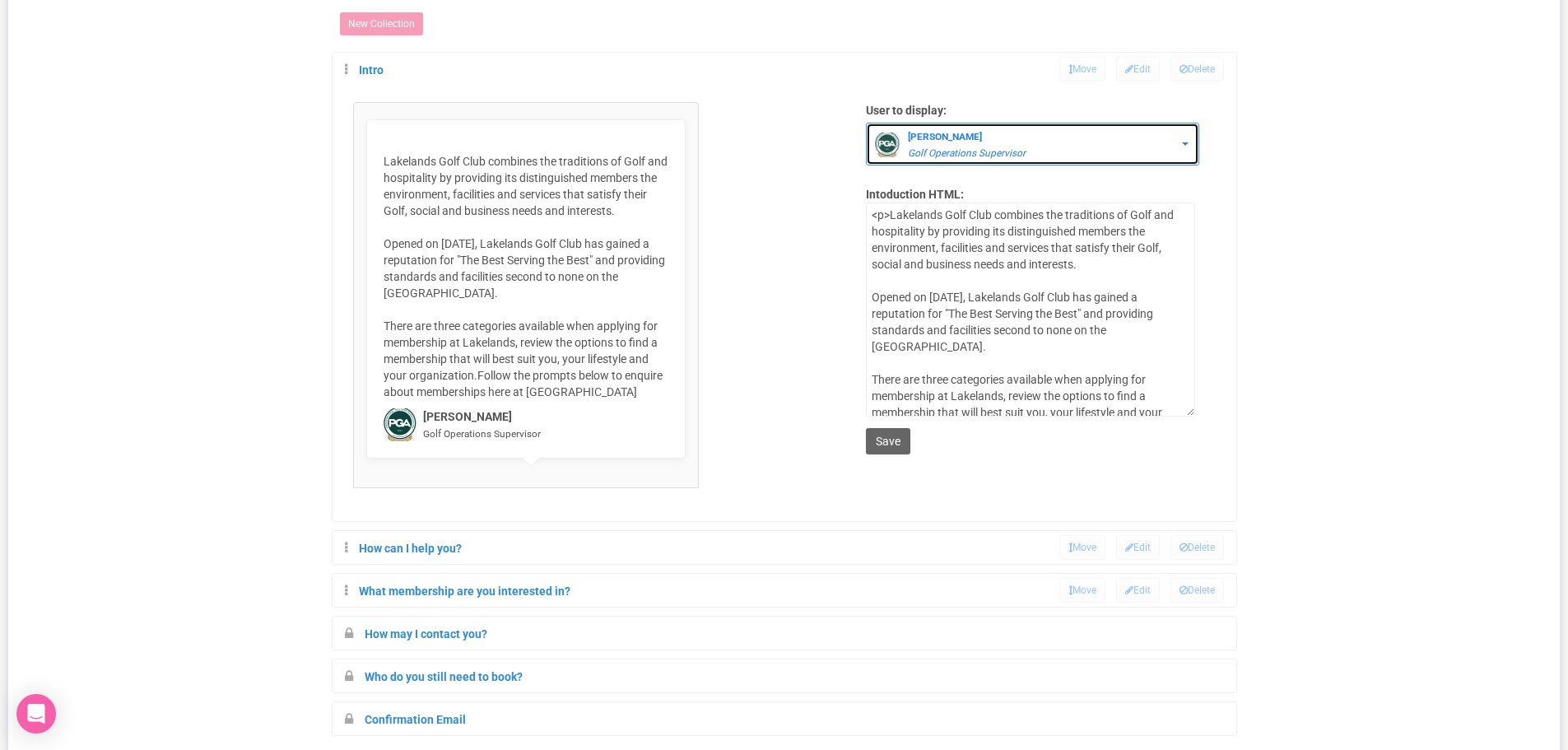
click at [1165, 137] on div "[PERSON_NAME] Golf Operations Supervisor" at bounding box center [1033, 144] width 315 height 33
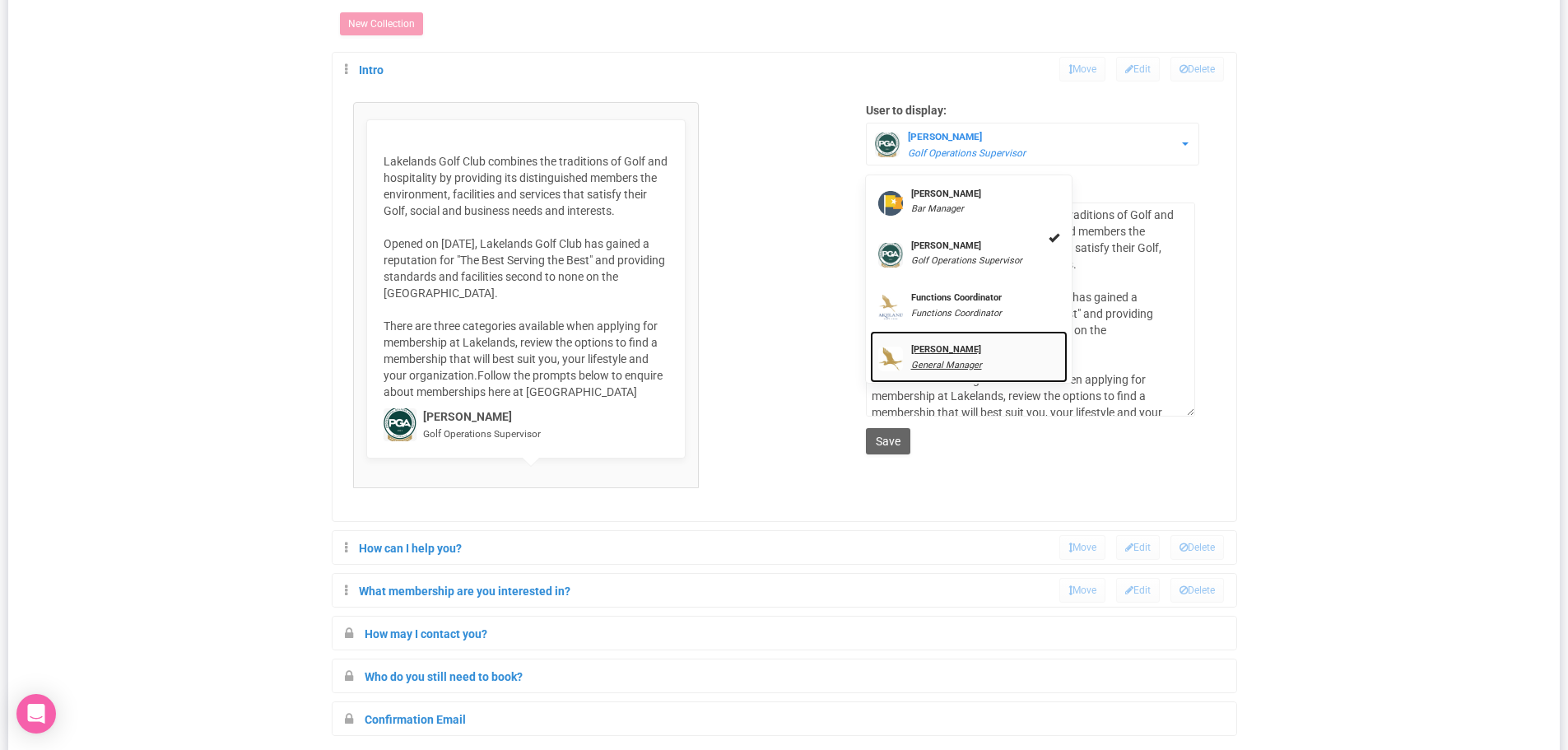
click at [957, 352] on strong "[PERSON_NAME]" at bounding box center [946, 348] width 70 height 10
select select "30462"
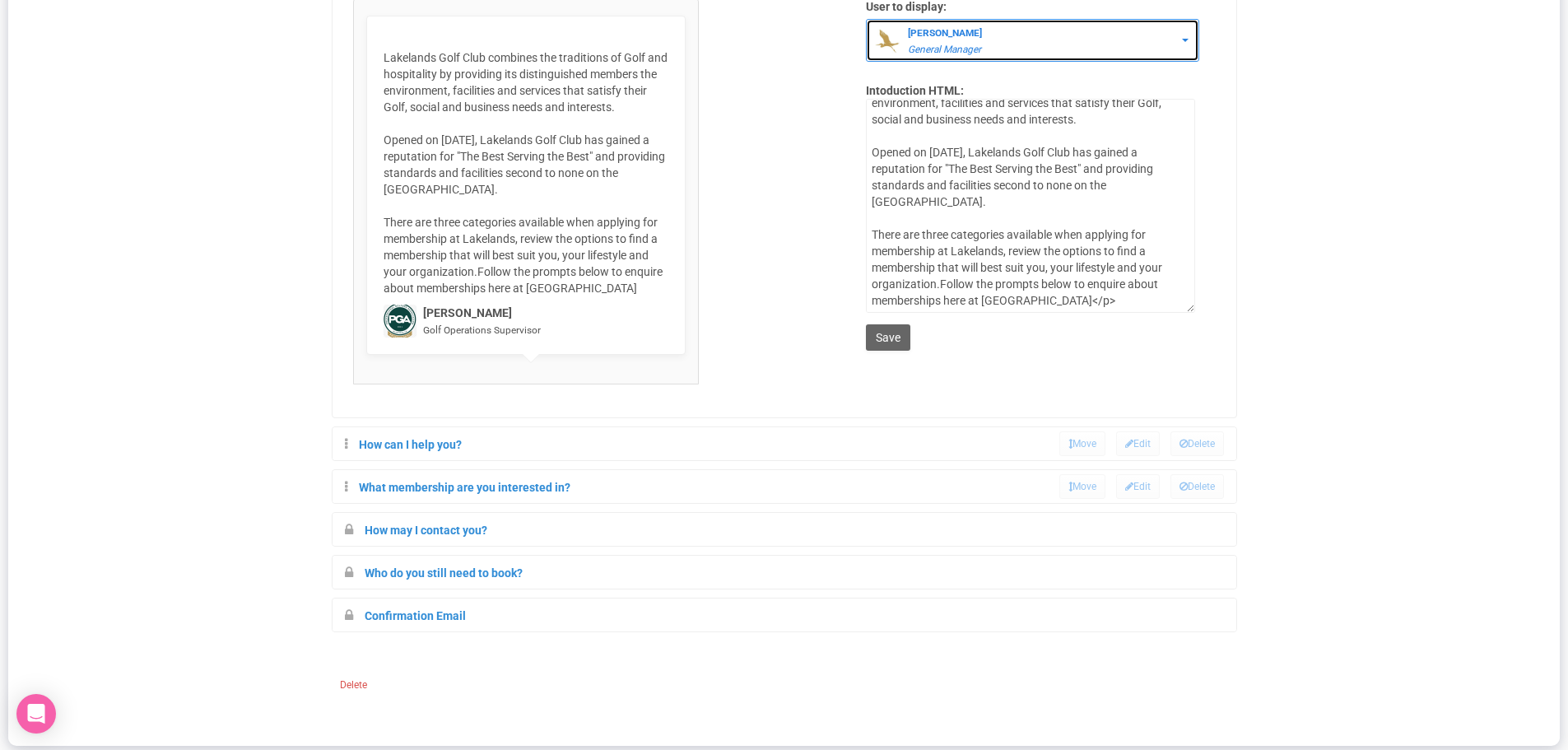
scroll to position [729, 0]
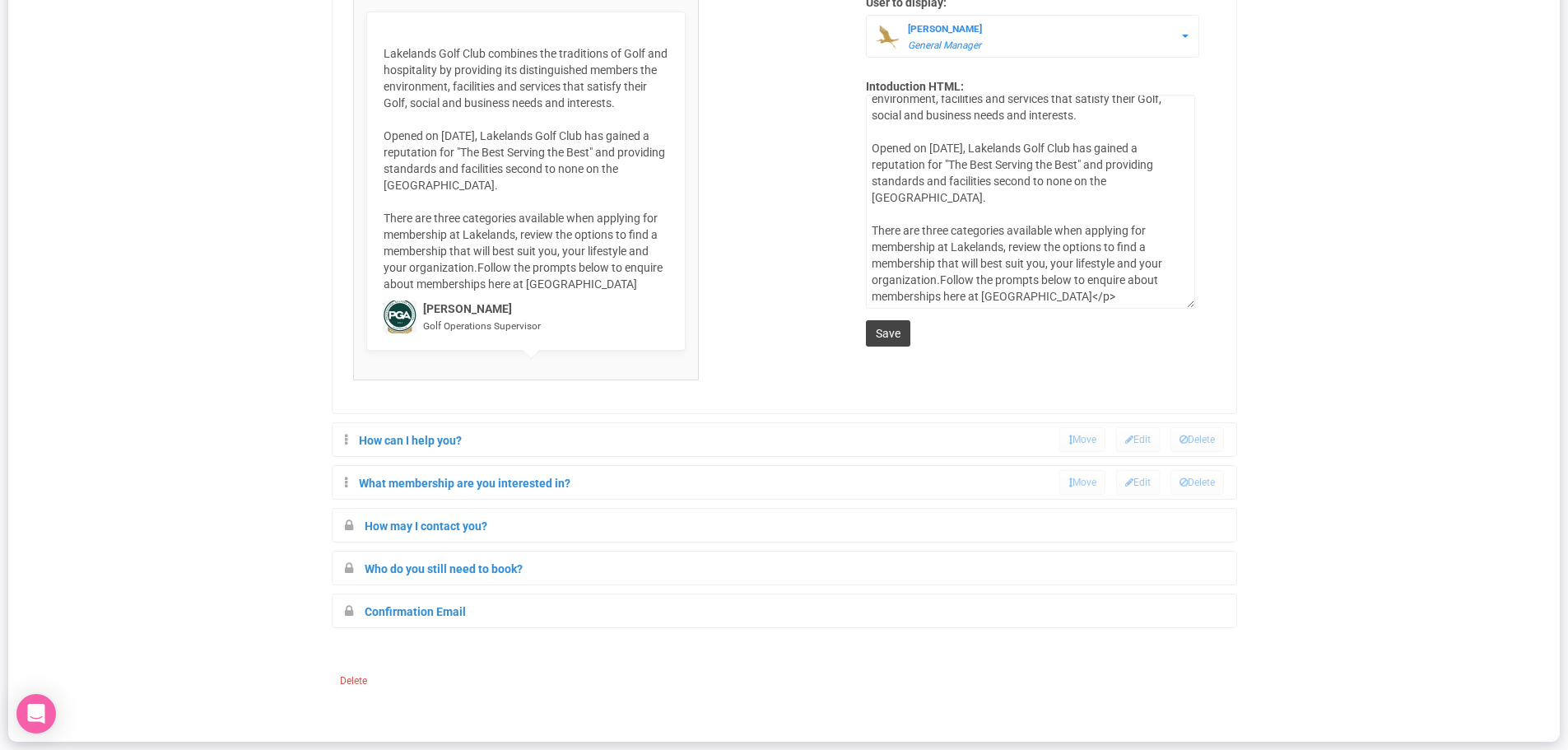
click at [879, 330] on input "Save" at bounding box center [888, 333] width 45 height 27
type input "Save"
type input "Done"
type input "Working..."
type input "Save"
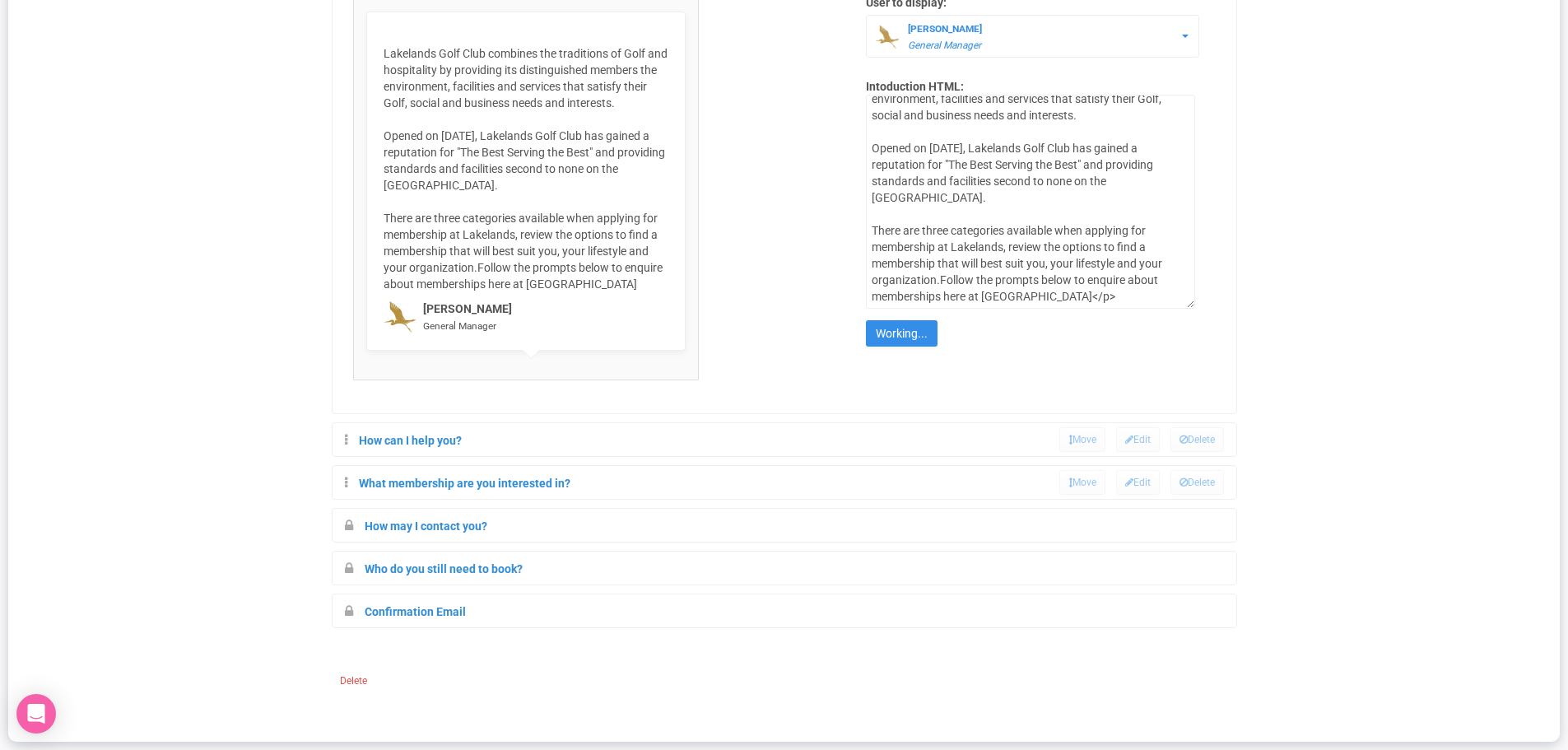
type input "Save"
click at [766, 439] on div "How can I help you? Move Edit [GEOGRAPHIC_DATA]" at bounding box center [784, 439] width 904 height 33
click at [453, 437] on link "How can I help you?" at bounding box center [410, 440] width 103 height 13
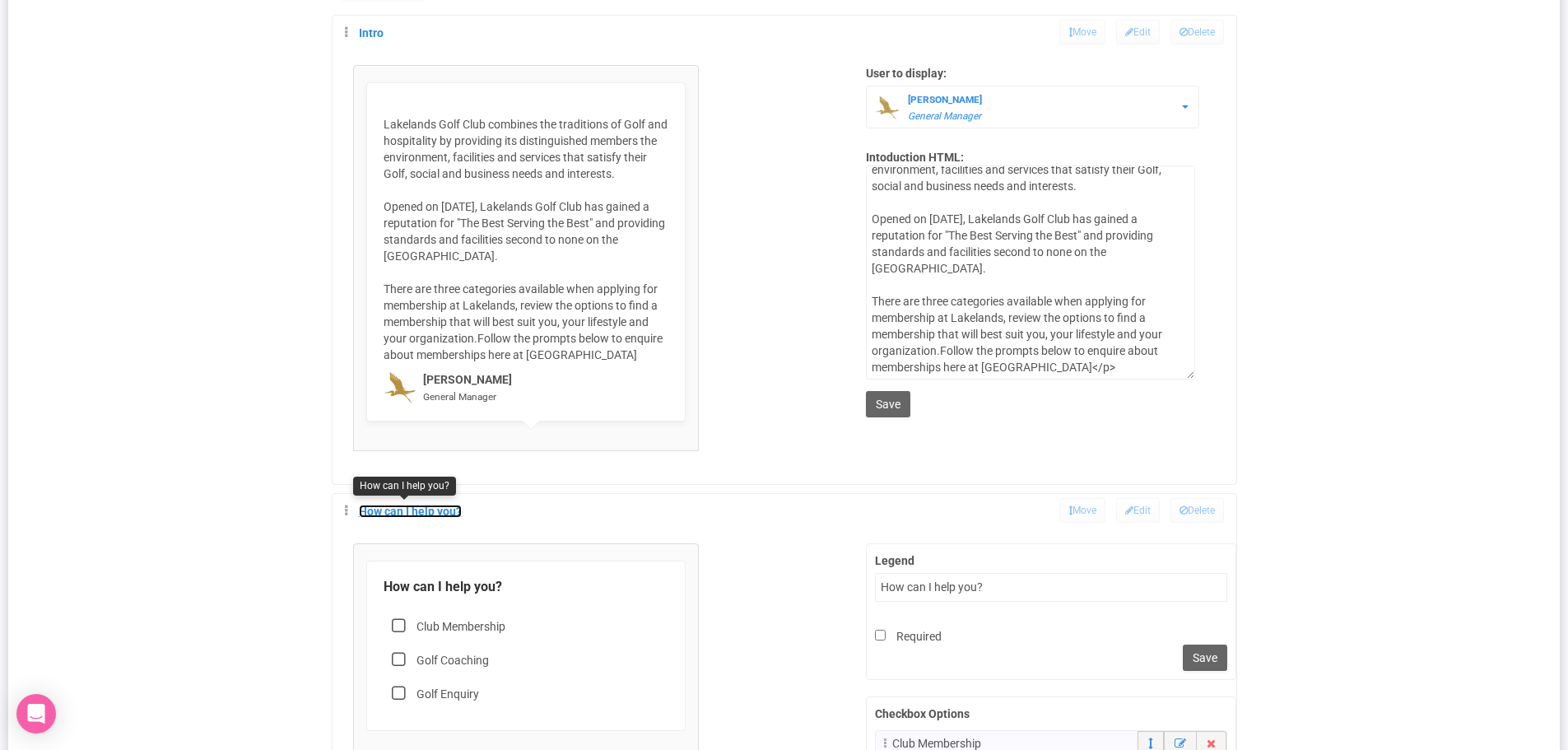
scroll to position [0, 0]
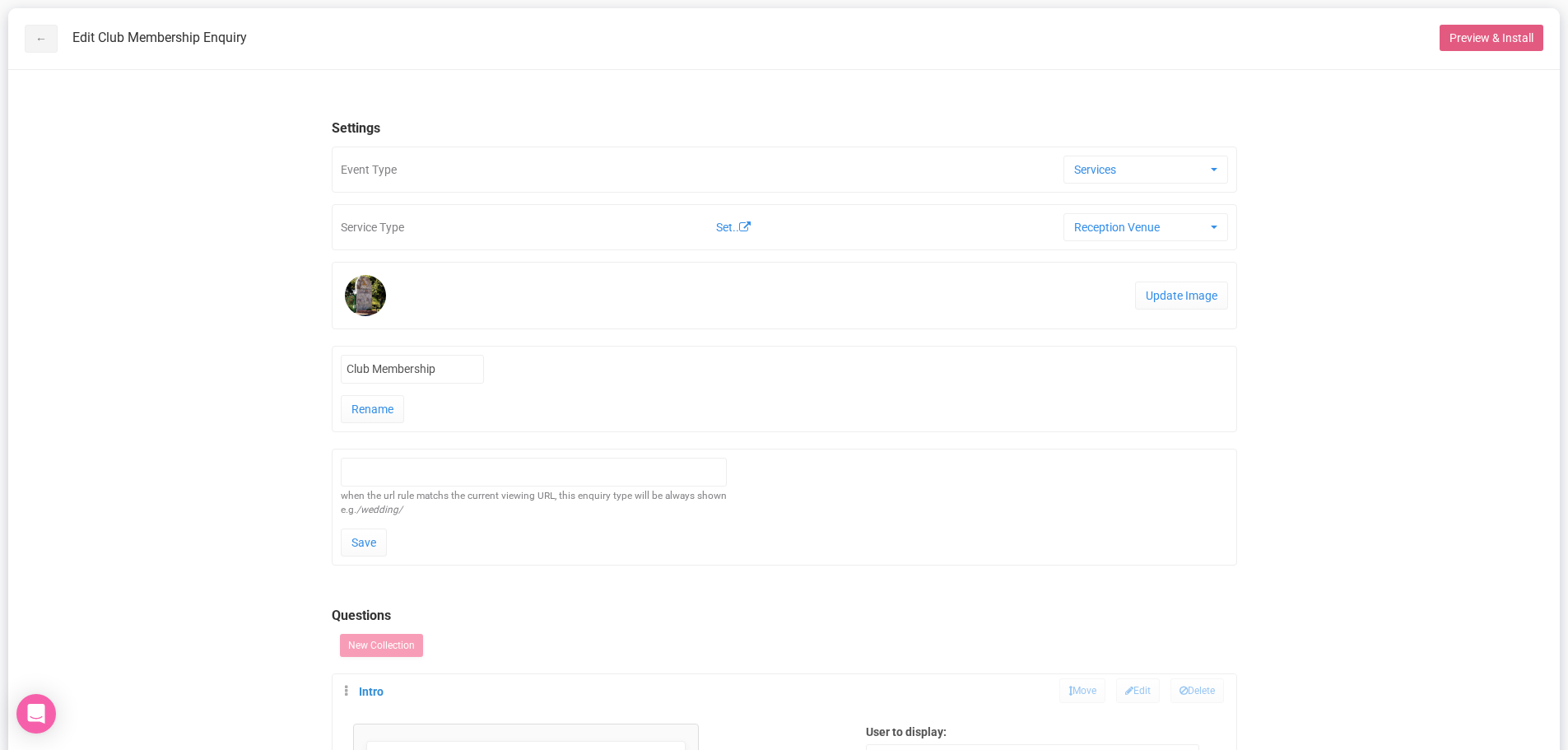
click at [1490, 32] on button "Preview & Install" at bounding box center [1491, 38] width 103 height 27
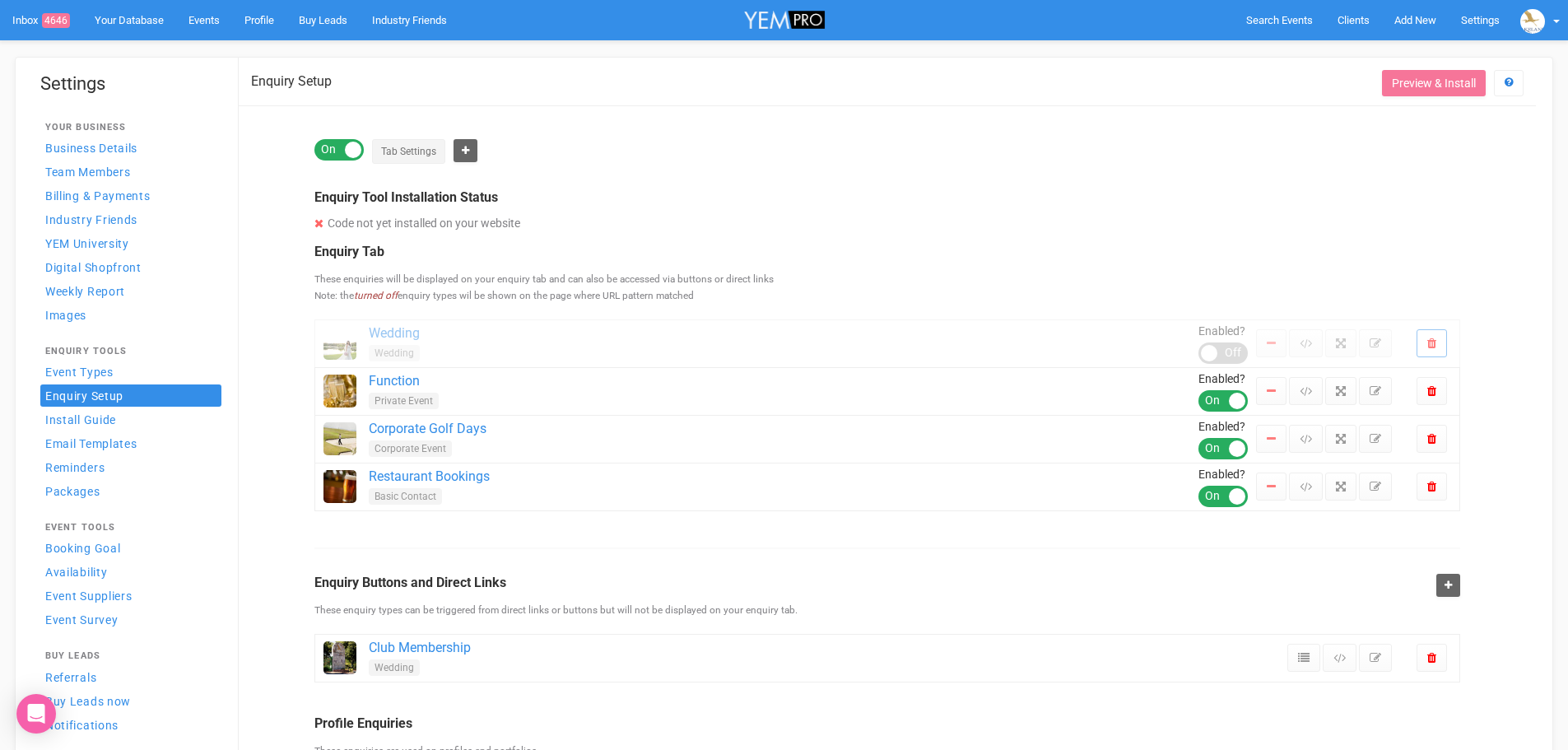
click at [1430, 348] on link at bounding box center [1432, 344] width 30 height 28
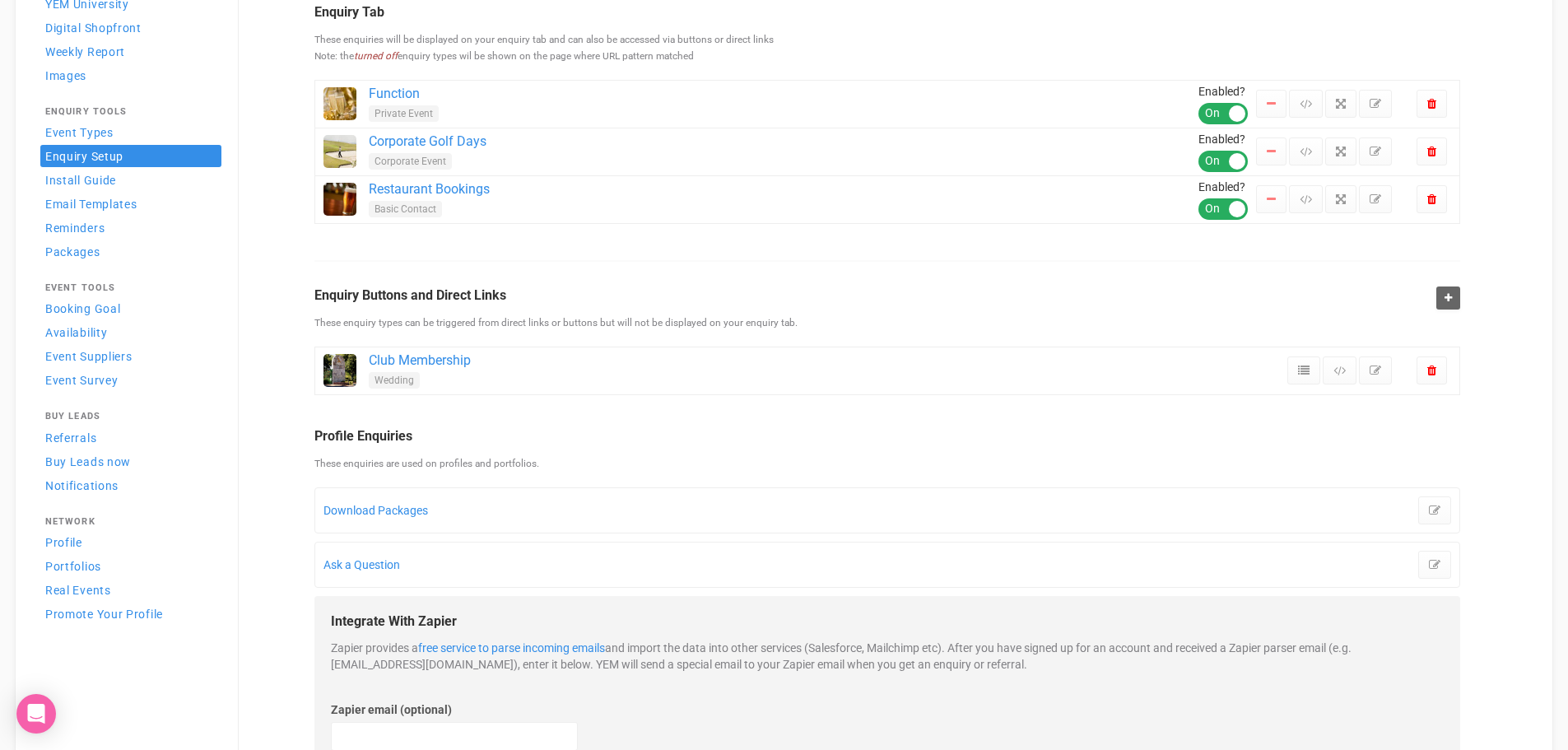
scroll to position [411, 0]
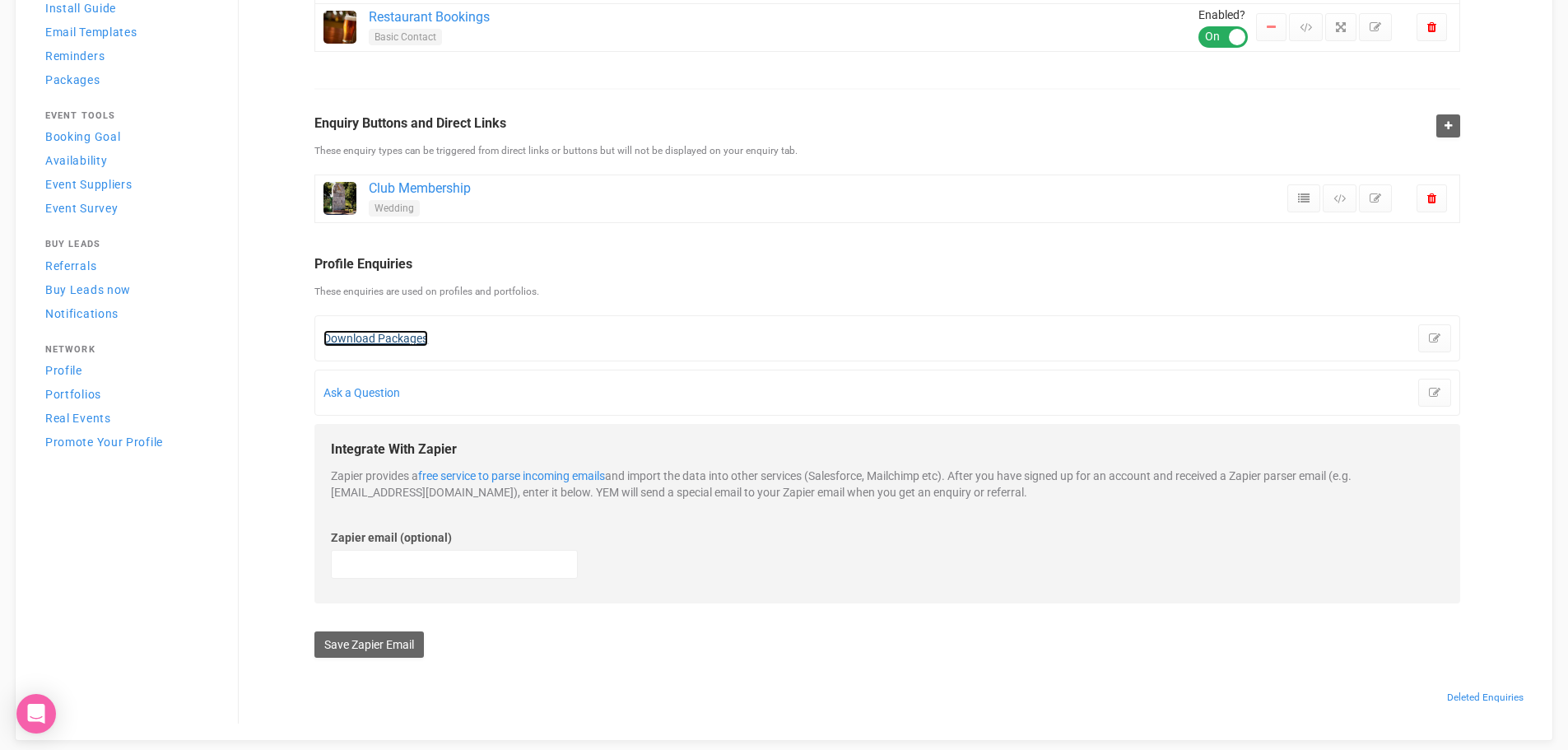
click at [379, 339] on link "Download Packages" at bounding box center [375, 337] width 104 height 16
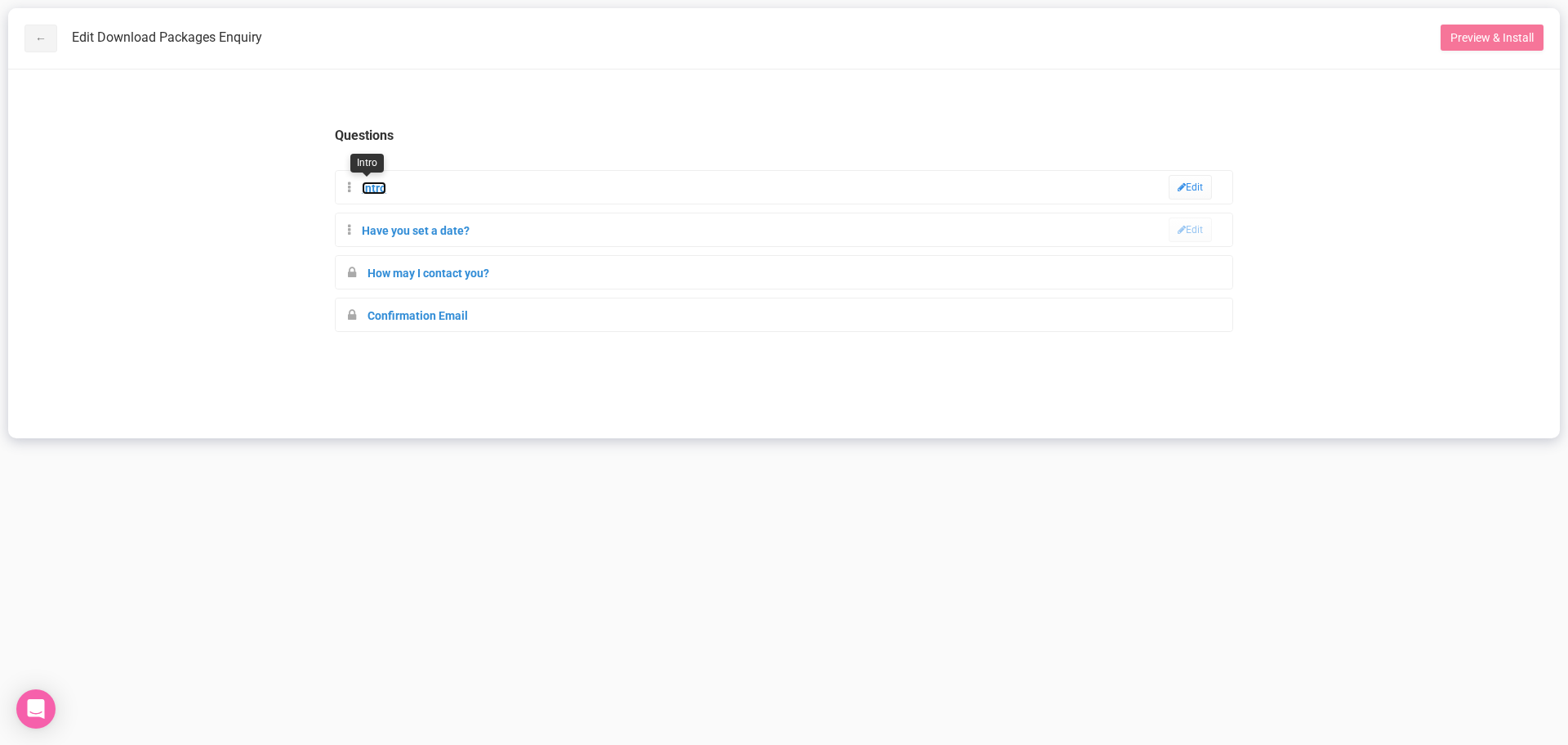
click at [375, 186] on link "Intro" at bounding box center [374, 188] width 24 height 13
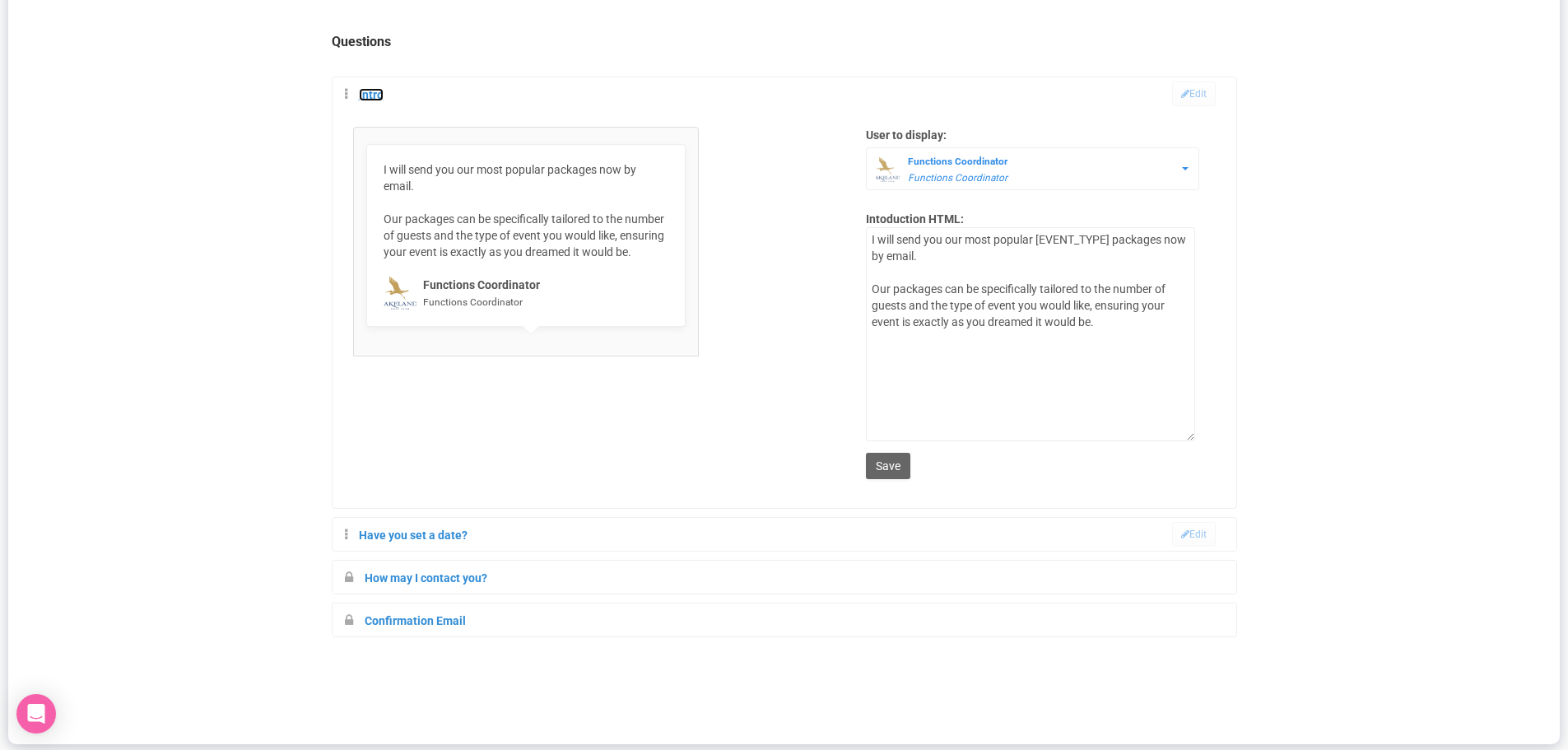
scroll to position [98, 0]
click at [442, 533] on link "Have you set a date?" at bounding box center [413, 532] width 109 height 13
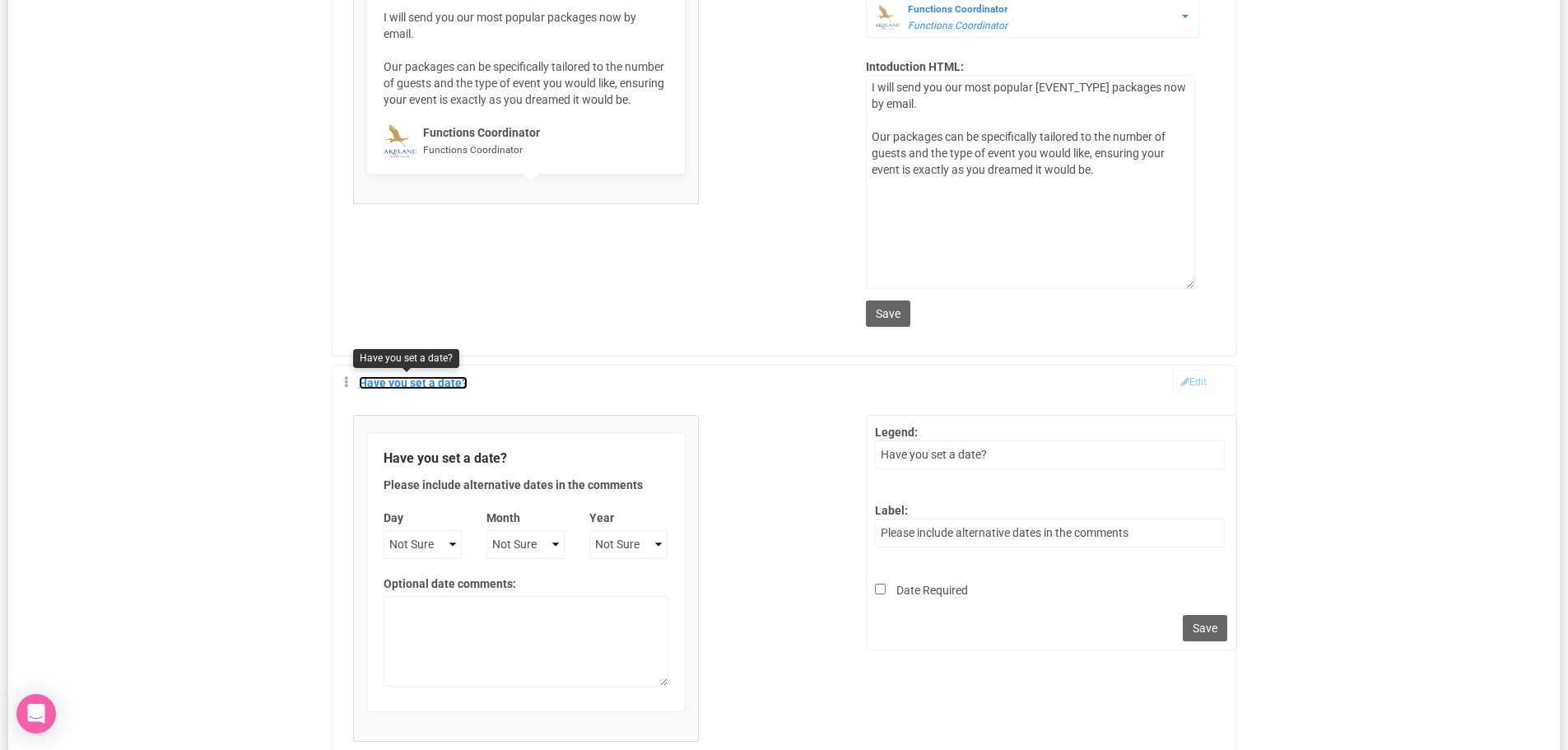
scroll to position [82, 0]
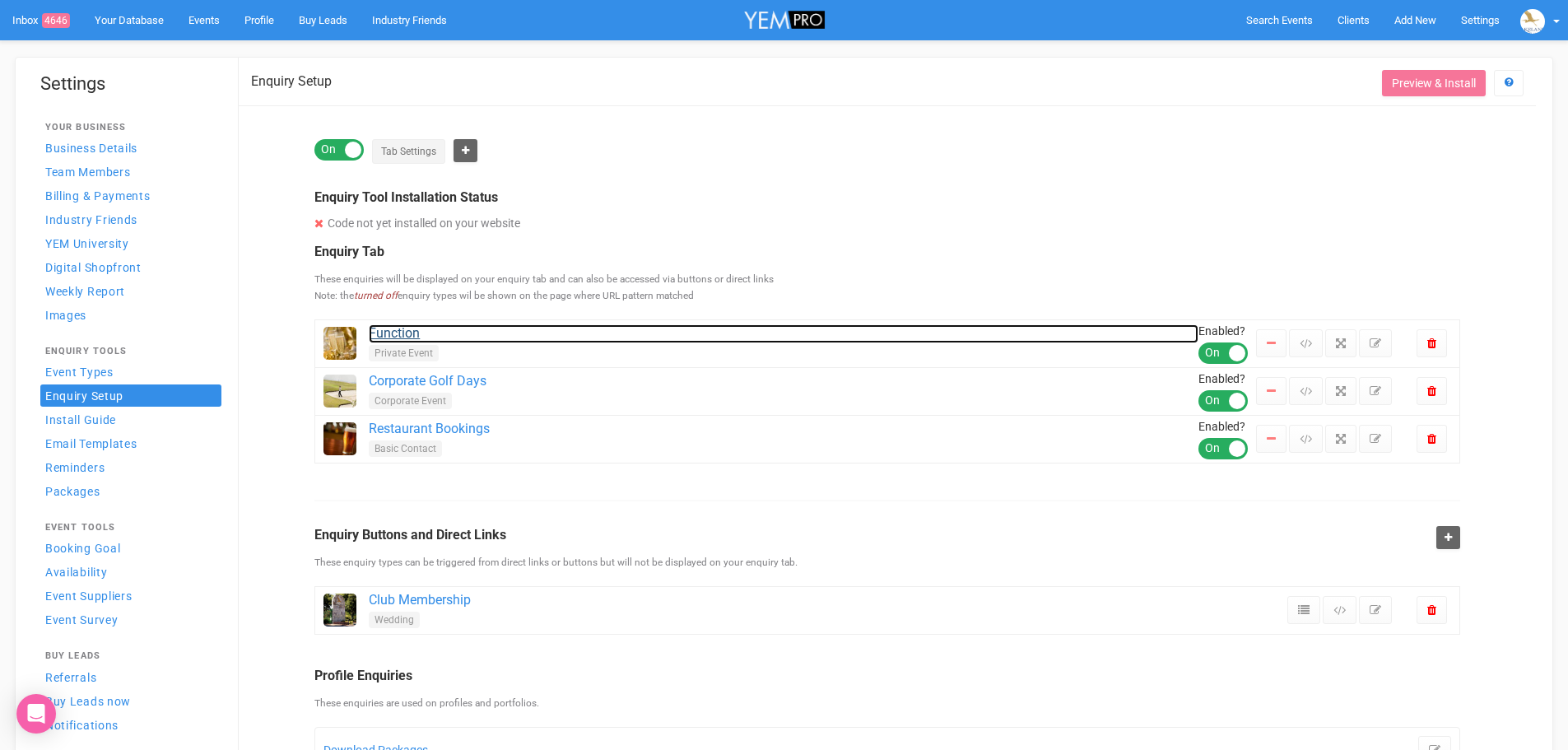
click at [384, 332] on link "Function" at bounding box center [783, 333] width 829 height 19
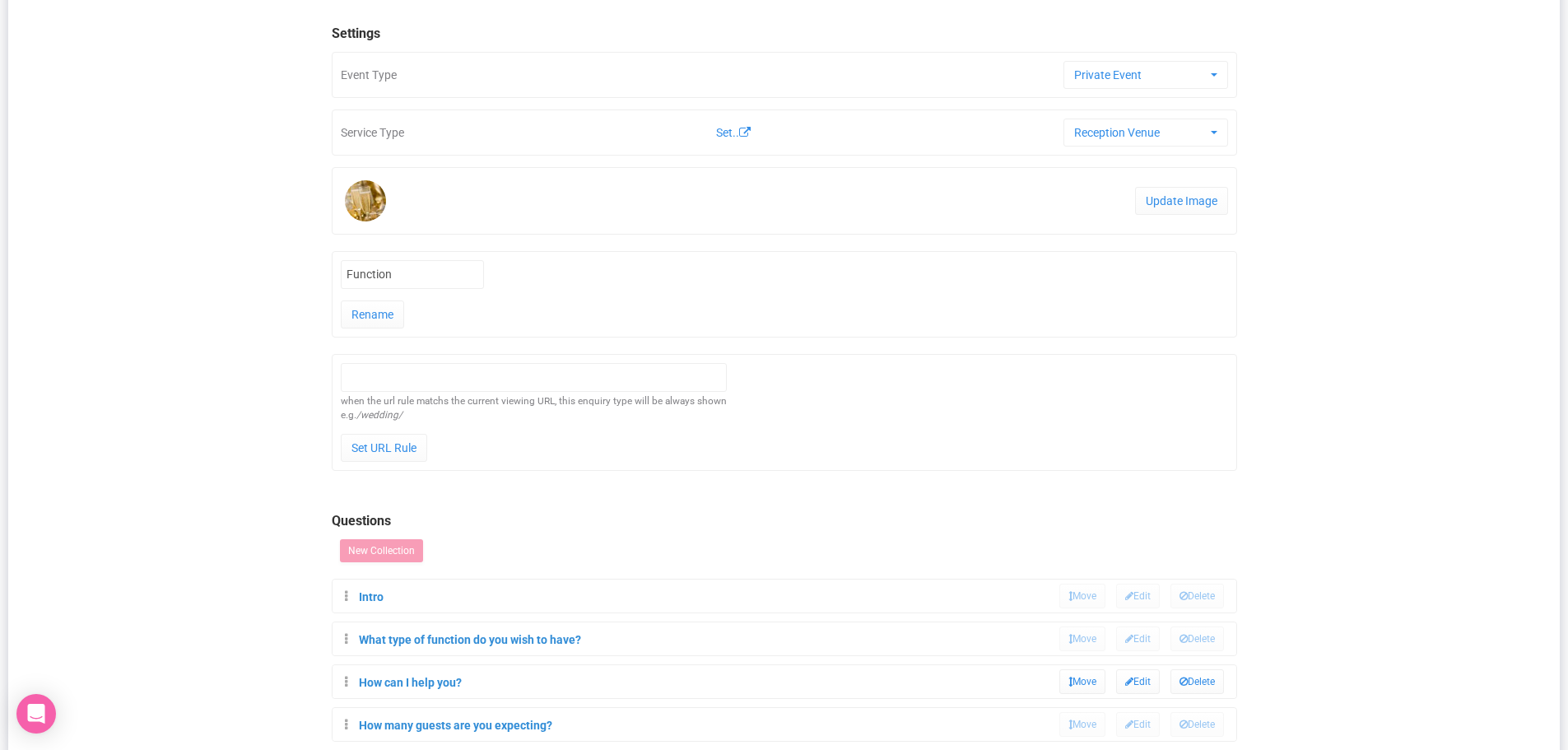
scroll to position [411, 0]
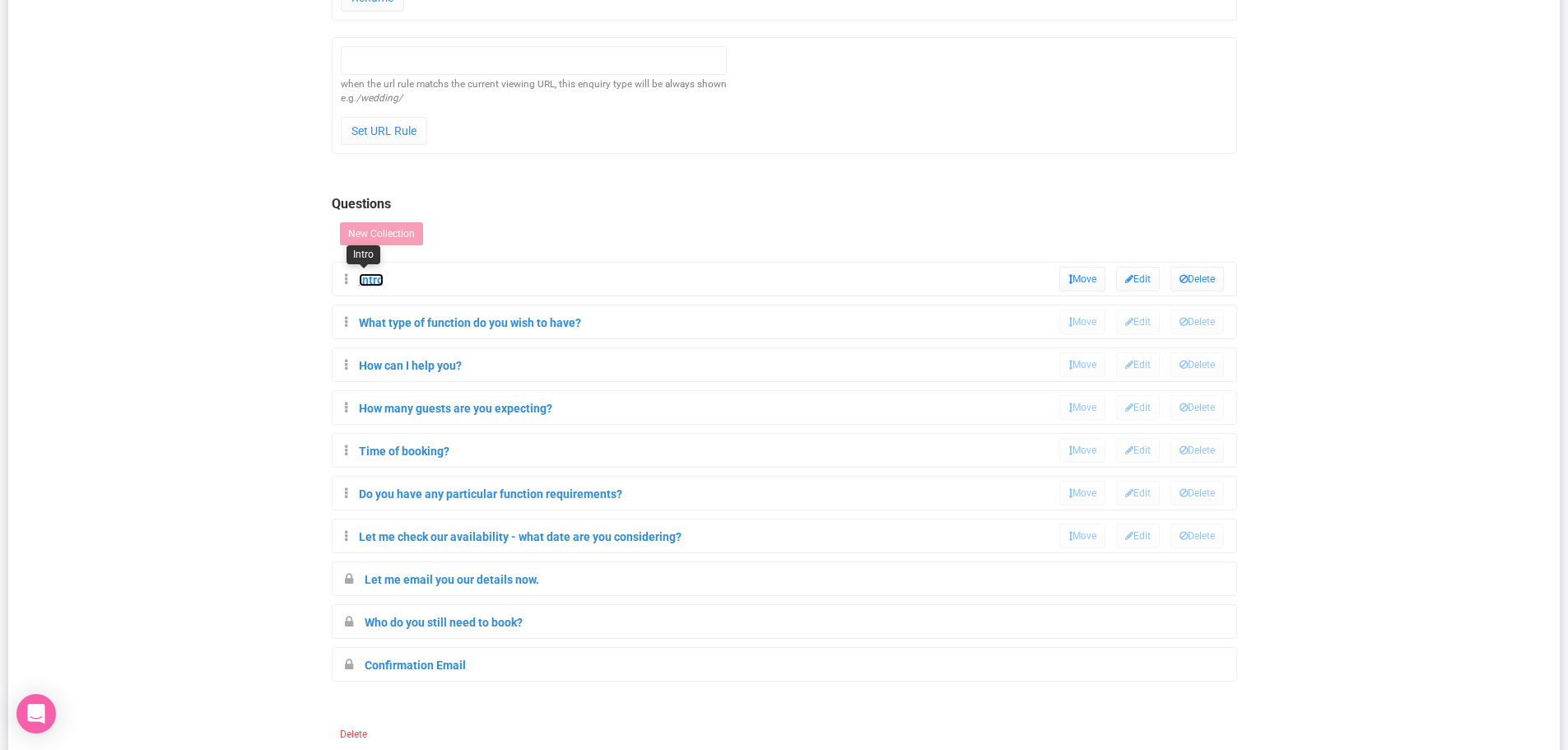
click at [380, 279] on link "Intro" at bounding box center [371, 279] width 25 height 13
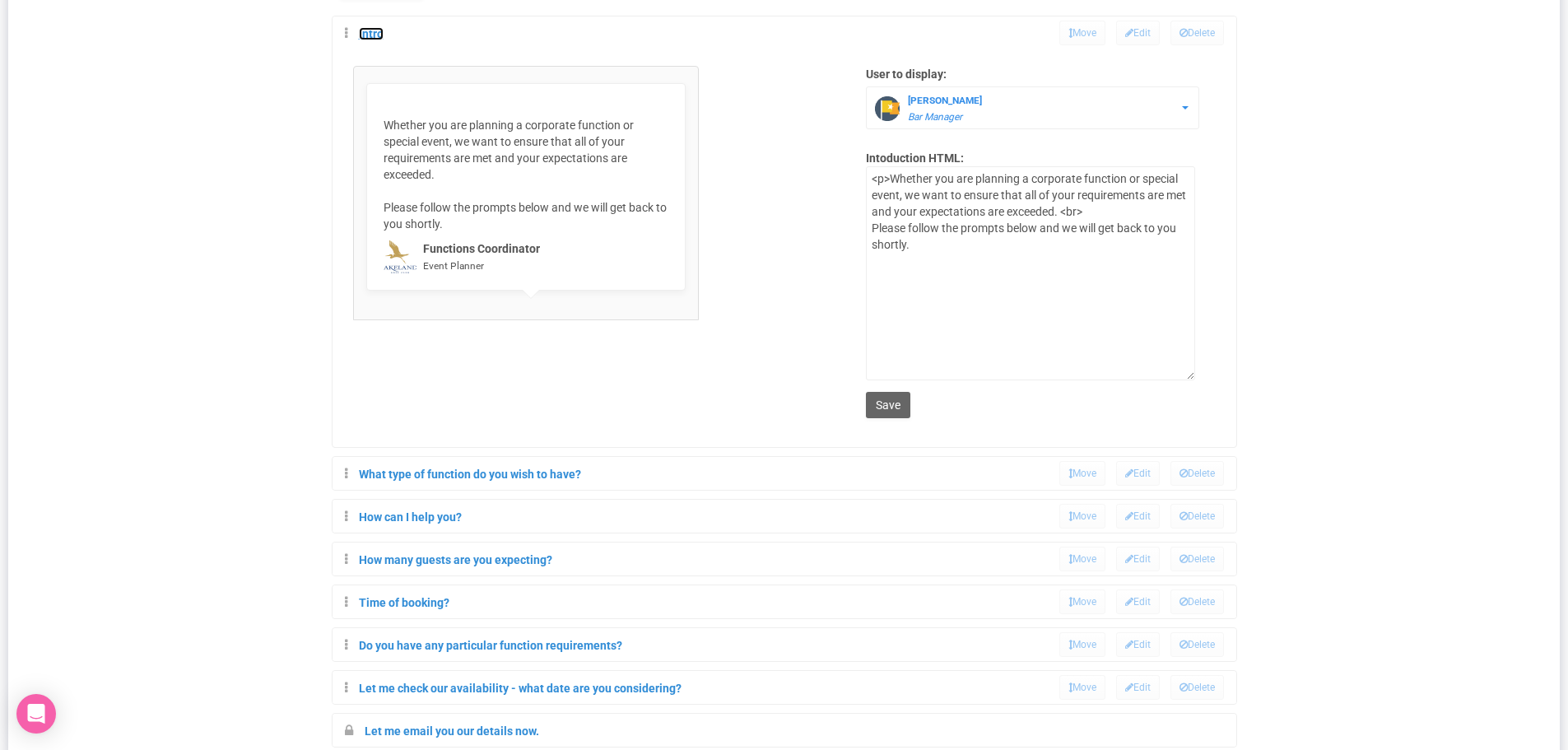
scroll to position [658, 0]
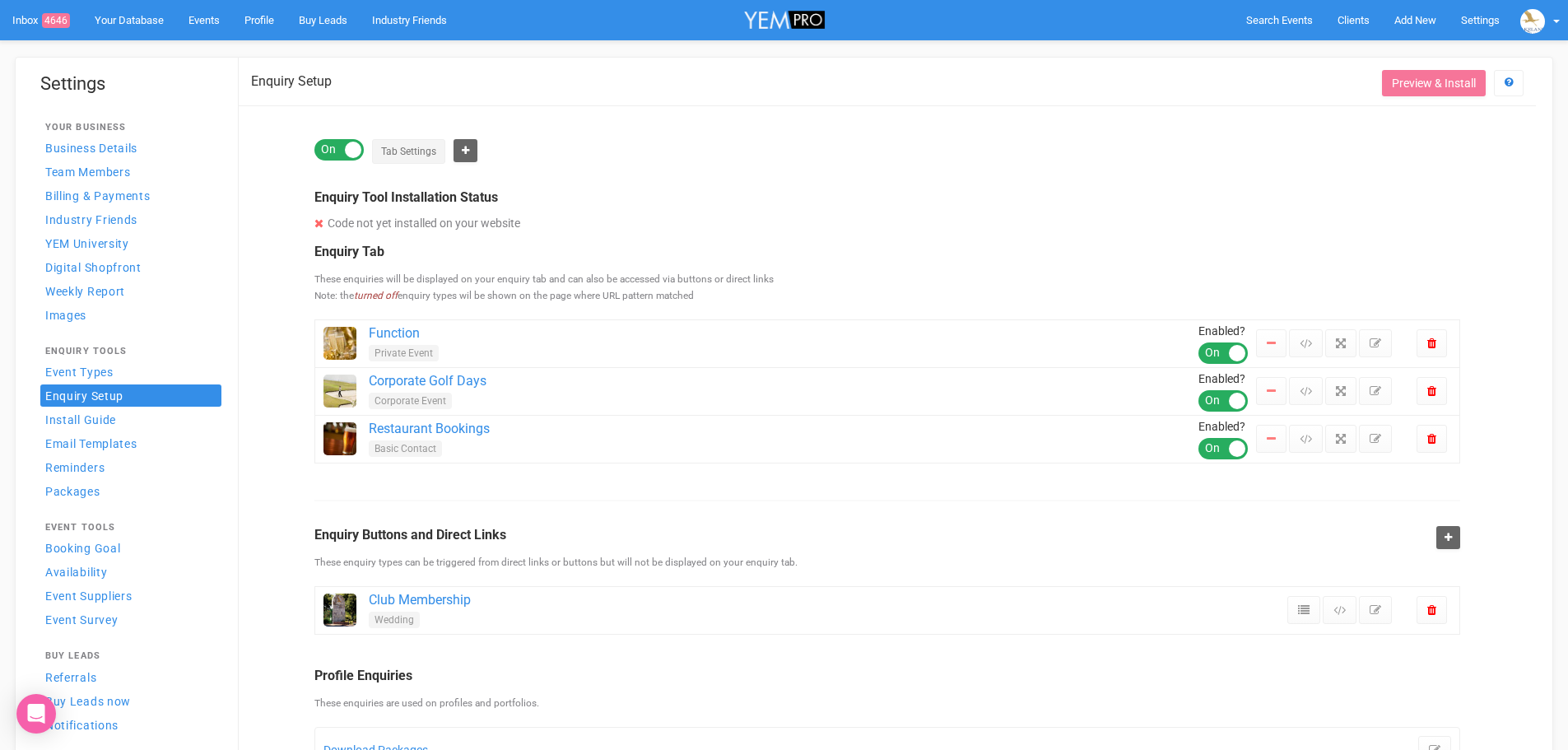
click at [832, 251] on legend "Enquiry Tab" at bounding box center [887, 252] width 1145 height 19
click at [1375, 613] on icon at bounding box center [1376, 610] width 11 height 11
click at [108, 438] on span "Email Templates" at bounding box center [91, 443] width 92 height 13
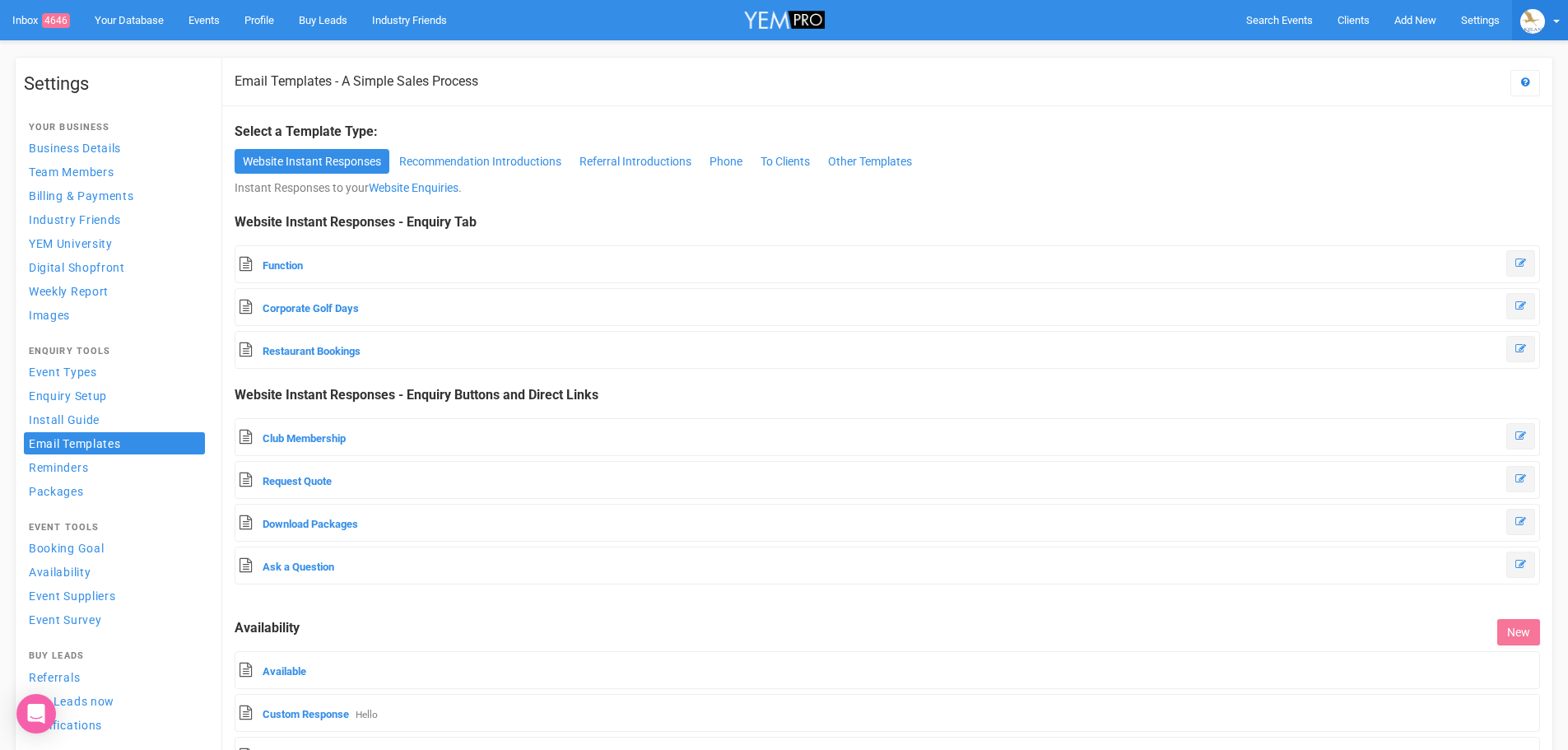
click at [1532, 21] on img at bounding box center [1533, 22] width 25 height 25
click at [1533, 20] on img at bounding box center [1533, 22] width 25 height 25
